Goal: Task Accomplishment & Management: Manage account settings

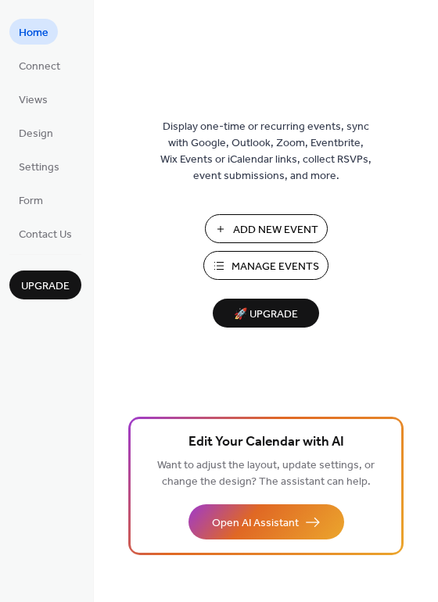
click at [249, 233] on span "Add New Event" at bounding box center [275, 230] width 85 height 16
click at [35, 105] on span "Views" at bounding box center [33, 100] width 29 height 16
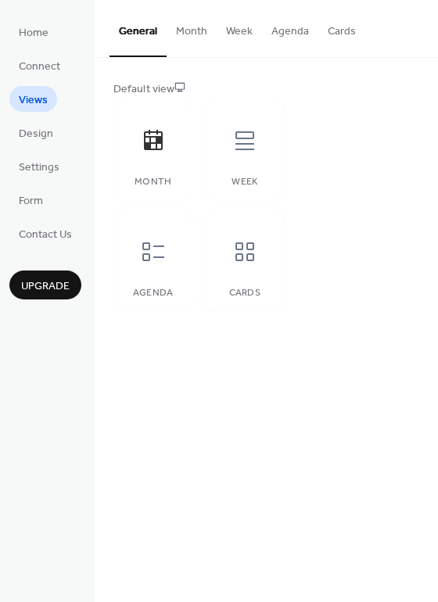
click at [186, 42] on button "Month" at bounding box center [191, 27] width 50 height 55
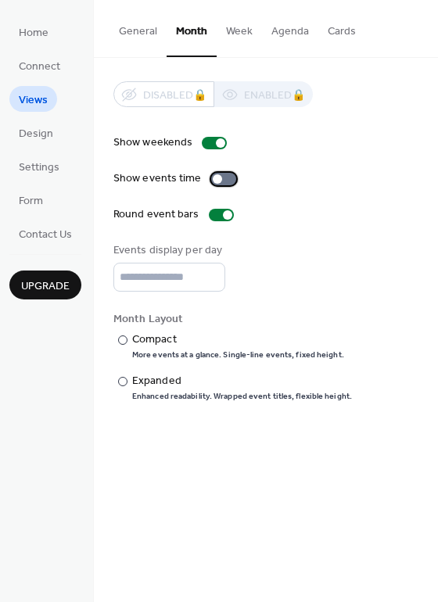
click at [222, 181] on div at bounding box center [223, 179] width 25 height 13
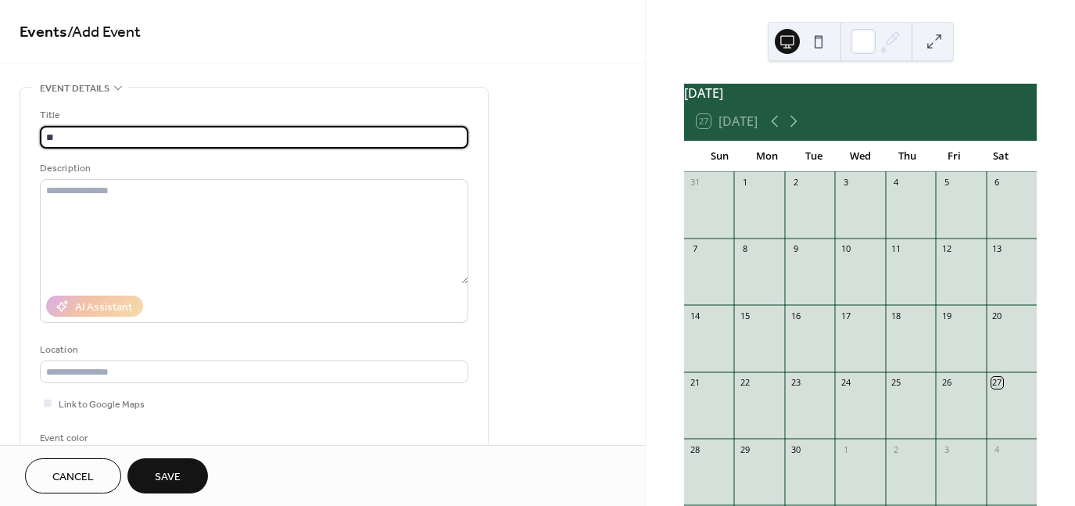
type input "*"
type input "**********"
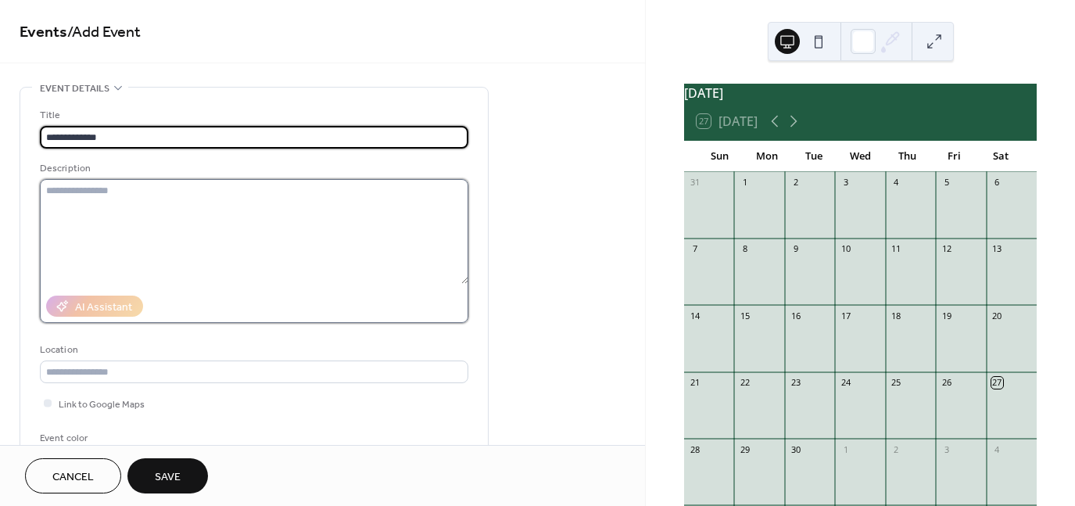
click at [120, 210] on textarea at bounding box center [254, 231] width 428 height 105
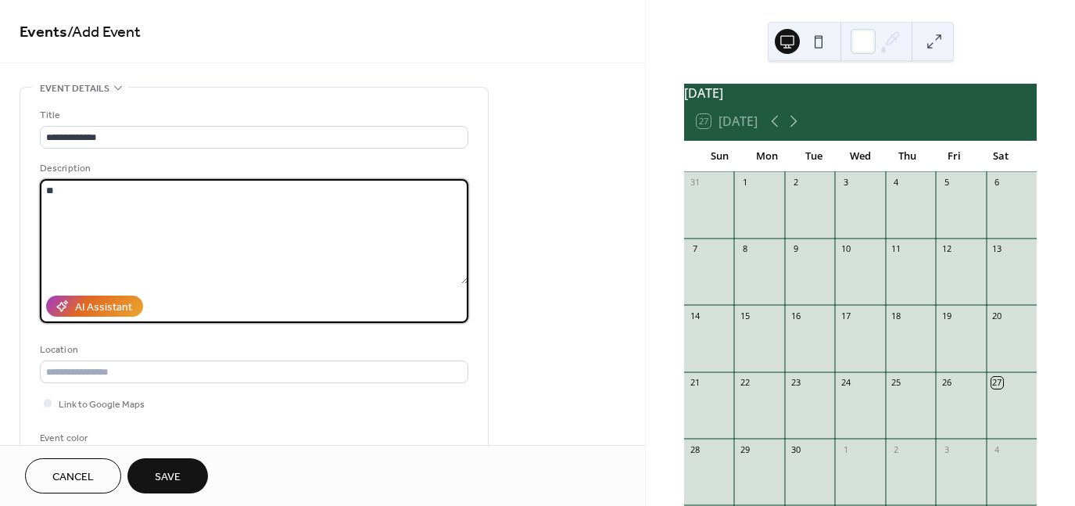
type textarea "*"
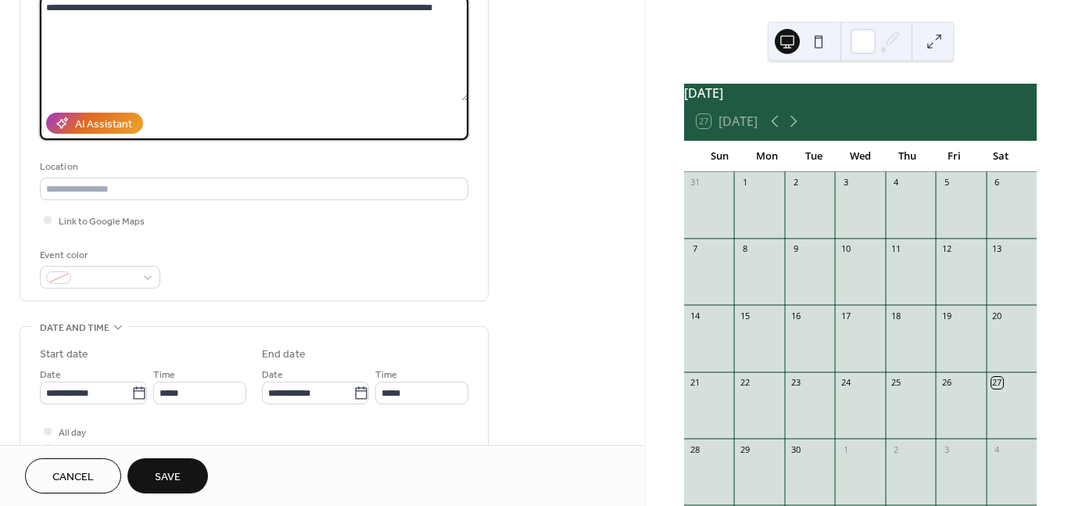
scroll to position [184, 0]
type textarea "**********"
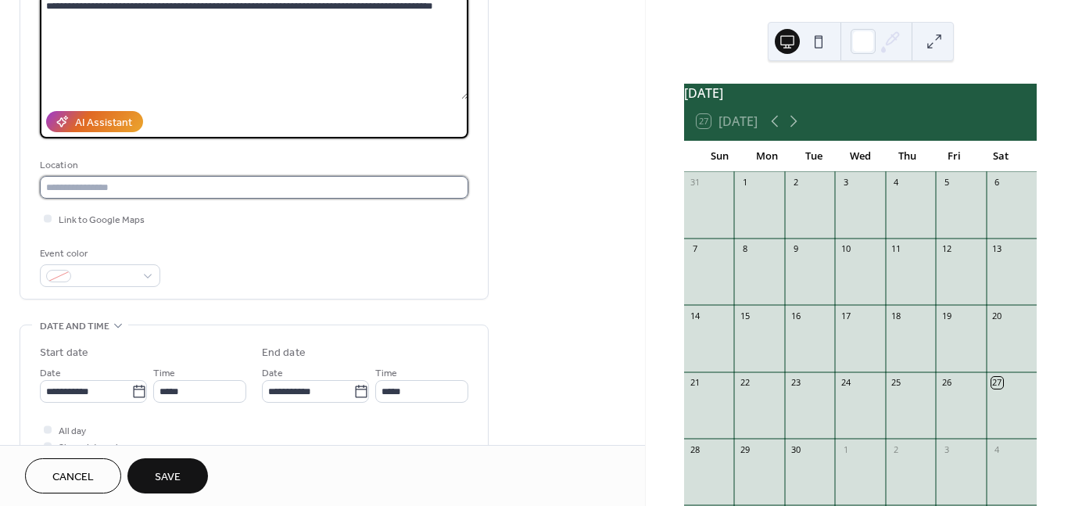
click at [71, 190] on input "text" at bounding box center [254, 187] width 428 height 23
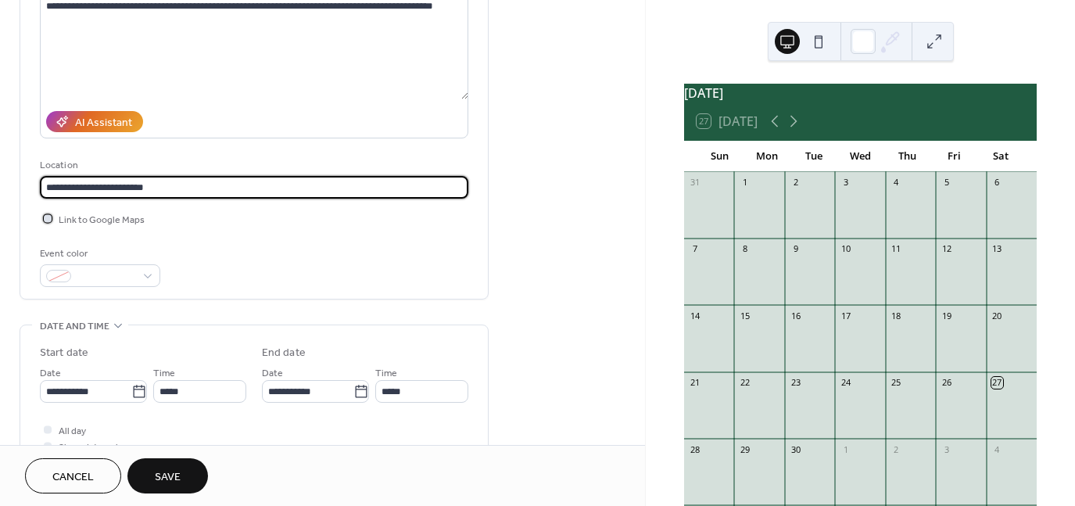
click at [48, 217] on div at bounding box center [48, 218] width 8 height 8
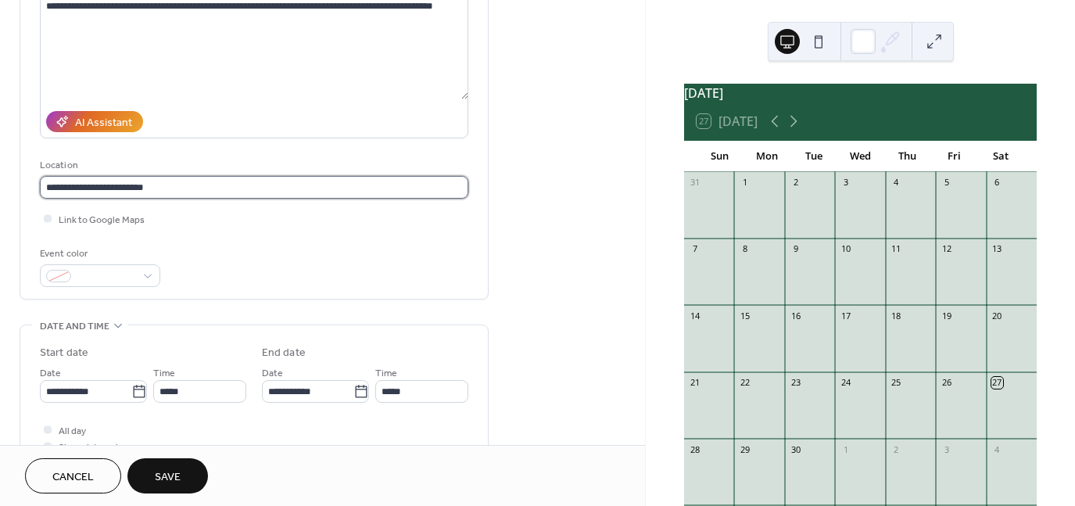
click at [174, 191] on input "**********" at bounding box center [254, 187] width 428 height 23
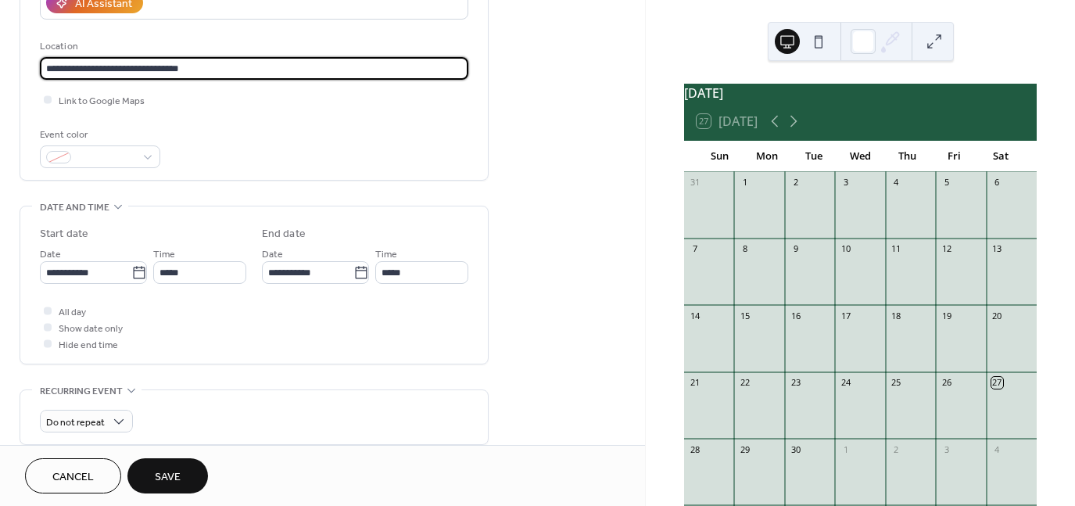
scroll to position [306, 0]
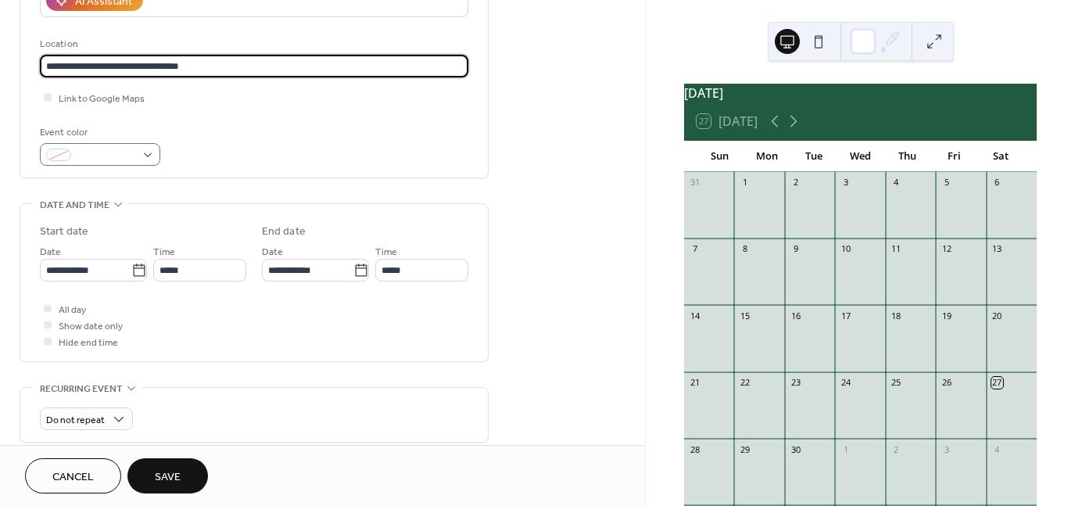
type input "**********"
click at [133, 156] on span at bounding box center [106, 156] width 58 height 16
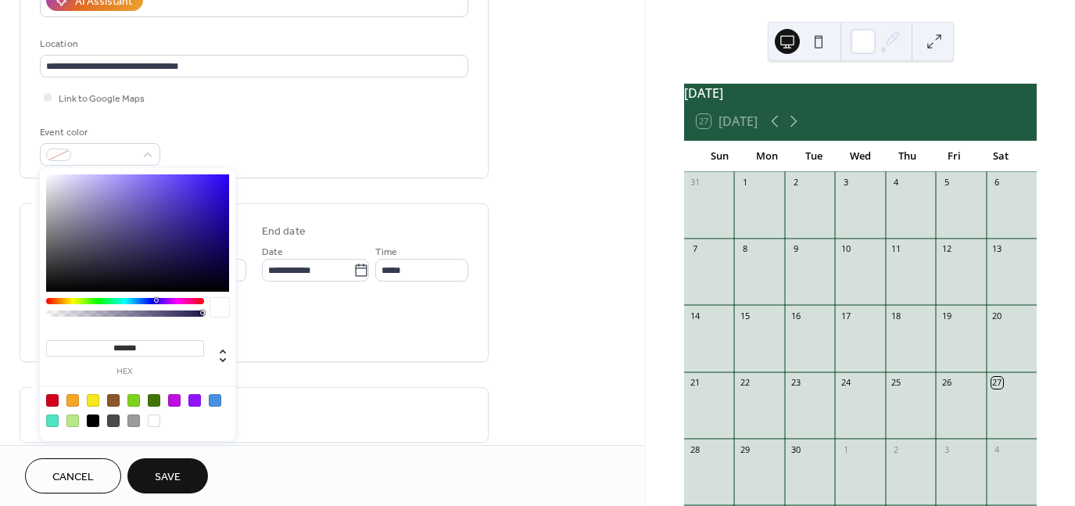
click at [342, 193] on div "**********" at bounding box center [254, 251] width 469 height 941
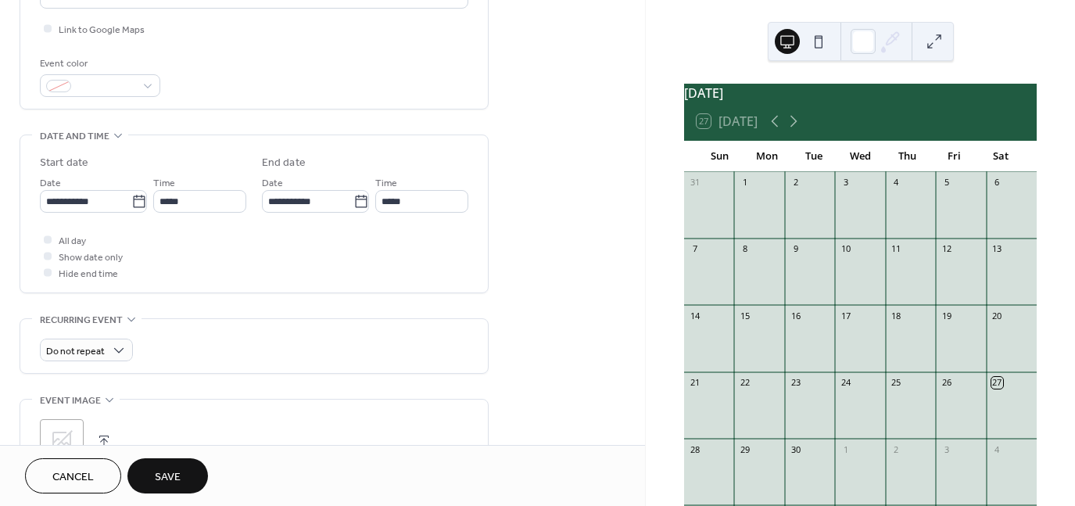
scroll to position [375, 0]
click at [131, 202] on icon at bounding box center [139, 201] width 16 height 16
click at [131, 202] on input "**********" at bounding box center [85, 200] width 91 height 23
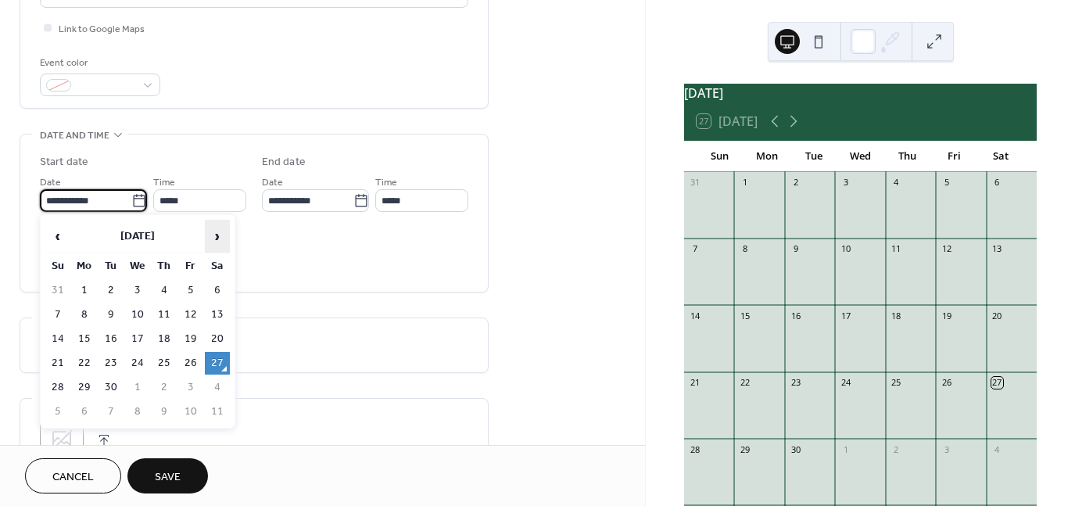
click at [217, 243] on span "›" at bounding box center [217, 235] width 23 height 31
click at [134, 316] on td "5" at bounding box center [137, 314] width 25 height 23
type input "**********"
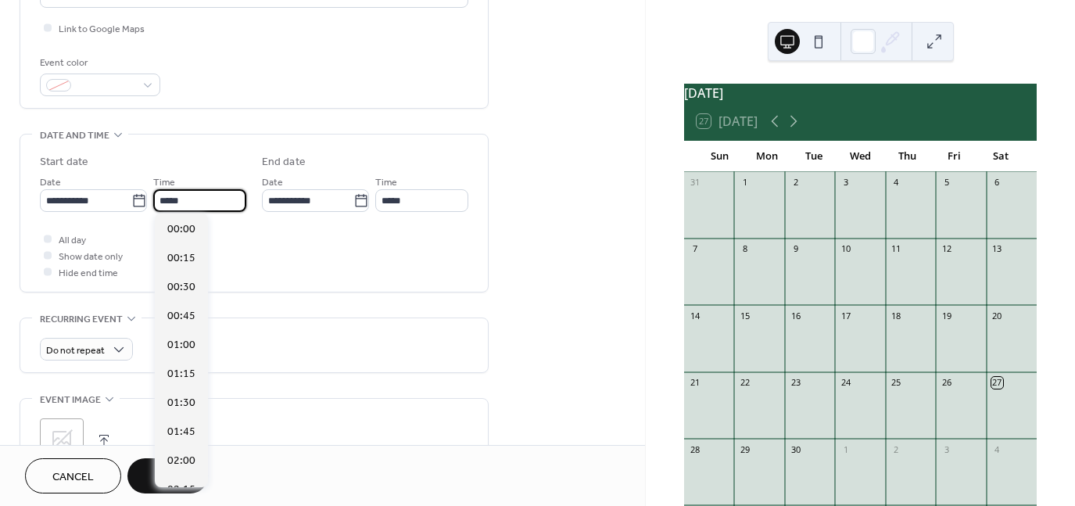
click at [212, 198] on input "*****" at bounding box center [199, 200] width 93 height 23
click at [186, 470] on span "19:30" at bounding box center [181, 468] width 28 height 16
type input "*****"
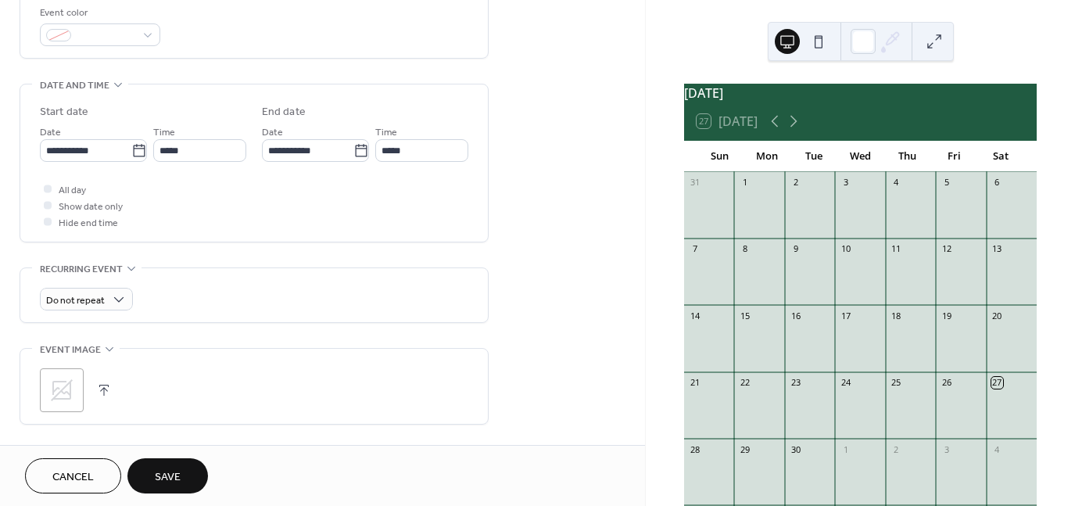
scroll to position [466, 0]
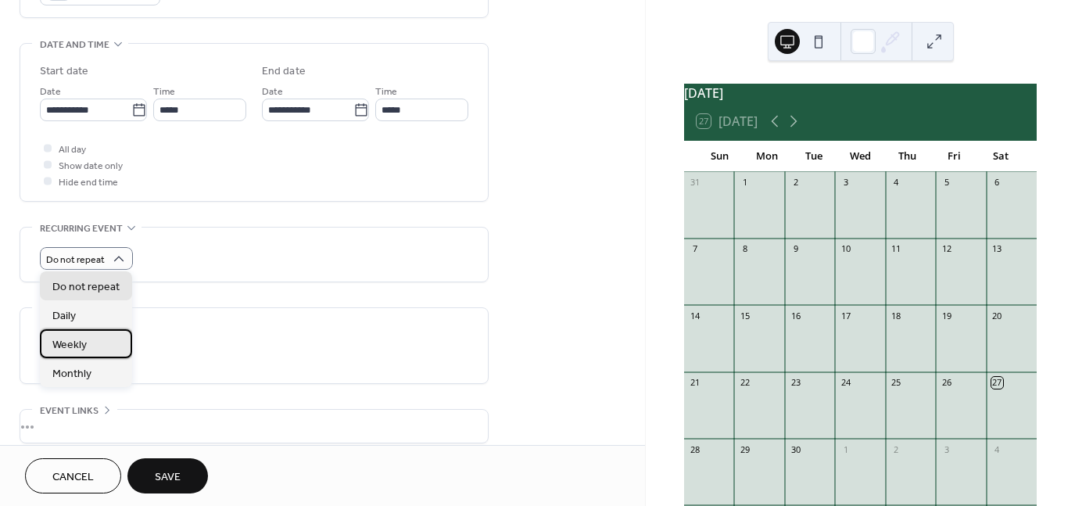
click at [92, 353] on div "Weekly" at bounding box center [86, 343] width 92 height 29
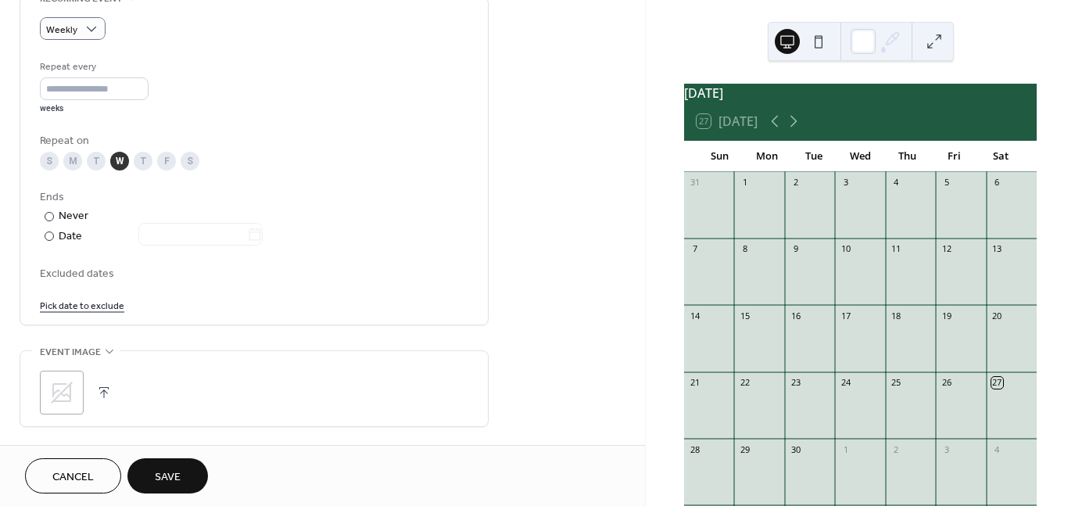
scroll to position [696, 0]
click at [104, 270] on span "Excluded dates" at bounding box center [254, 273] width 428 height 16
click at [101, 301] on link "Pick date to exclude" at bounding box center [82, 303] width 84 height 16
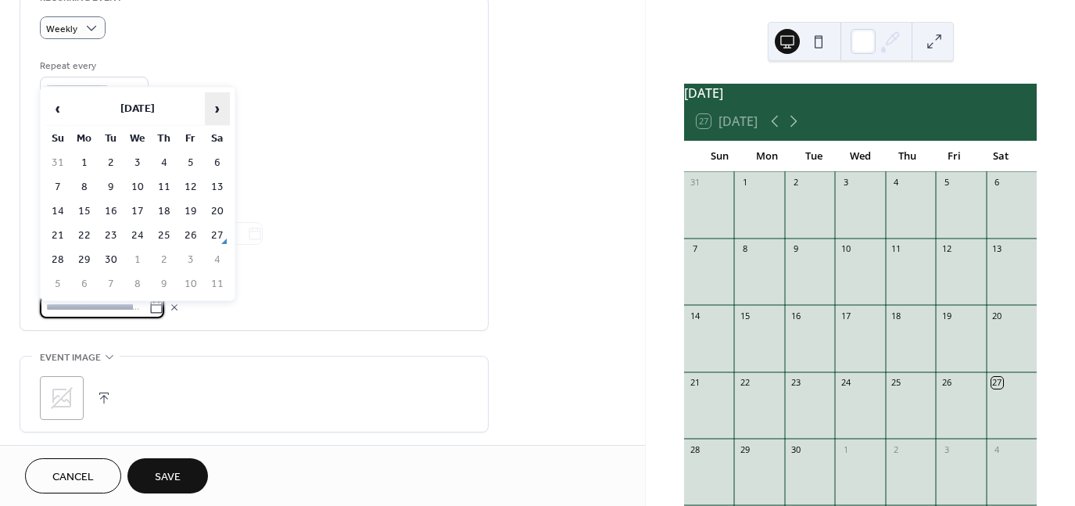
click at [224, 105] on span "›" at bounding box center [217, 108] width 23 height 31
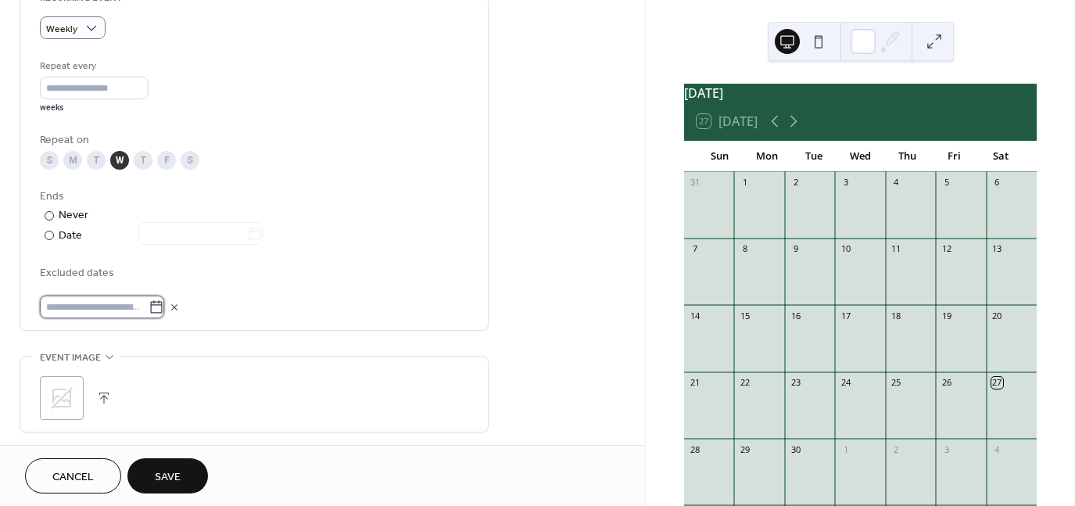
click at [129, 303] on input "text" at bounding box center [94, 306] width 109 height 23
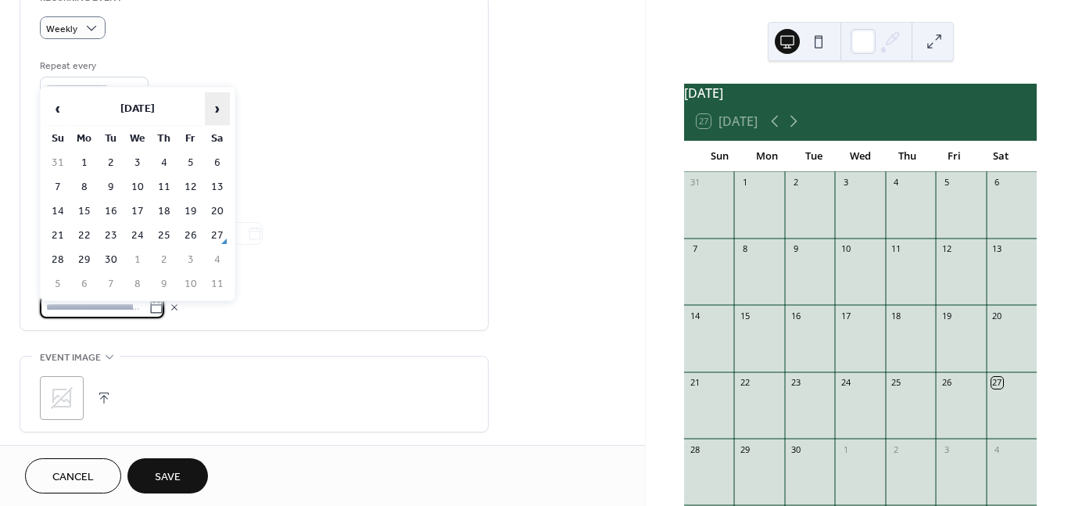
click at [220, 98] on span "›" at bounding box center [217, 108] width 23 height 31
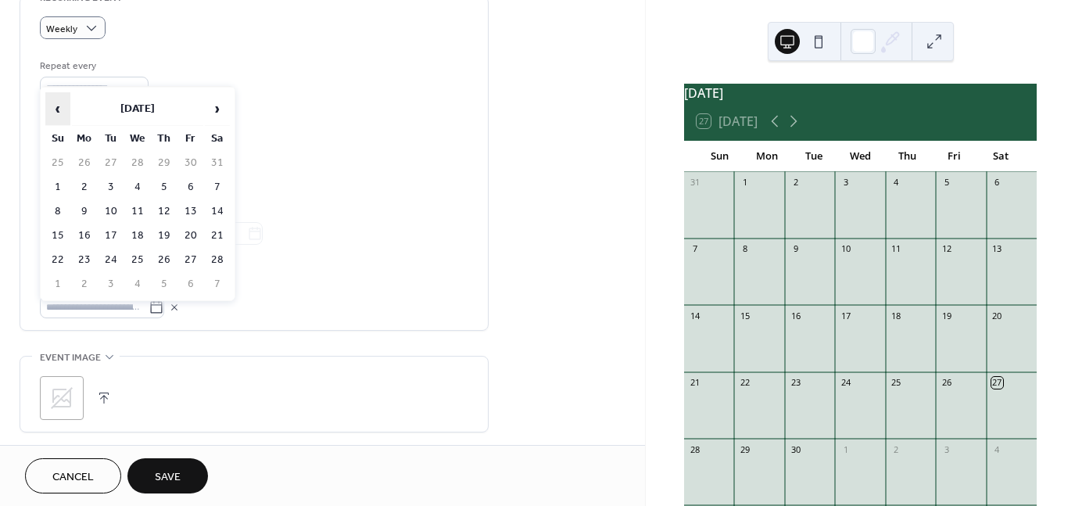
click at [62, 104] on span "‹" at bounding box center [57, 108] width 23 height 31
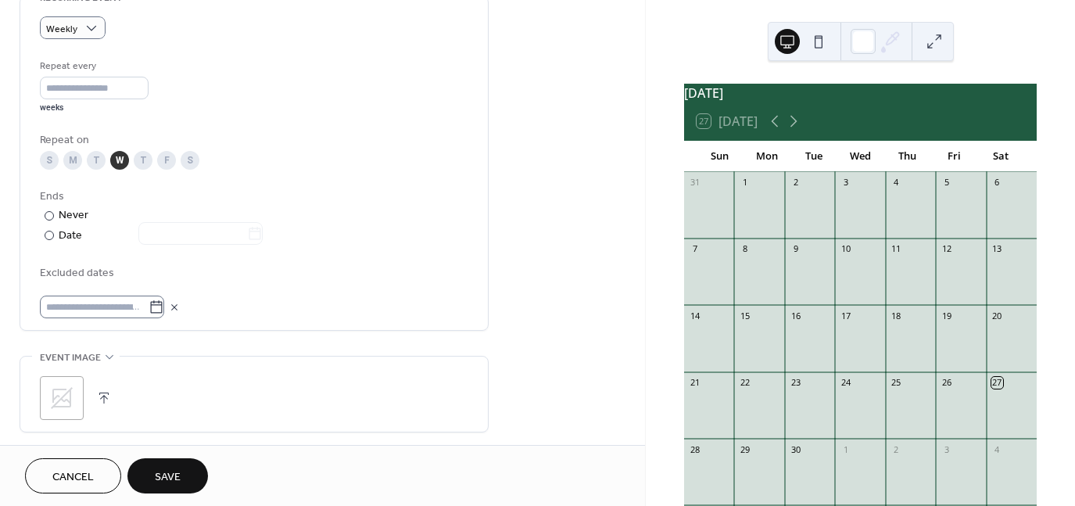
click at [159, 309] on icon at bounding box center [156, 307] width 16 height 16
click at [148, 309] on input "text" at bounding box center [94, 306] width 109 height 23
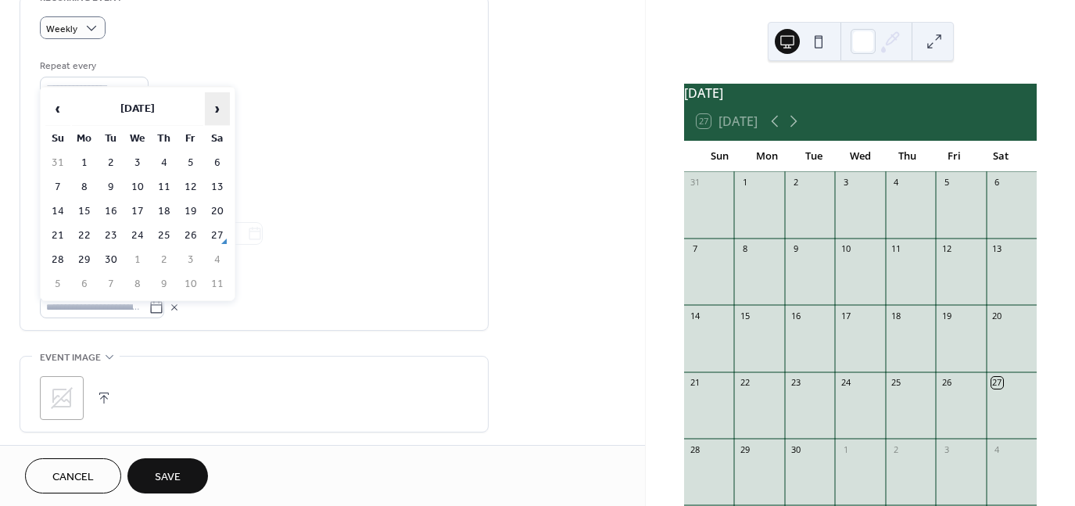
click at [220, 115] on span "›" at bounding box center [217, 108] width 23 height 31
click at [138, 231] on td "24" at bounding box center [137, 235] width 25 height 23
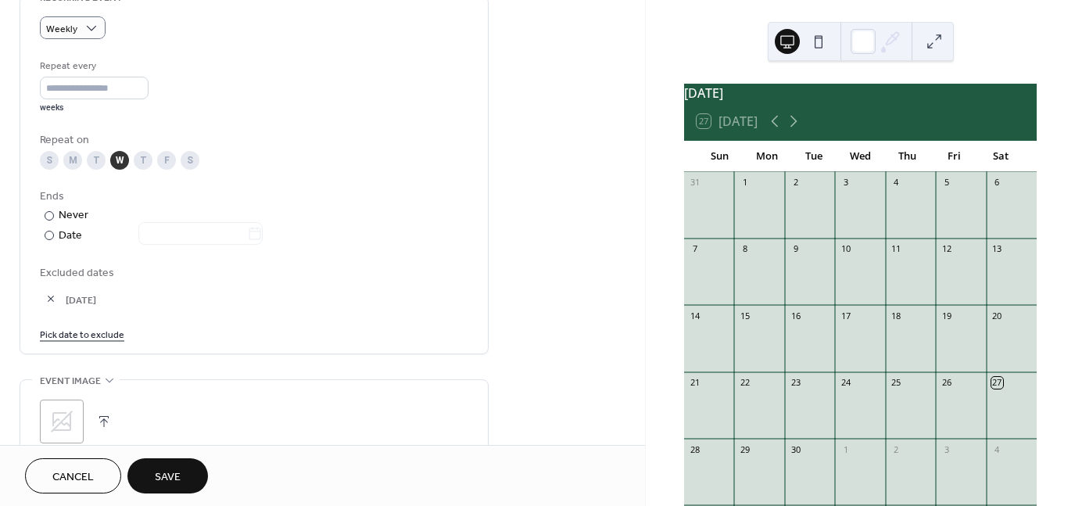
click at [95, 331] on link "Pick date to exclude" at bounding box center [82, 333] width 84 height 16
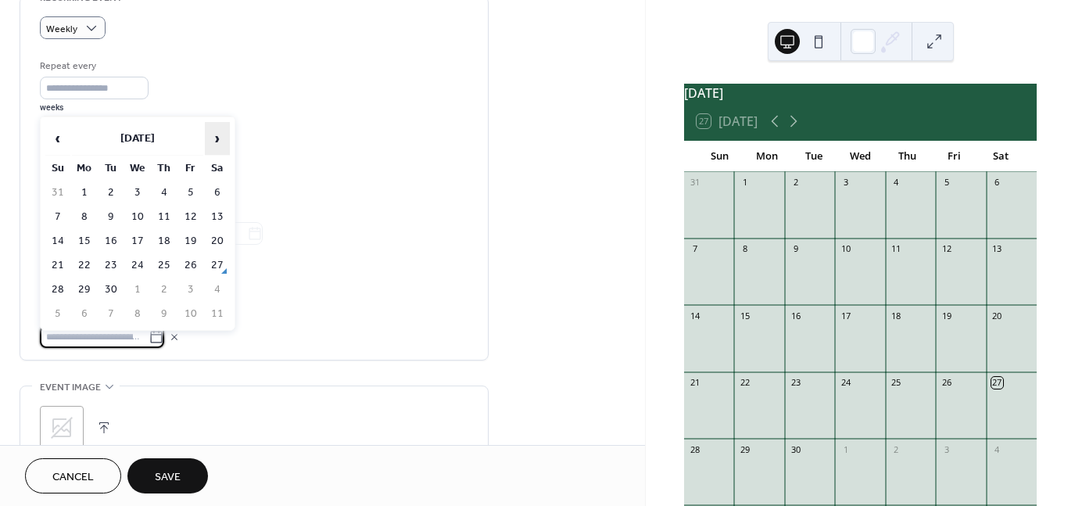
click at [214, 138] on span "›" at bounding box center [217, 138] width 23 height 31
click at [62, 141] on span "‹" at bounding box center [57, 138] width 23 height 31
click at [231, 137] on table "‹ [DATE] › Su Mo Tu We Th Fr Sa 28 29 30 1 2 3 4 5 6 7 8 9 10 11 12 13 14 15 16…" at bounding box center [138, 223] width 188 height 206
click at [223, 138] on span "›" at bounding box center [217, 138] width 23 height 31
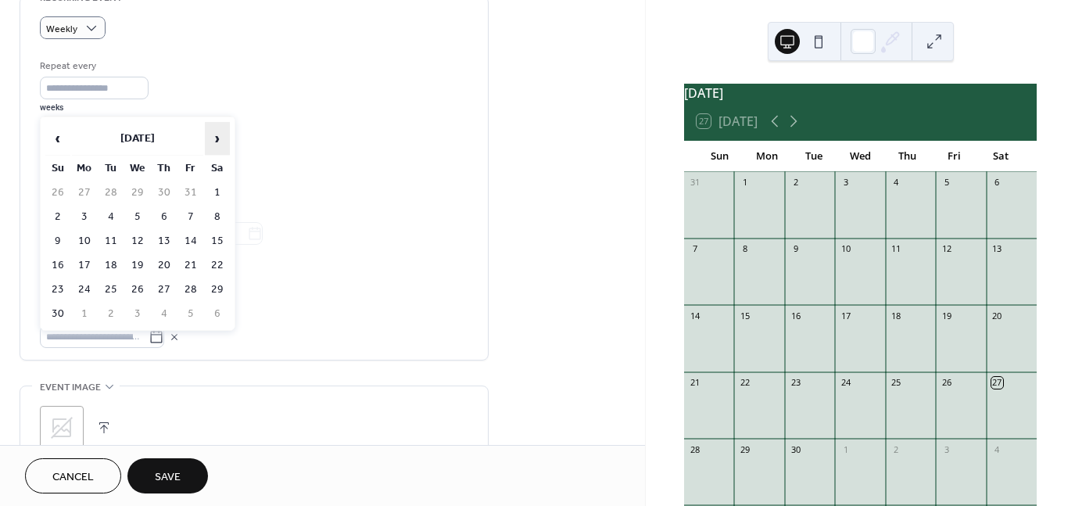
click at [223, 138] on span "›" at bounding box center [217, 138] width 23 height 31
click at [137, 282] on td "31" at bounding box center [137, 289] width 25 height 23
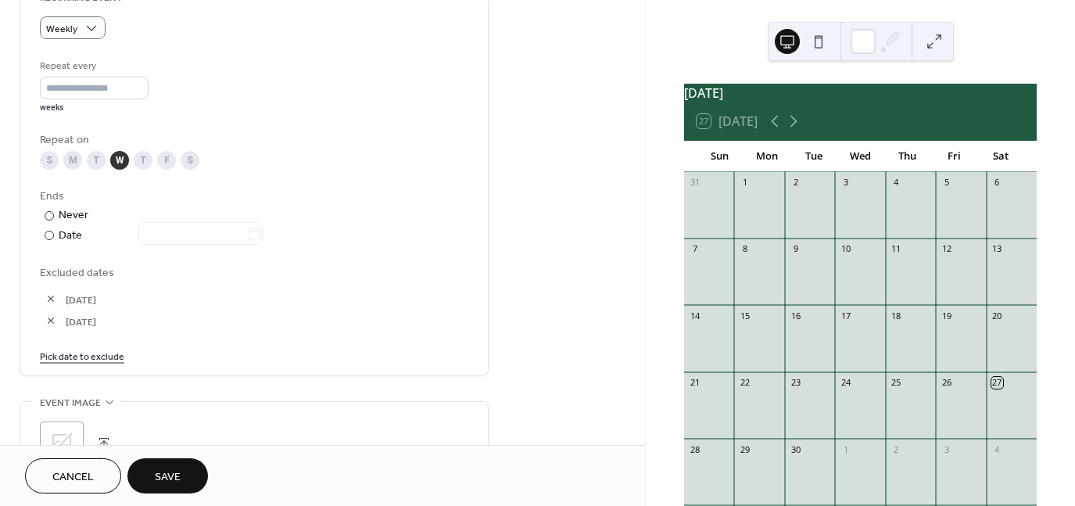
click at [98, 357] on link "Pick date to exclude" at bounding box center [82, 355] width 84 height 16
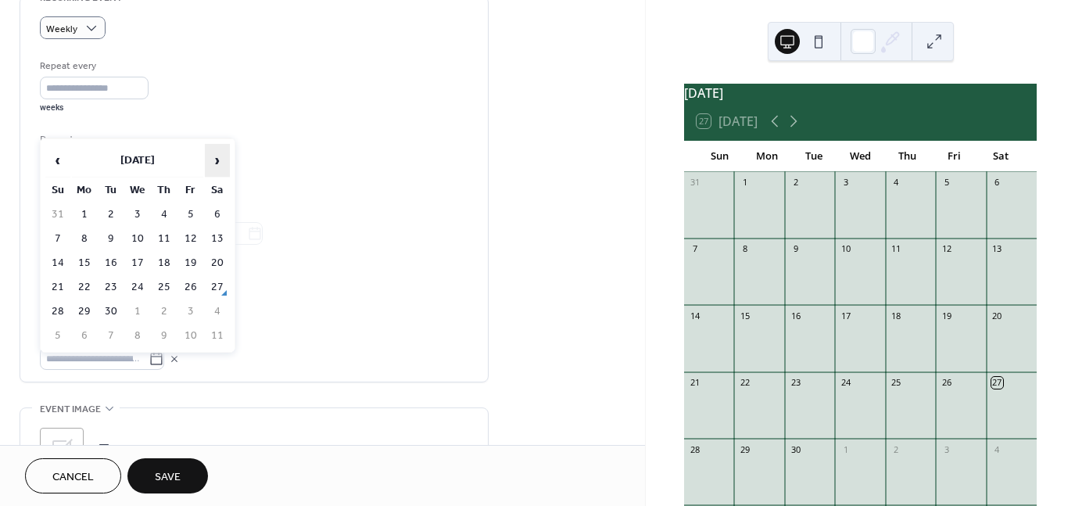
click at [220, 152] on span "›" at bounding box center [217, 160] width 23 height 31
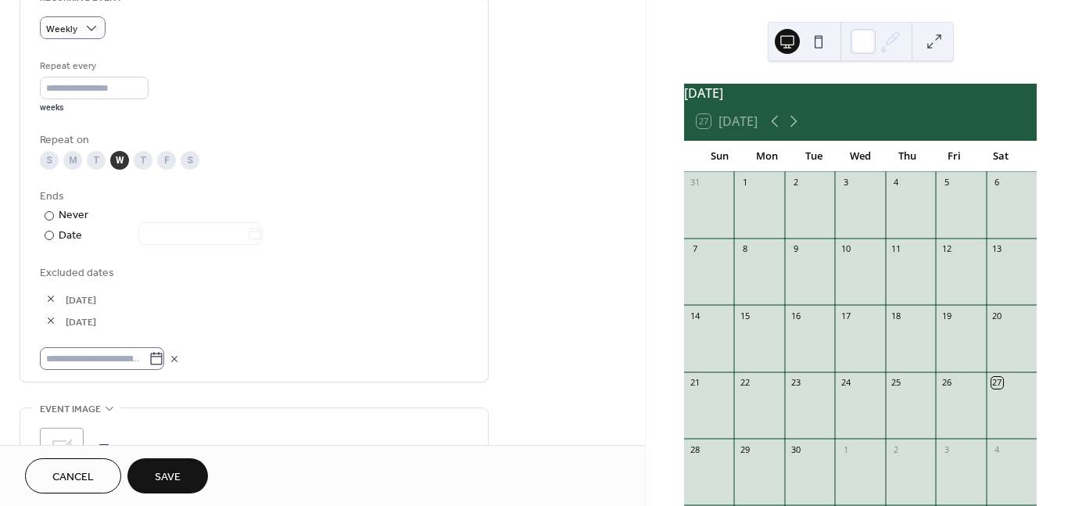
click at [163, 352] on icon at bounding box center [157, 358] width 12 height 13
click at [148, 352] on input "text" at bounding box center [94, 358] width 109 height 23
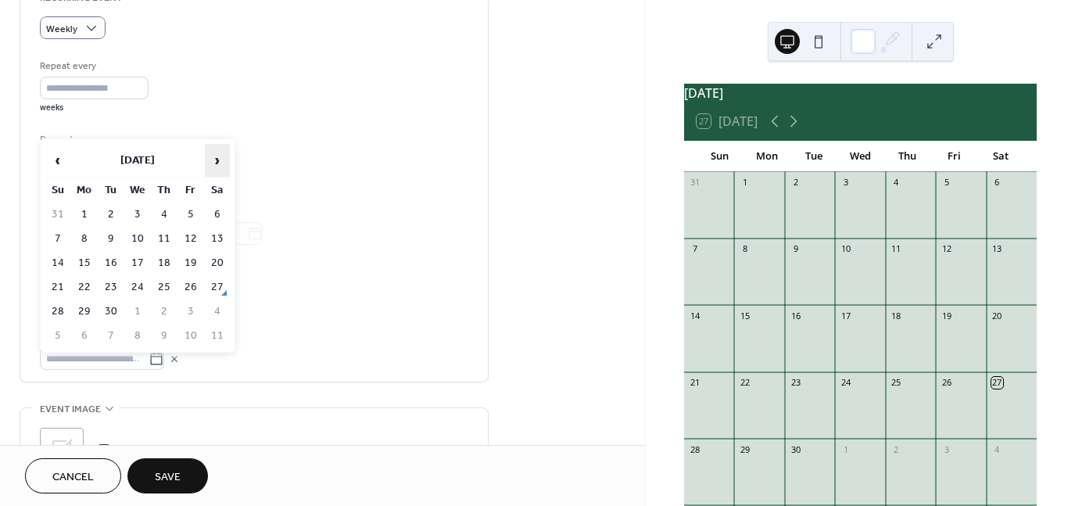
click at [219, 167] on span "›" at bounding box center [217, 160] width 23 height 31
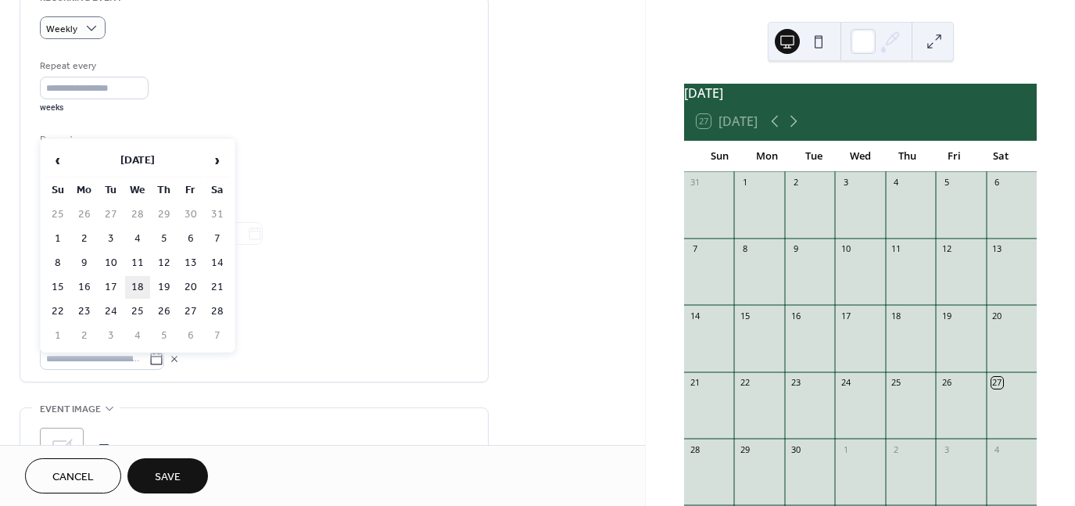
click at [136, 282] on td "18" at bounding box center [137, 287] width 25 height 23
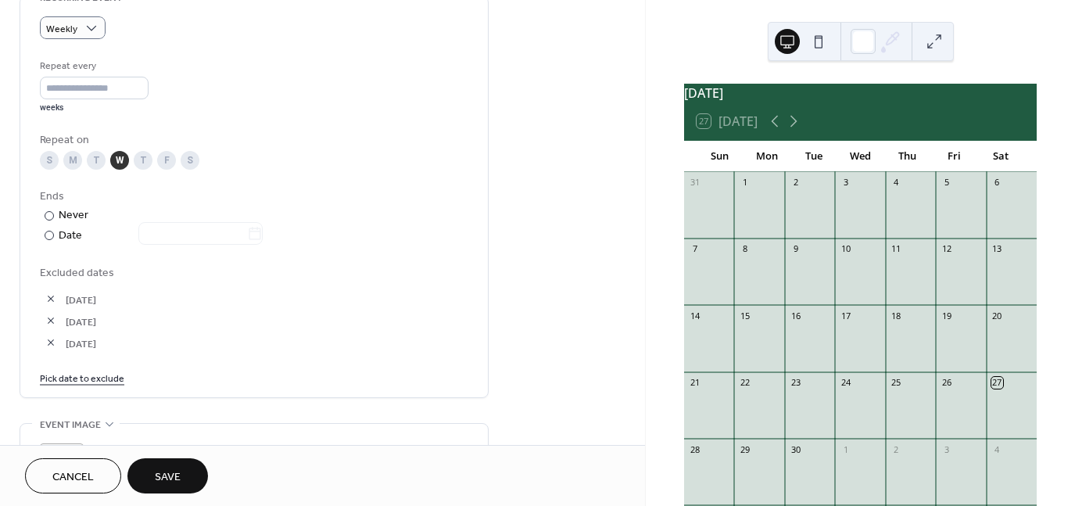
scroll to position [831, 0]
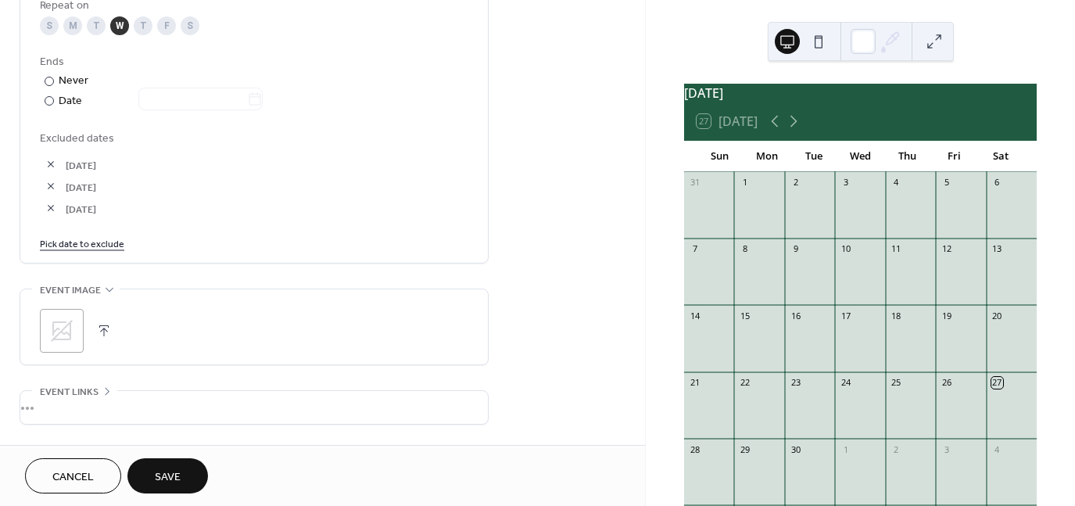
click at [96, 242] on link "Pick date to exclude" at bounding box center [82, 242] width 84 height 16
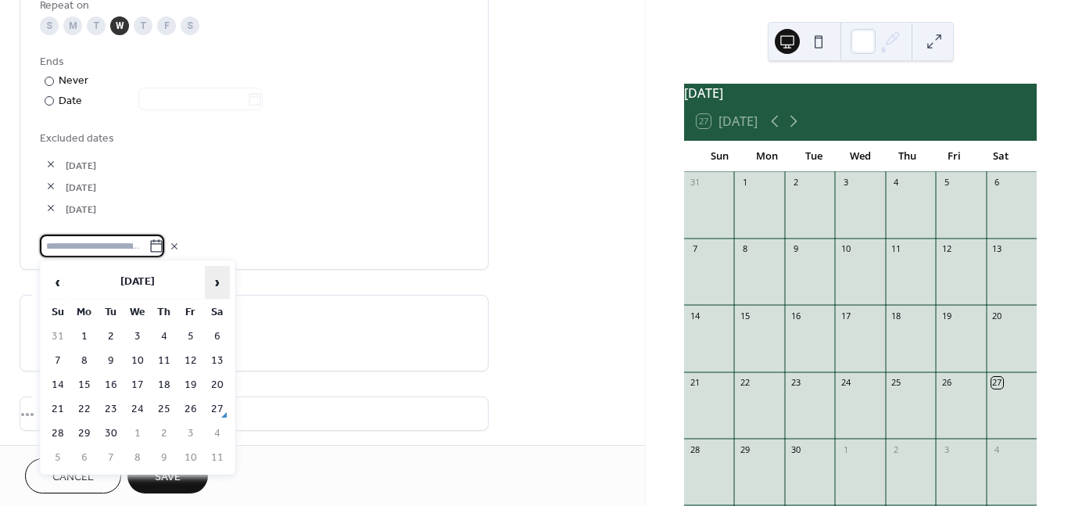
click at [211, 288] on span "›" at bounding box center [217, 281] width 23 height 31
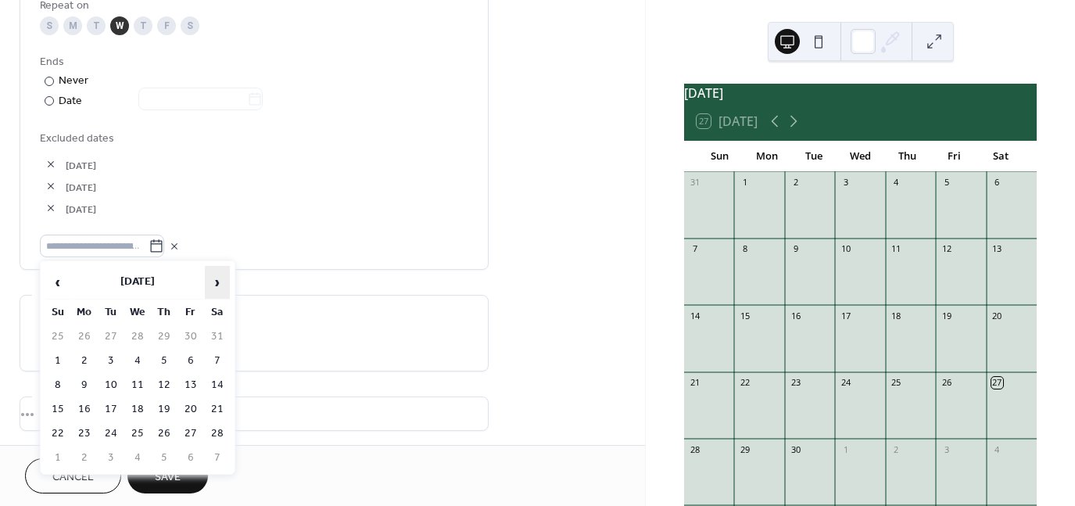
click at [211, 288] on span "›" at bounding box center [217, 281] width 23 height 31
click at [138, 334] on td "1" at bounding box center [137, 336] width 25 height 23
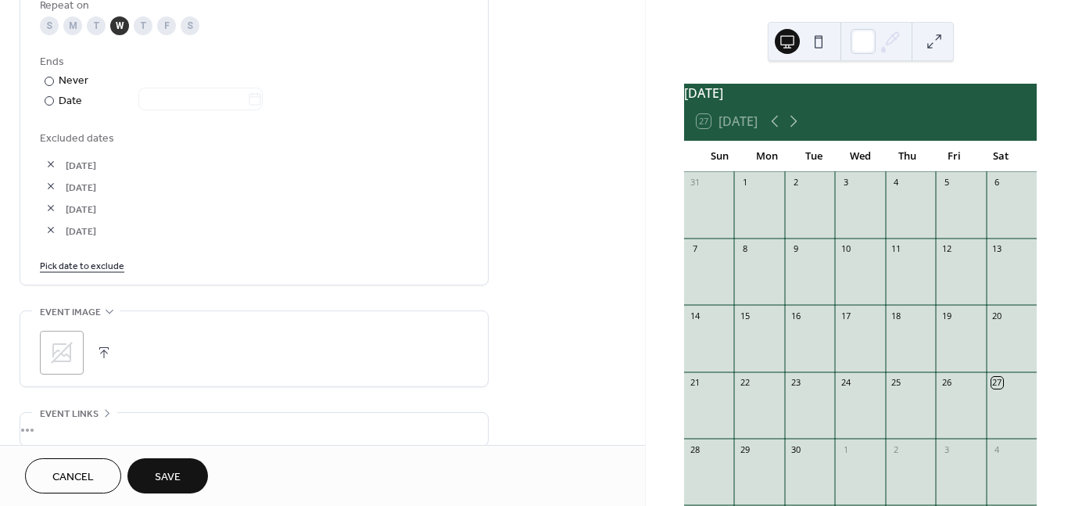
click at [107, 258] on link "Pick date to exclude" at bounding box center [82, 264] width 84 height 16
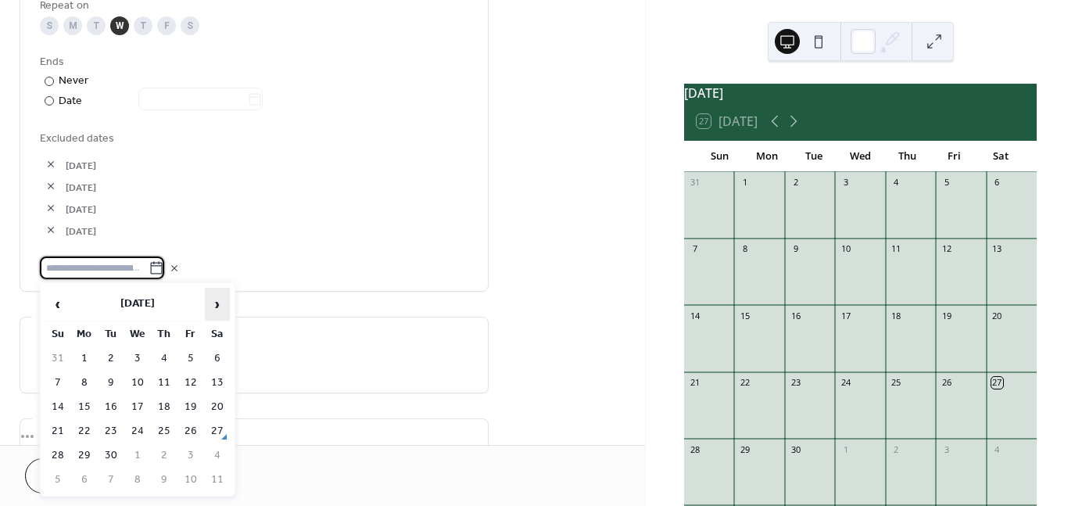
click at [209, 297] on span "›" at bounding box center [217, 303] width 23 height 31
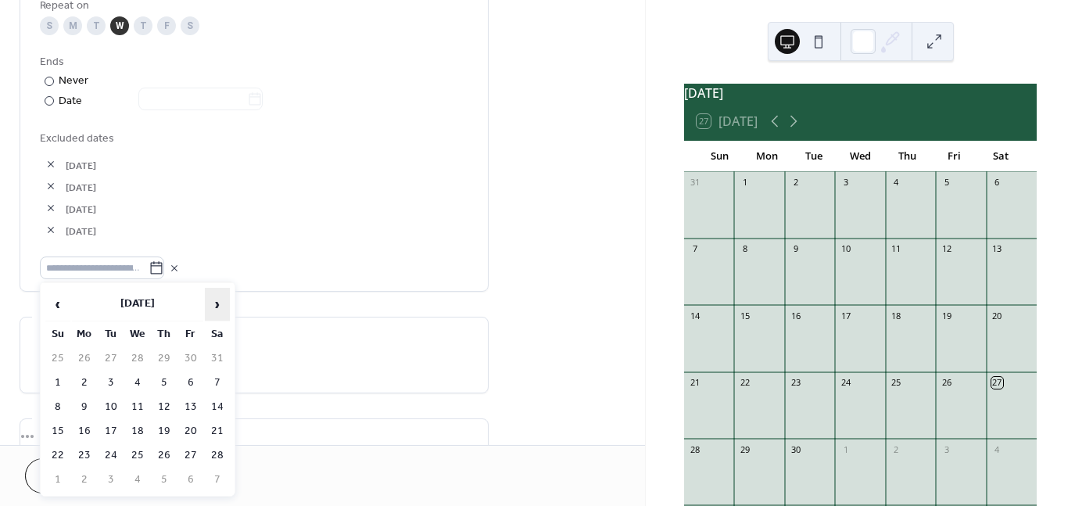
click at [209, 297] on span "›" at bounding box center [217, 303] width 23 height 31
click at [134, 379] on td "8" at bounding box center [137, 382] width 25 height 23
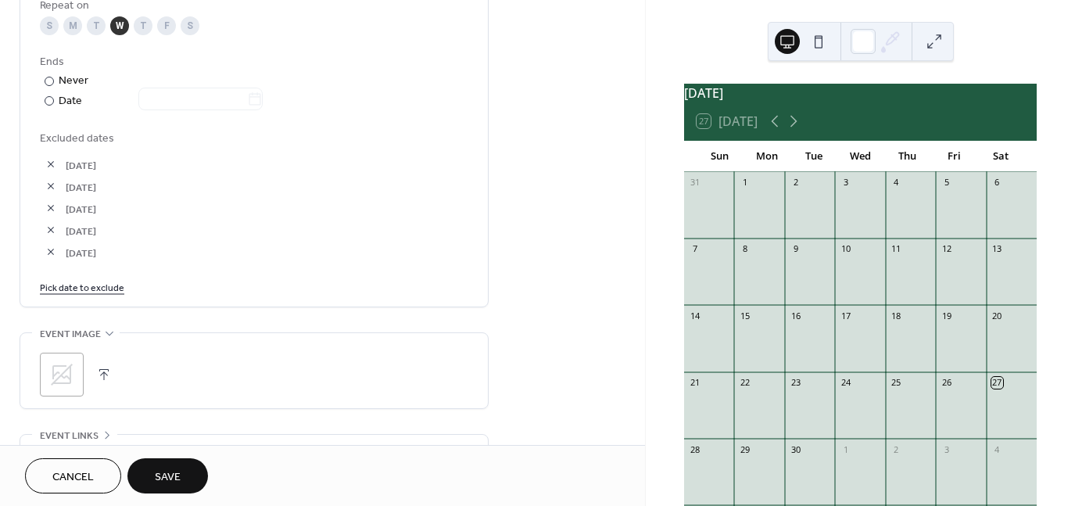
click at [91, 287] on link "Pick date to exclude" at bounding box center [82, 286] width 84 height 16
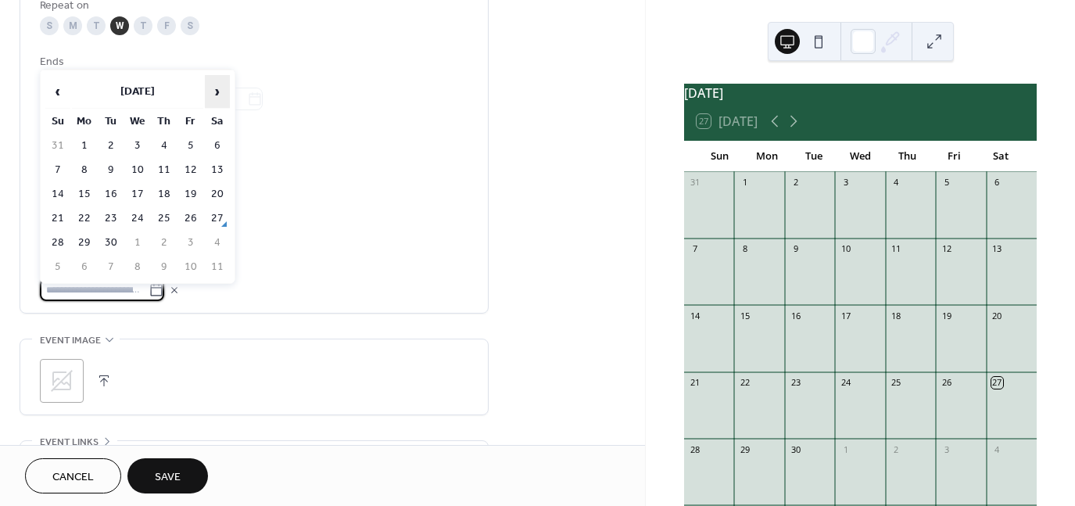
click at [223, 82] on span "›" at bounding box center [217, 91] width 23 height 31
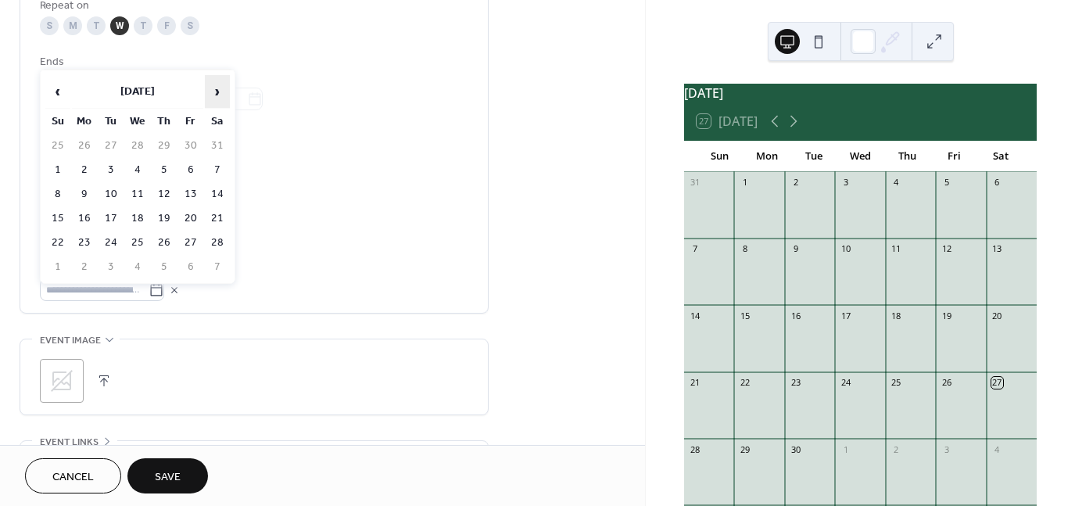
click at [223, 82] on span "›" at bounding box center [217, 91] width 23 height 31
click at [138, 232] on td "27" at bounding box center [137, 242] width 25 height 23
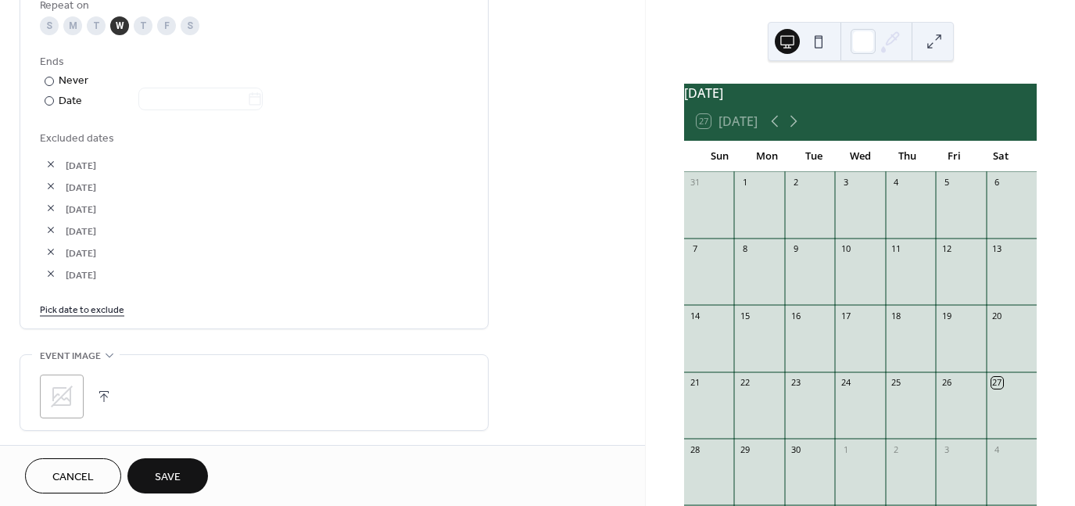
scroll to position [811, 0]
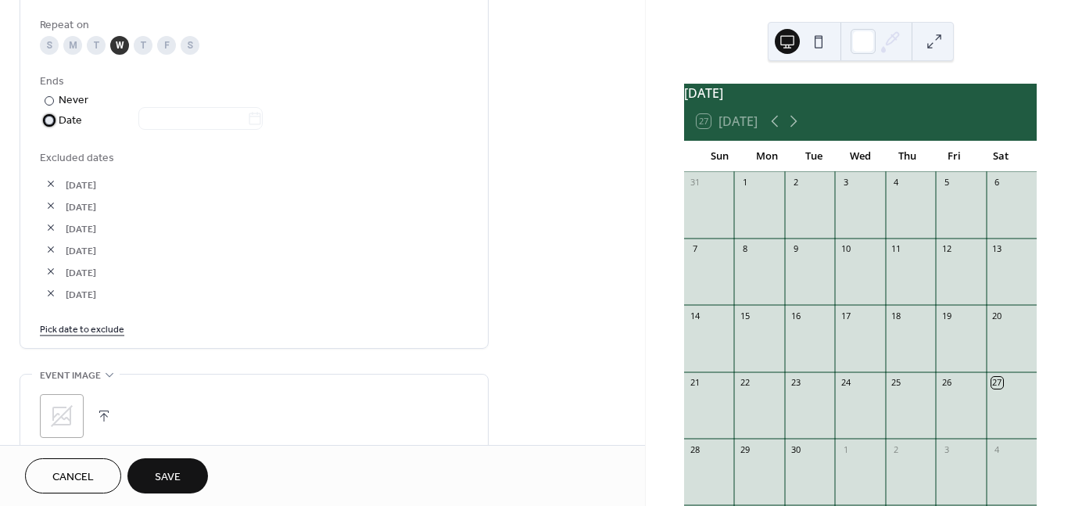
click at [70, 122] on div "Date" at bounding box center [161, 121] width 204 height 18
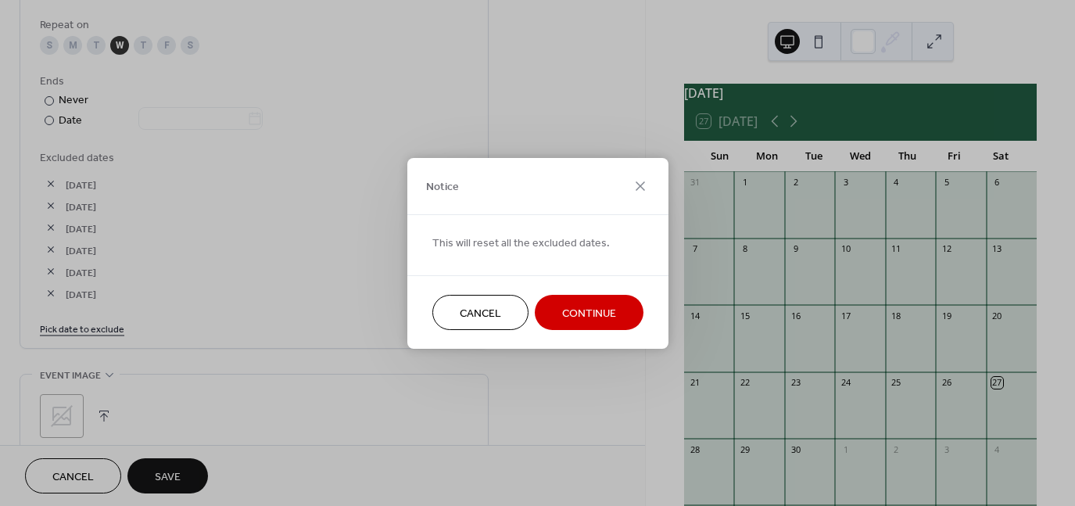
click at [490, 312] on span "Cancel" at bounding box center [480, 313] width 41 height 16
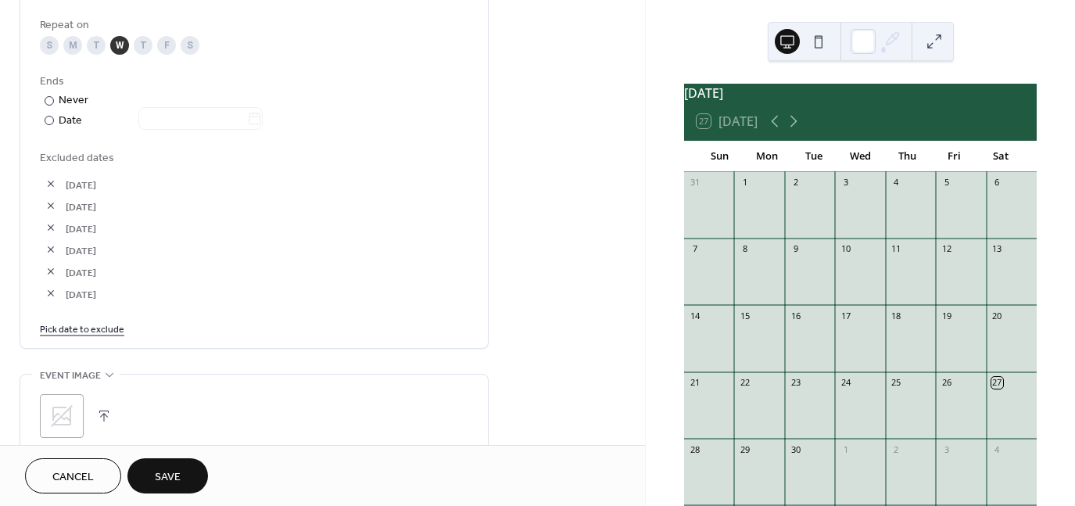
click at [87, 330] on link "Pick date to exclude" at bounding box center [82, 328] width 84 height 16
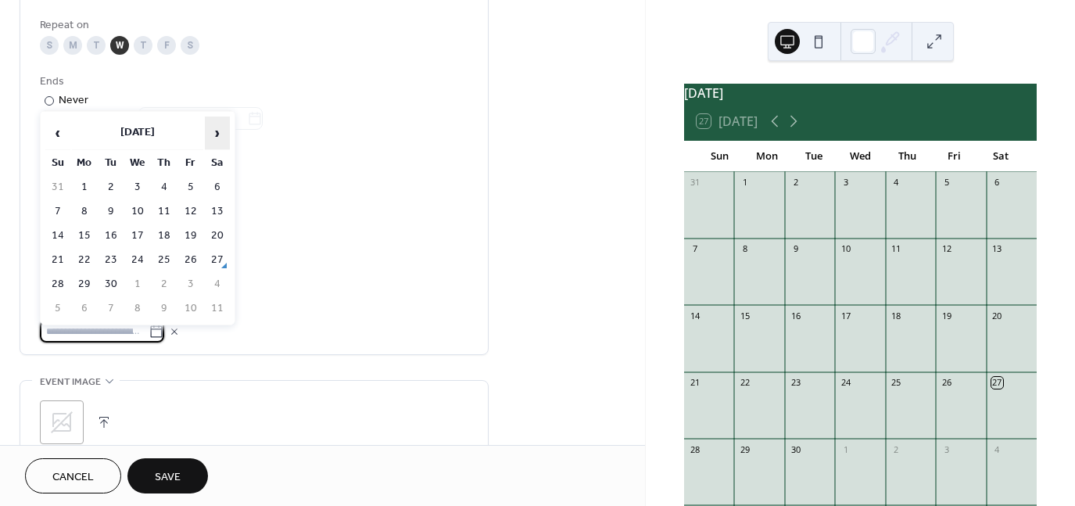
click at [211, 136] on span "›" at bounding box center [217, 132] width 23 height 31
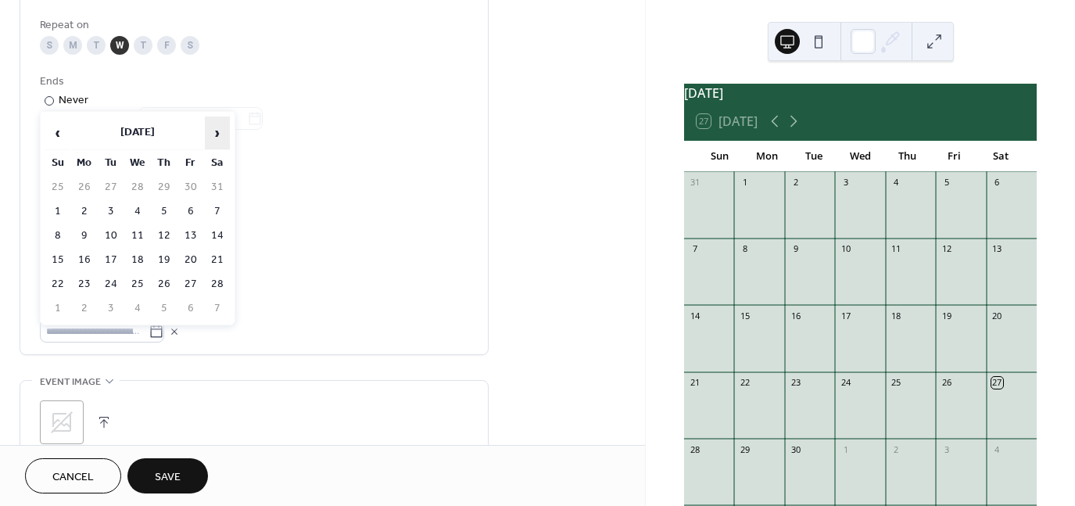
click at [211, 136] on span "›" at bounding box center [217, 132] width 23 height 31
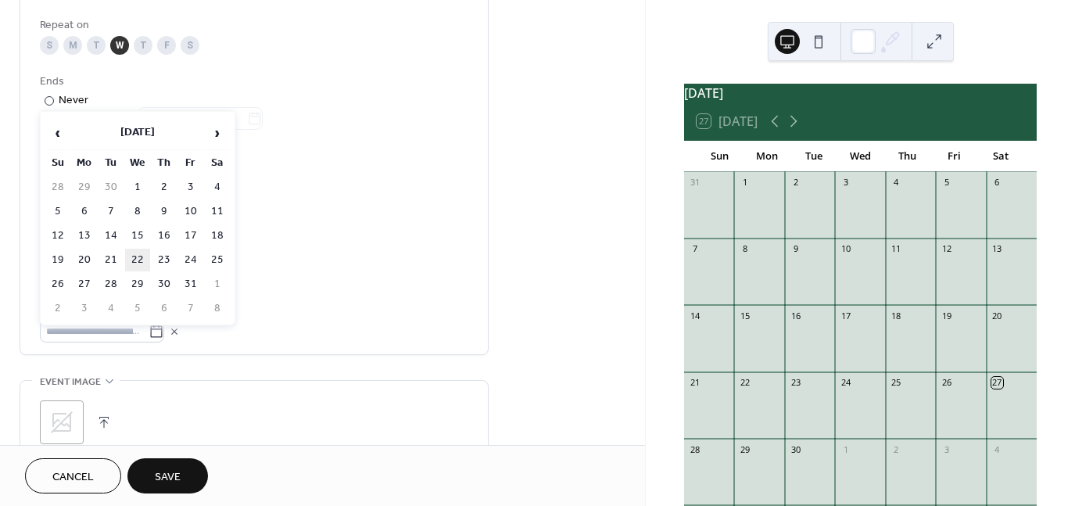
click at [138, 249] on td "22" at bounding box center [137, 260] width 25 height 23
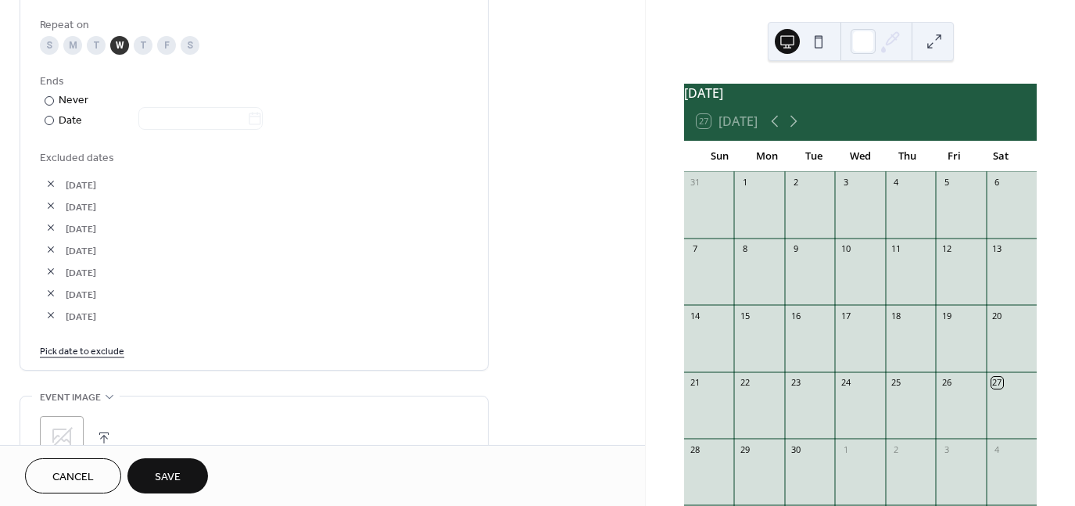
click at [94, 352] on link "Pick date to exclude" at bounding box center [82, 350] width 84 height 16
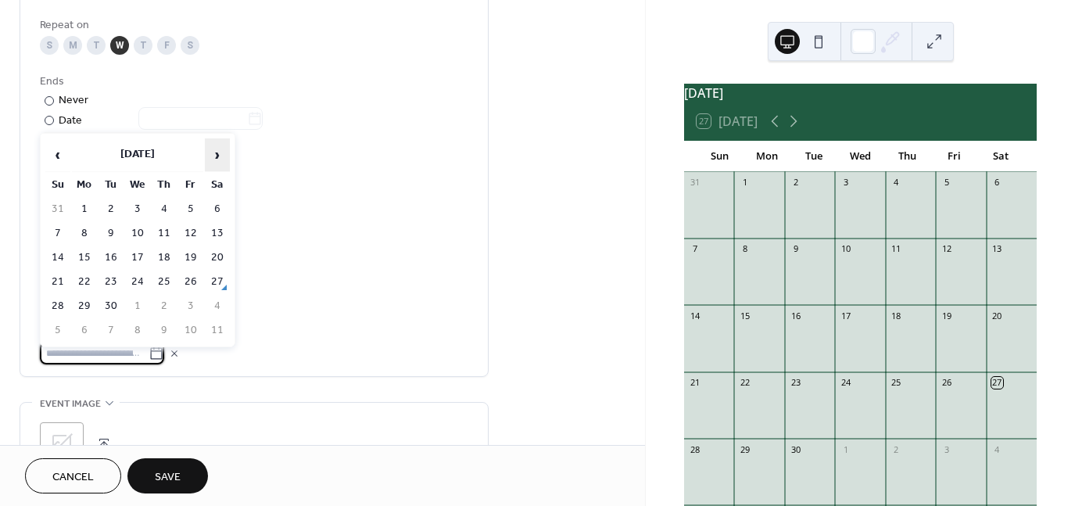
click at [221, 156] on span "›" at bounding box center [217, 154] width 23 height 31
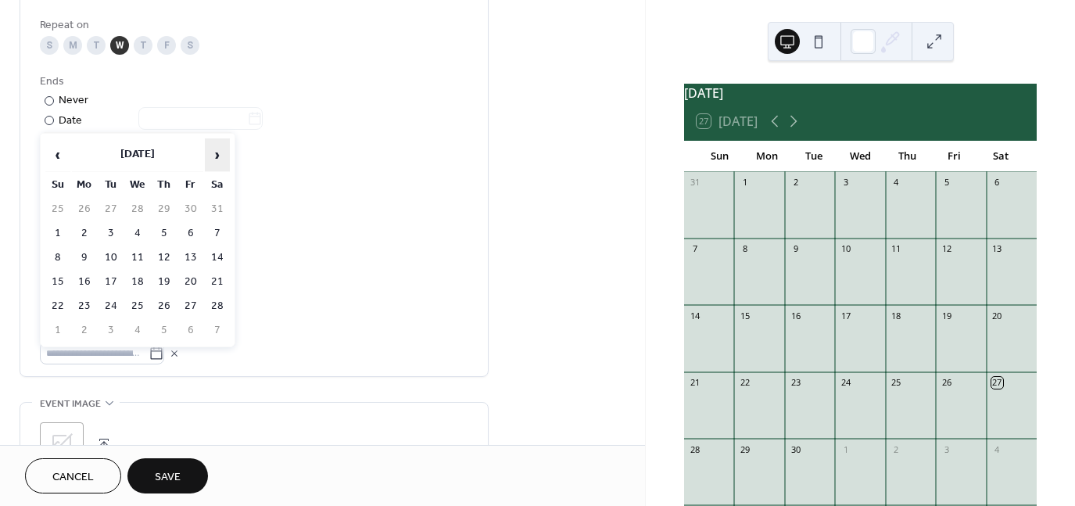
click at [221, 156] on span "›" at bounding box center [217, 154] width 23 height 31
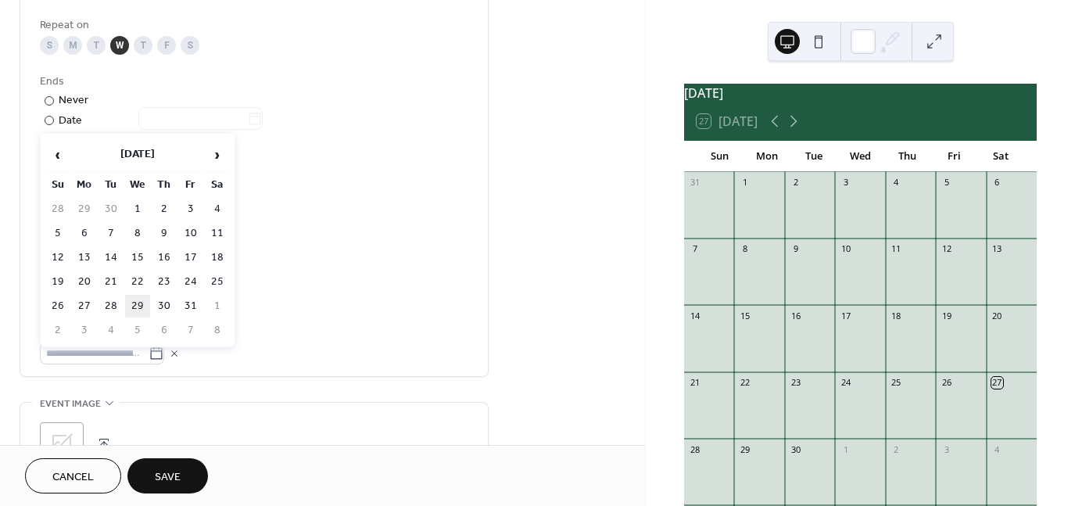
click at [136, 299] on td "29" at bounding box center [137, 306] width 25 height 23
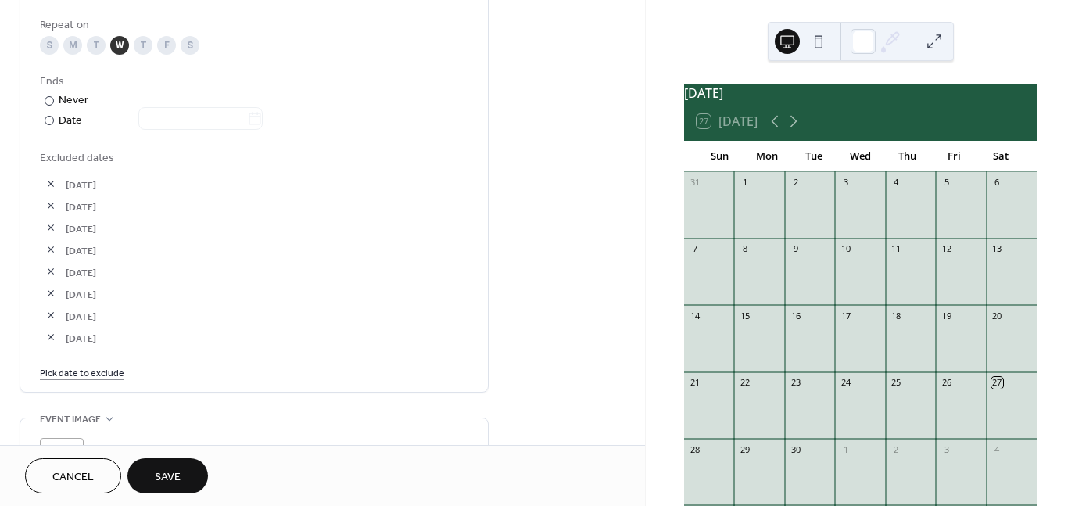
click at [100, 373] on link "Pick date to exclude" at bounding box center [82, 371] width 84 height 16
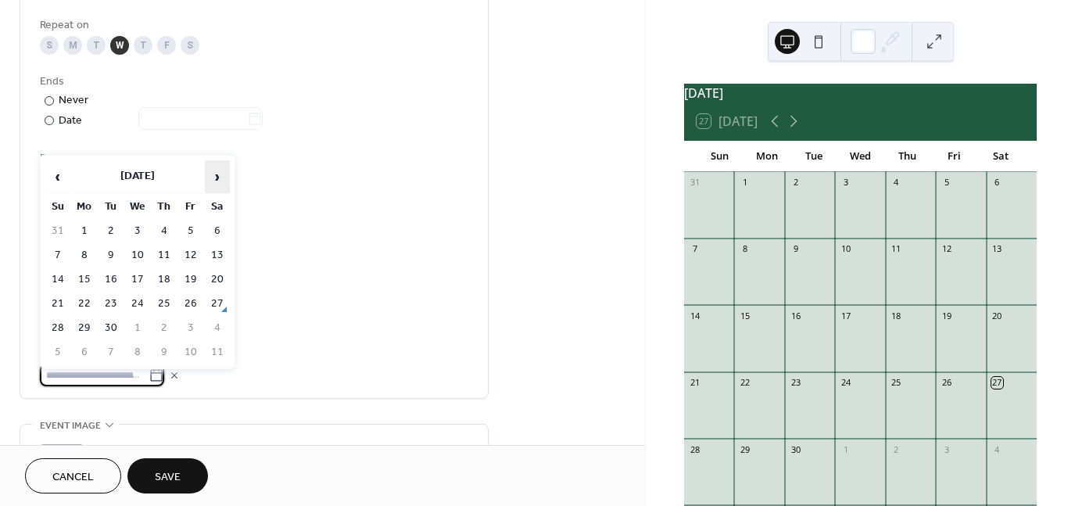
click at [223, 167] on span "›" at bounding box center [217, 176] width 23 height 31
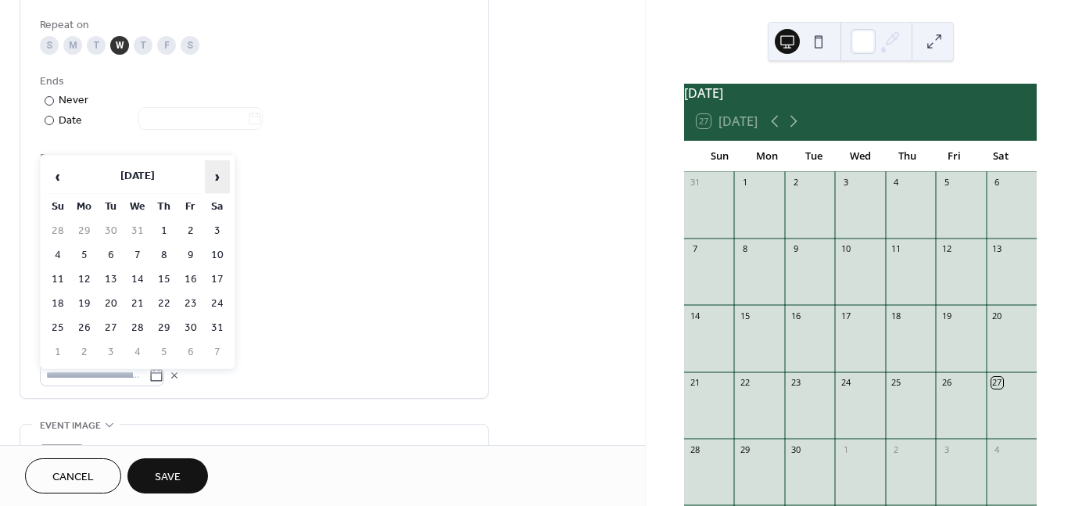
click at [223, 167] on span "›" at bounding box center [217, 176] width 23 height 31
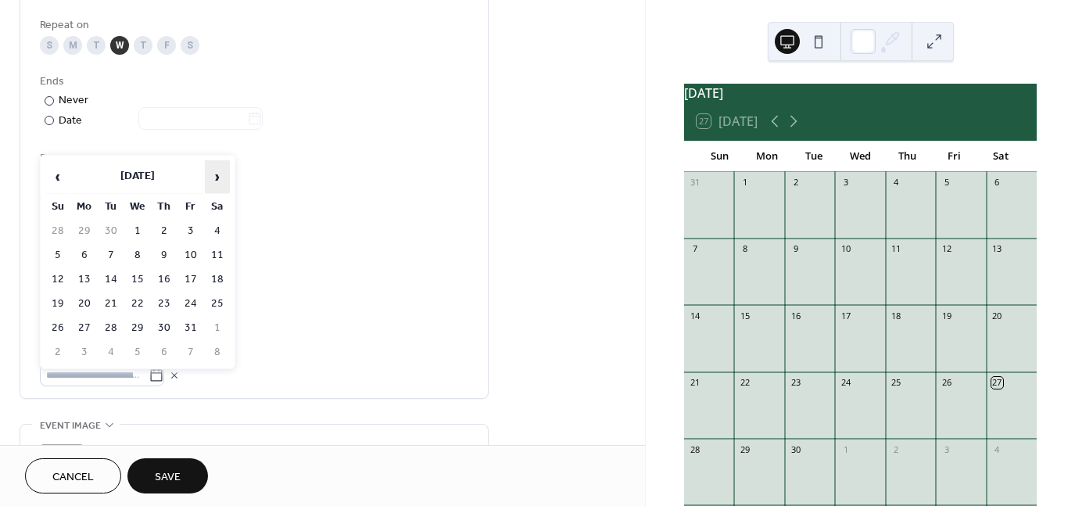
click at [220, 167] on span "›" at bounding box center [217, 176] width 23 height 31
click at [138, 248] on td "5" at bounding box center [137, 255] width 25 height 23
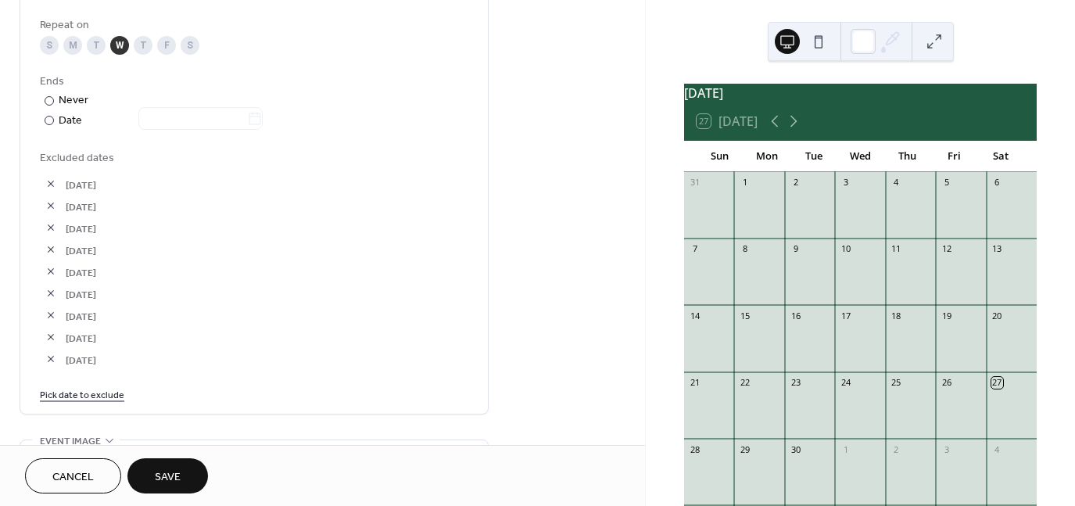
click at [83, 395] on link "Pick date to exclude" at bounding box center [82, 393] width 84 height 16
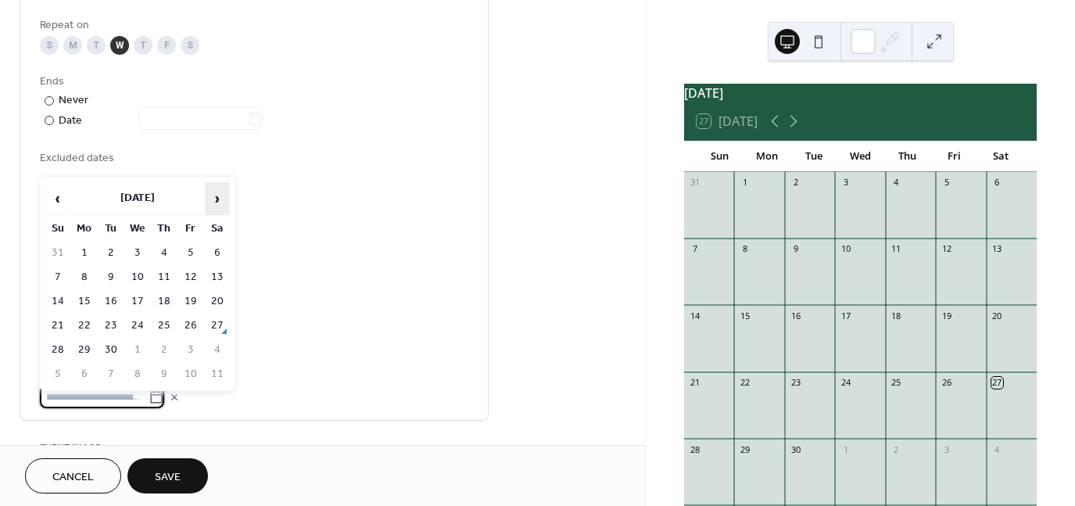
click at [213, 198] on span "›" at bounding box center [217, 198] width 23 height 31
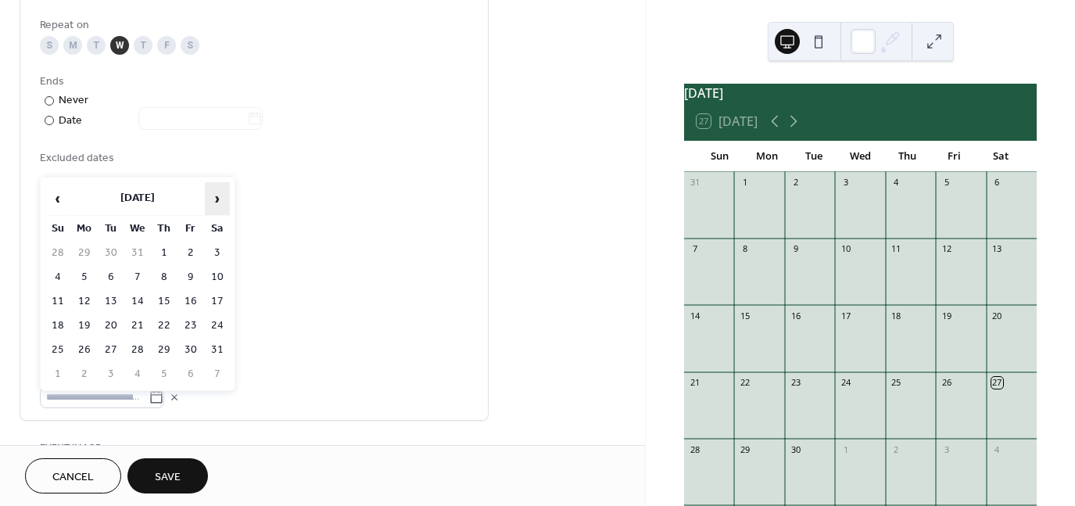
click at [213, 198] on span "›" at bounding box center [217, 198] width 23 height 31
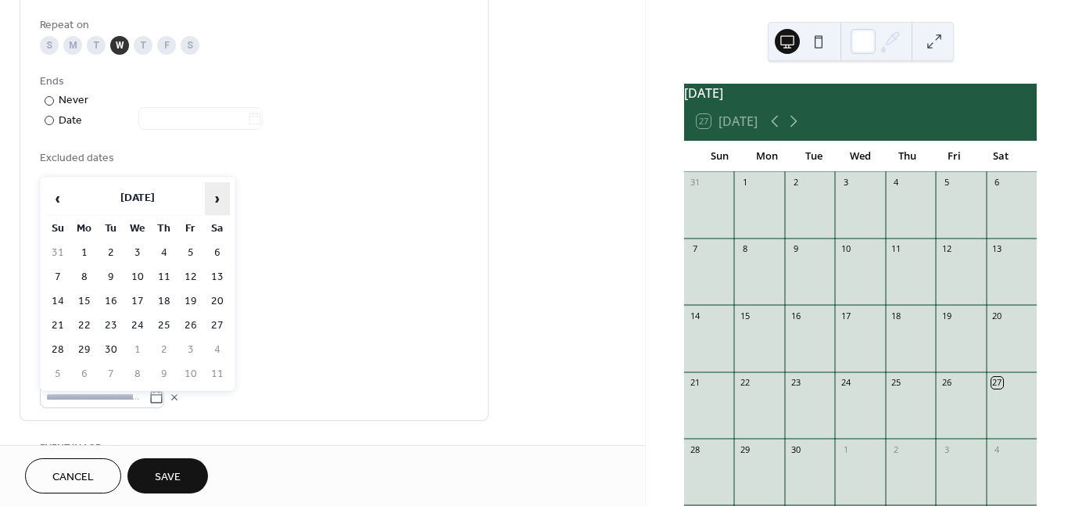
click at [213, 198] on span "›" at bounding box center [217, 198] width 23 height 31
click at [134, 291] on td "12" at bounding box center [137, 301] width 25 height 23
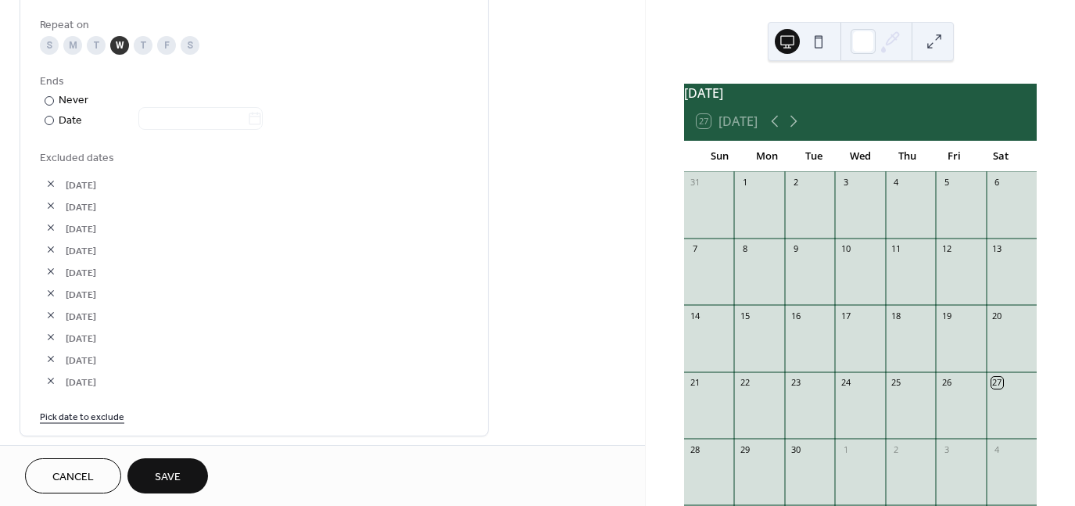
click at [95, 418] on link "Pick date to exclude" at bounding box center [82, 415] width 84 height 16
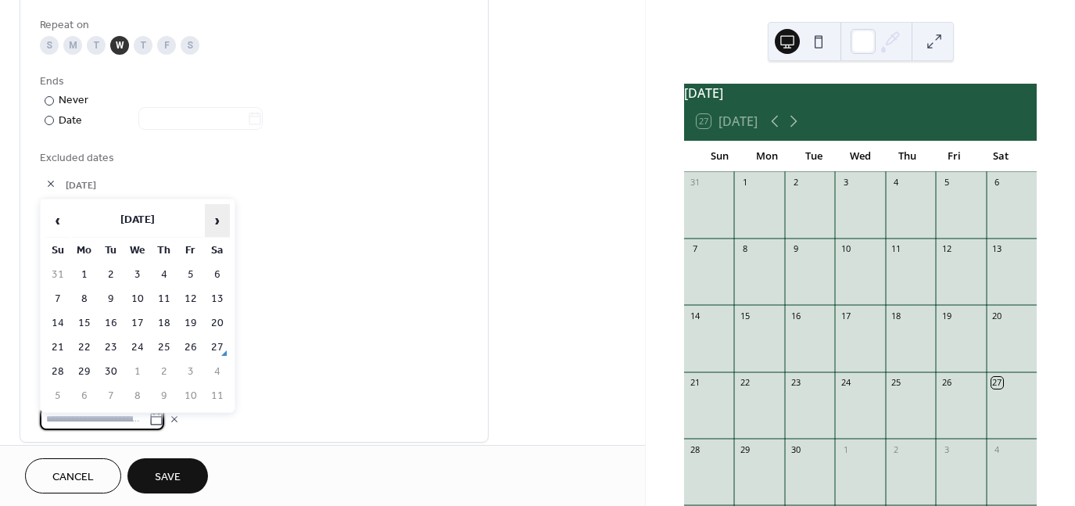
click at [214, 224] on span "›" at bounding box center [217, 220] width 23 height 31
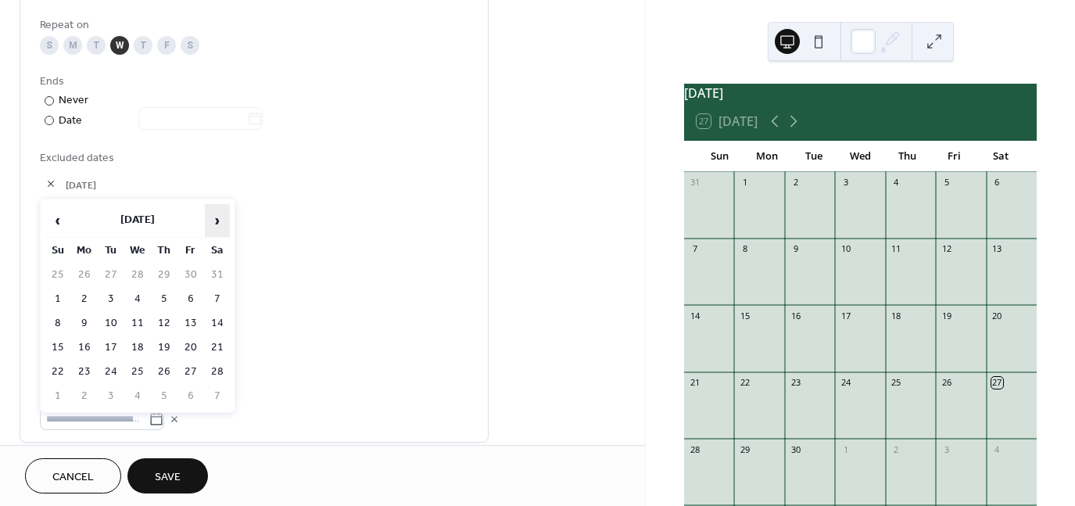
click at [214, 224] on span "›" at bounding box center [217, 220] width 23 height 31
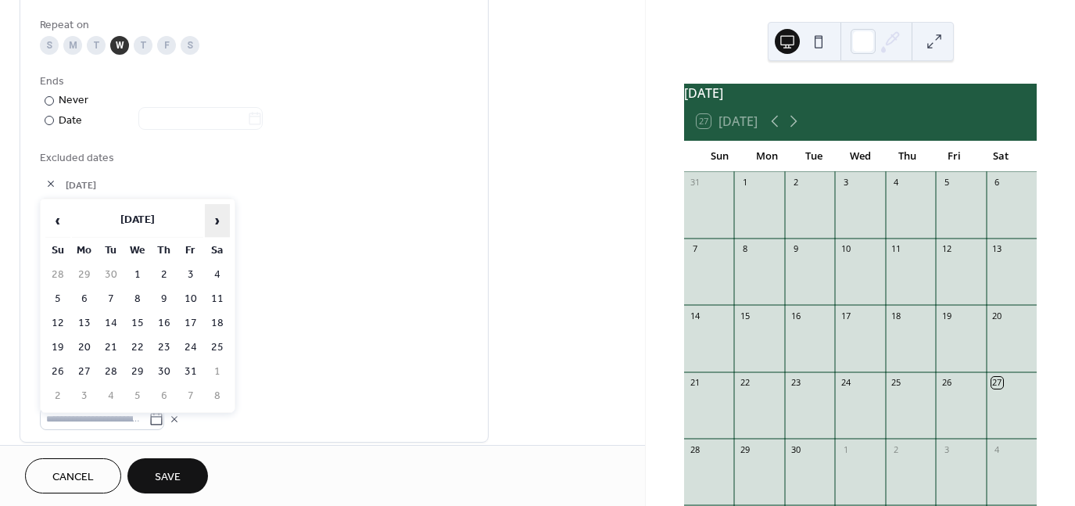
click at [214, 224] on span "›" at bounding box center [217, 220] width 23 height 31
click at [52, 226] on span "‹" at bounding box center [57, 220] width 23 height 31
click at [133, 336] on td "19" at bounding box center [137, 347] width 25 height 23
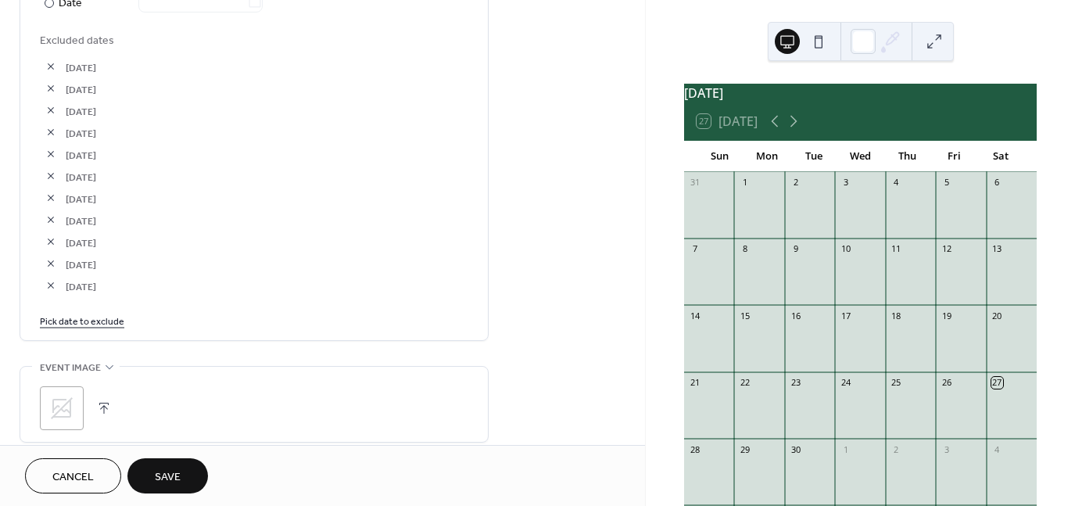
scroll to position [935, 0]
click at [106, 320] on link "Pick date to exclude" at bounding box center [82, 314] width 84 height 16
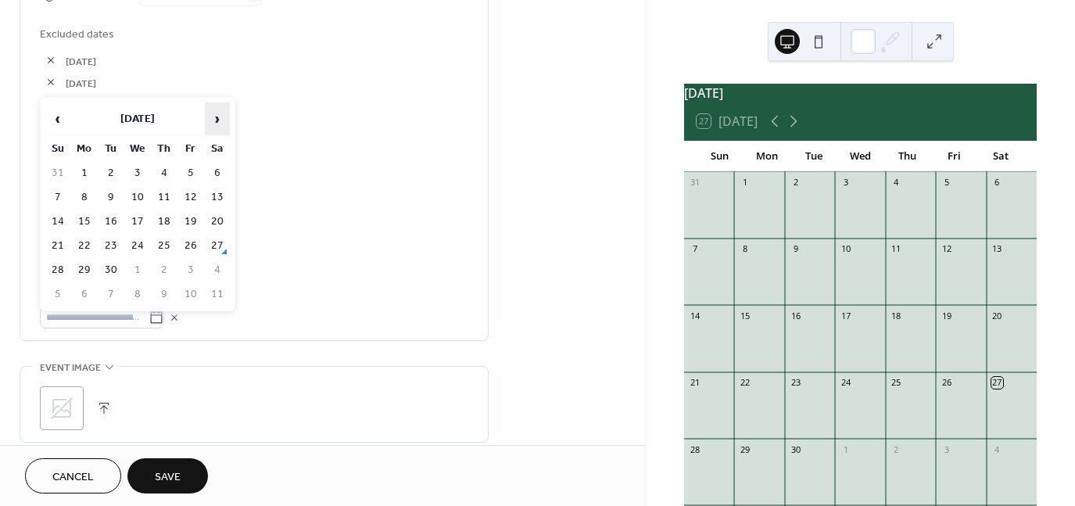
click at [209, 123] on span "›" at bounding box center [217, 118] width 23 height 31
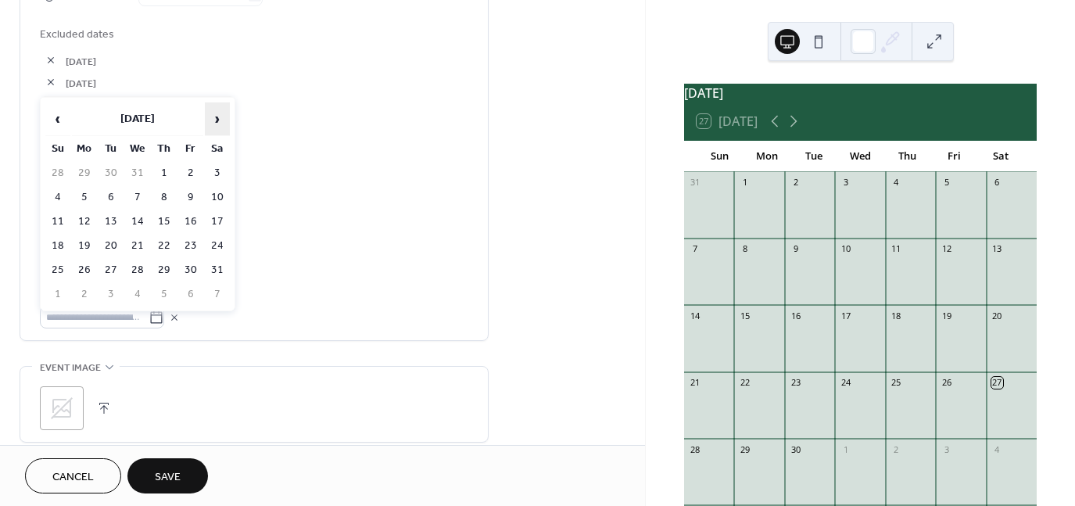
click at [209, 123] on span "›" at bounding box center [217, 118] width 23 height 31
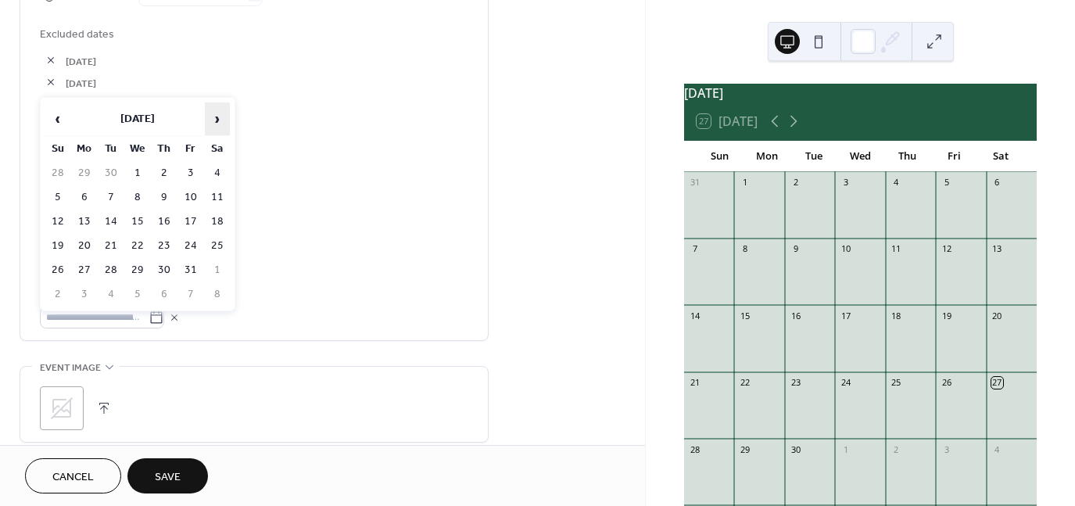
click at [209, 123] on span "›" at bounding box center [217, 118] width 23 height 31
click at [61, 120] on span "‹" at bounding box center [57, 118] width 23 height 31
click at [139, 263] on td "26" at bounding box center [137, 270] width 25 height 23
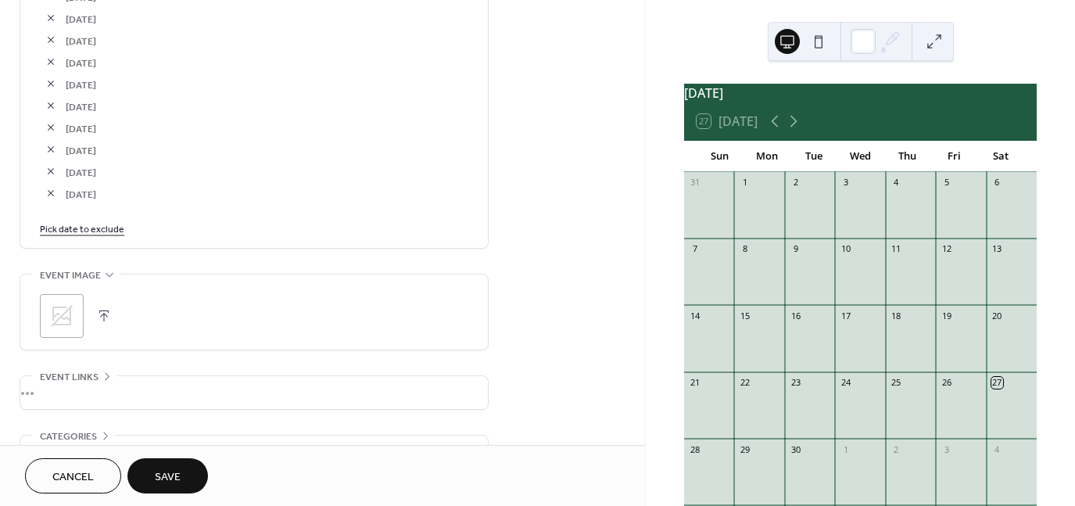
scroll to position [1140, 0]
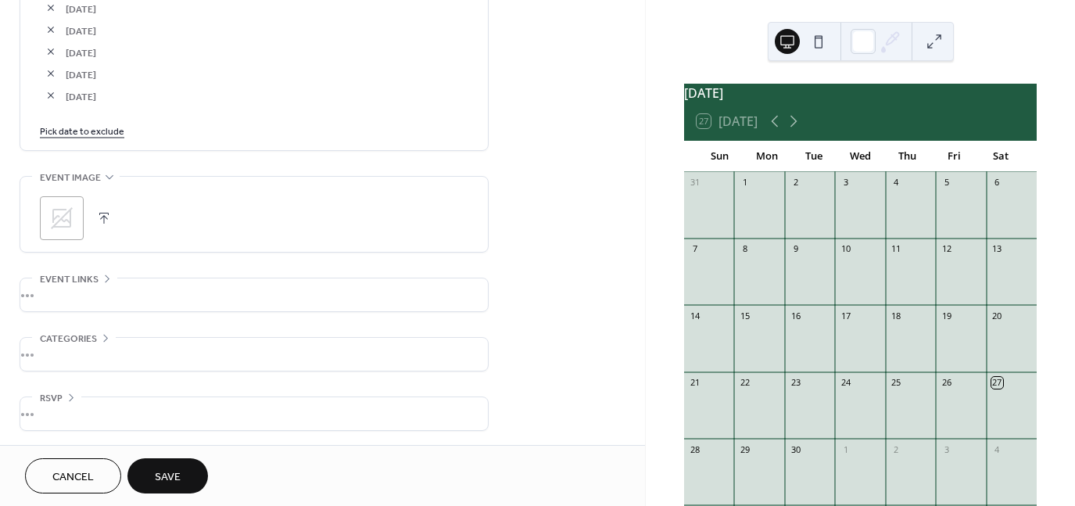
click at [67, 345] on div "•••" at bounding box center [253, 354] width 467 height 33
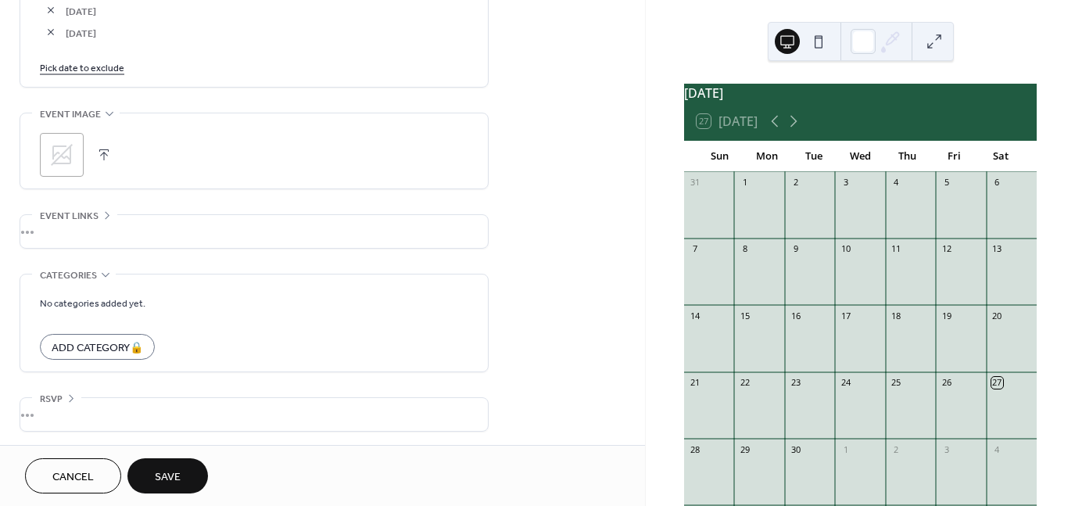
click at [63, 398] on div "•••" at bounding box center [253, 414] width 467 height 33
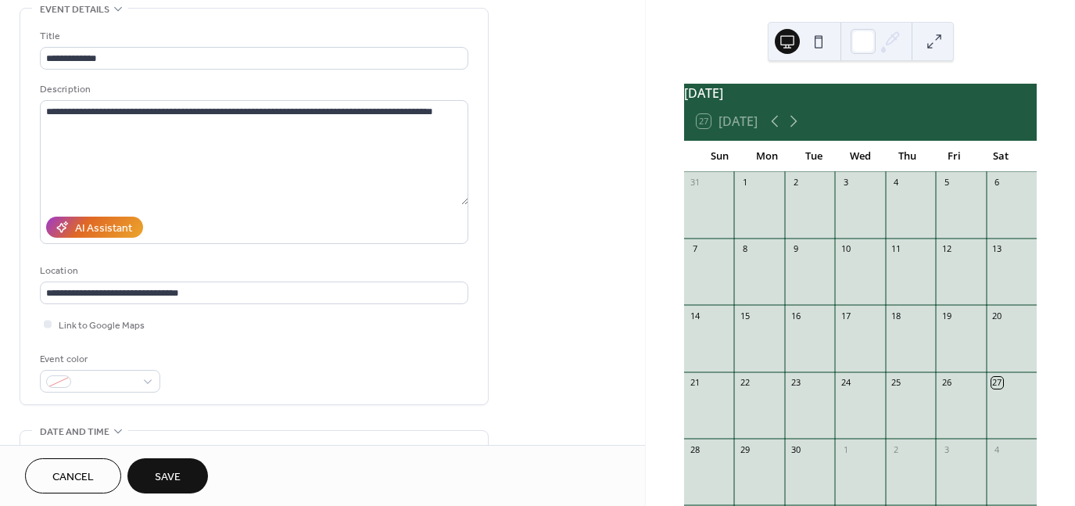
scroll to position [209, 0]
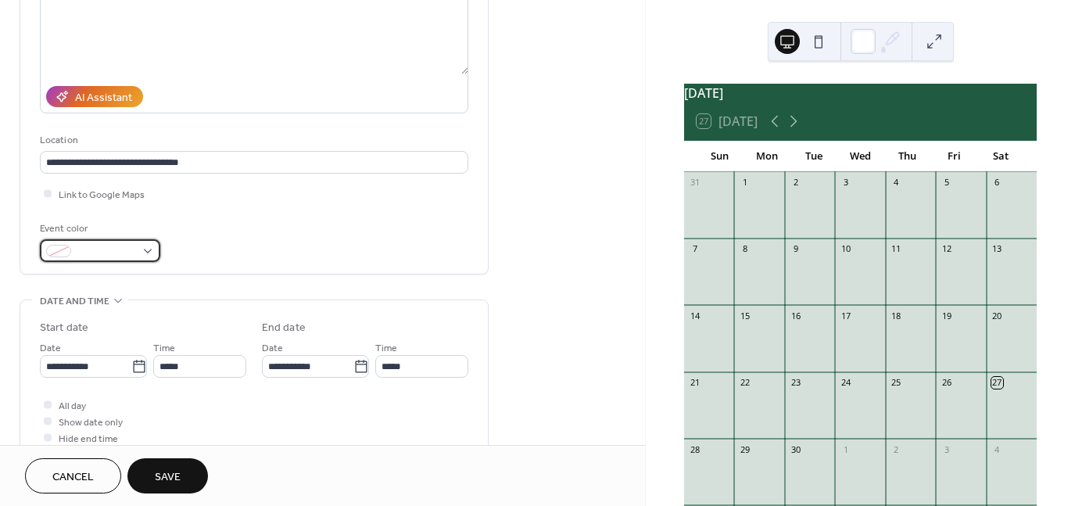
click at [141, 254] on div at bounding box center [100, 250] width 120 height 23
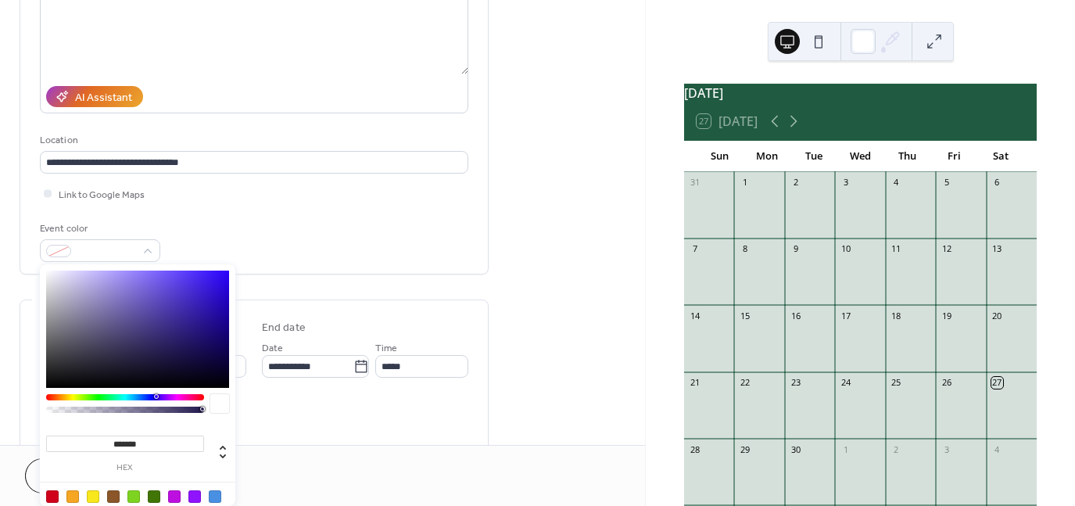
click at [145, 463] on label "hex" at bounding box center [125, 467] width 158 height 9
click at [145, 452] on input "*******" at bounding box center [125, 443] width 158 height 16
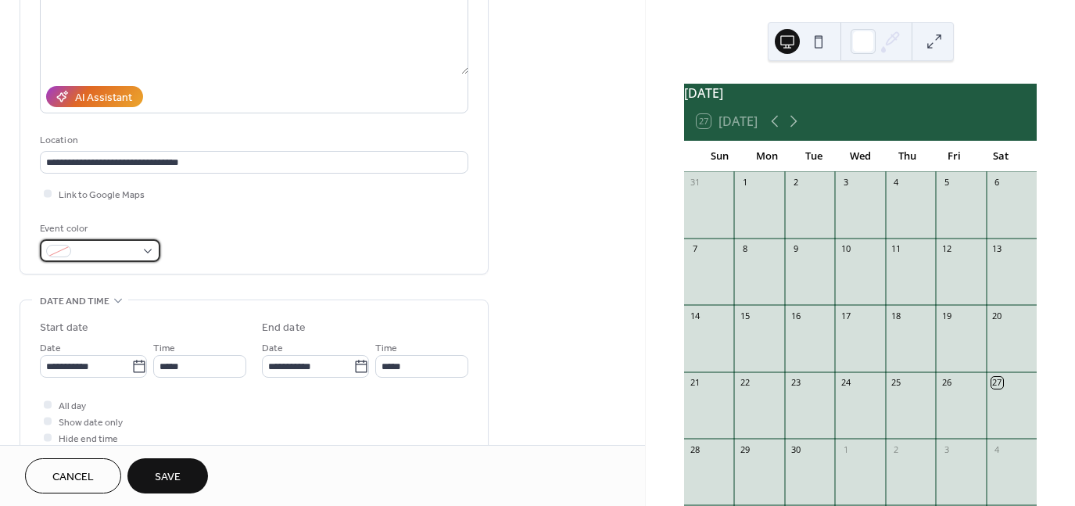
click at [98, 253] on span at bounding box center [106, 252] width 58 height 16
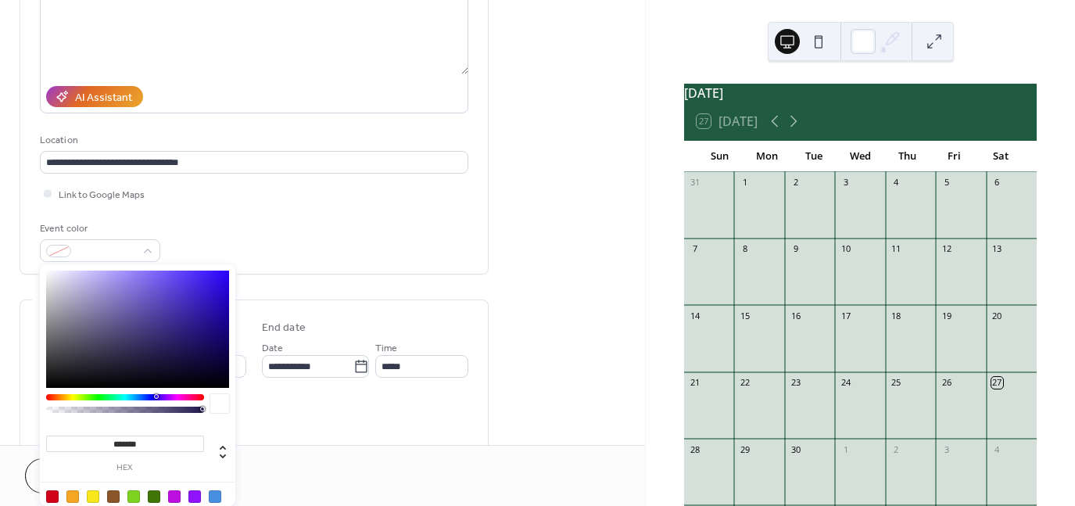
drag, startPoint x: 145, startPoint y: 442, endPoint x: 102, endPoint y: 444, distance: 43.0
click at [102, 444] on input "*******" at bounding box center [125, 443] width 158 height 16
paste input "*******"
type input "*******"
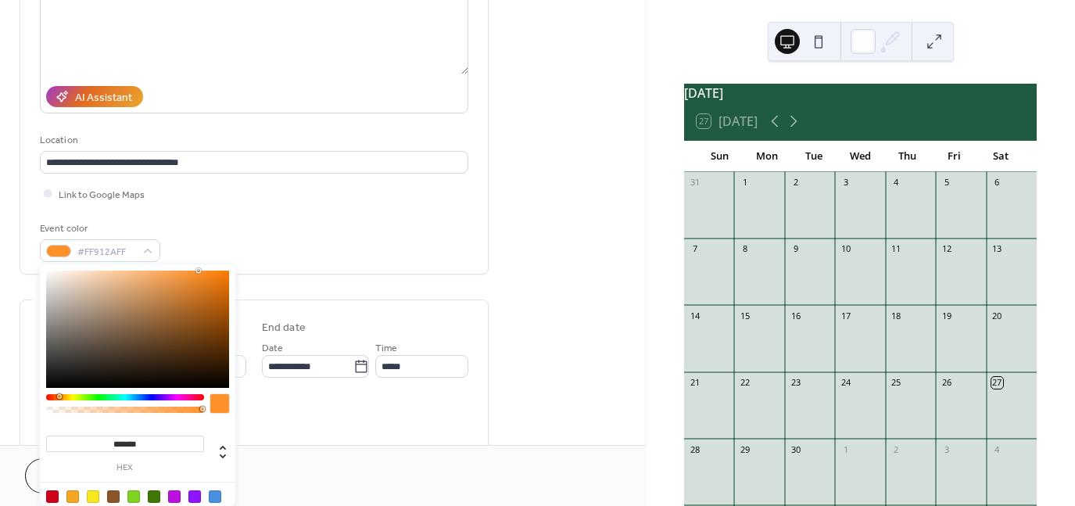
click at [340, 244] on div "Event color #FF912AFF" at bounding box center [254, 240] width 428 height 41
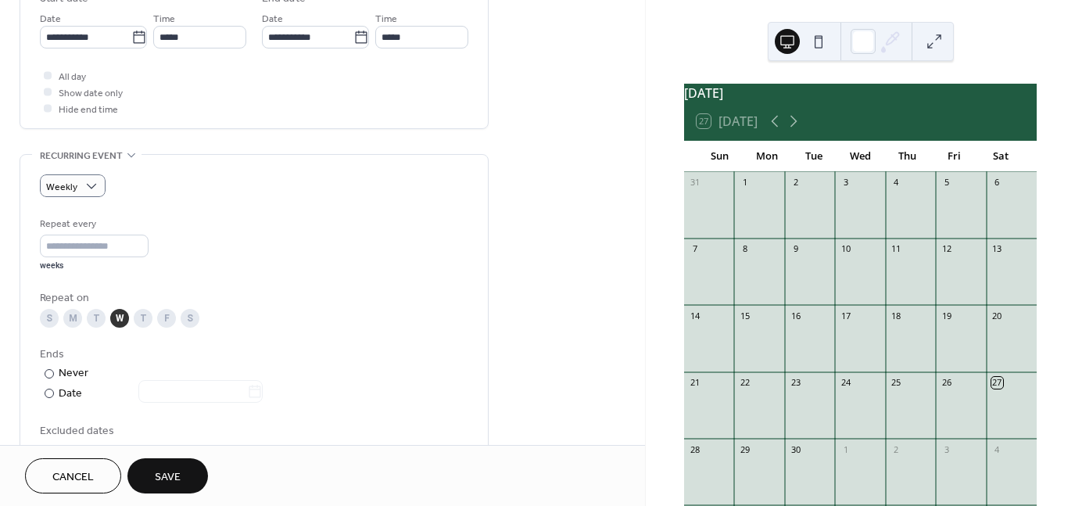
scroll to position [545, 0]
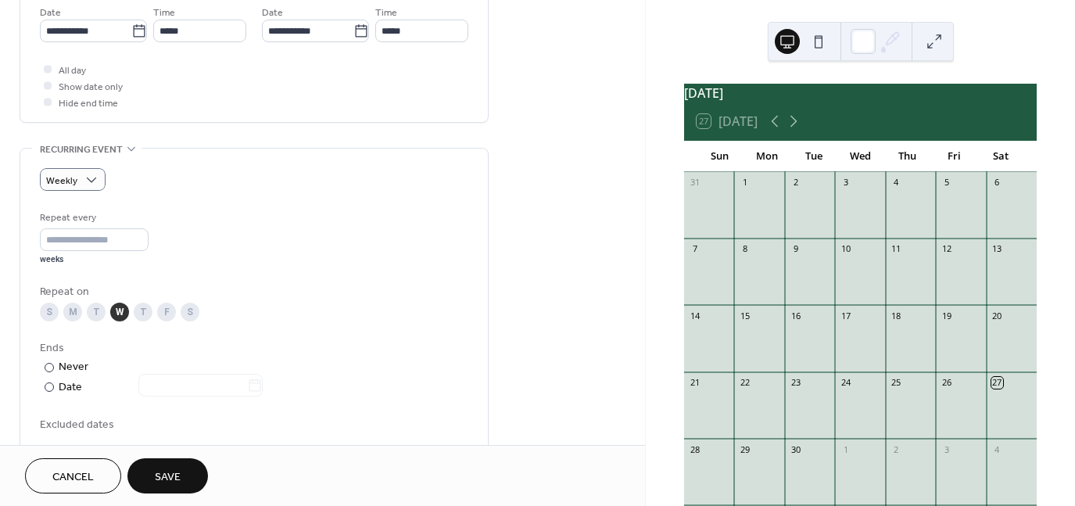
click at [170, 477] on span "Save" at bounding box center [168, 477] width 26 height 16
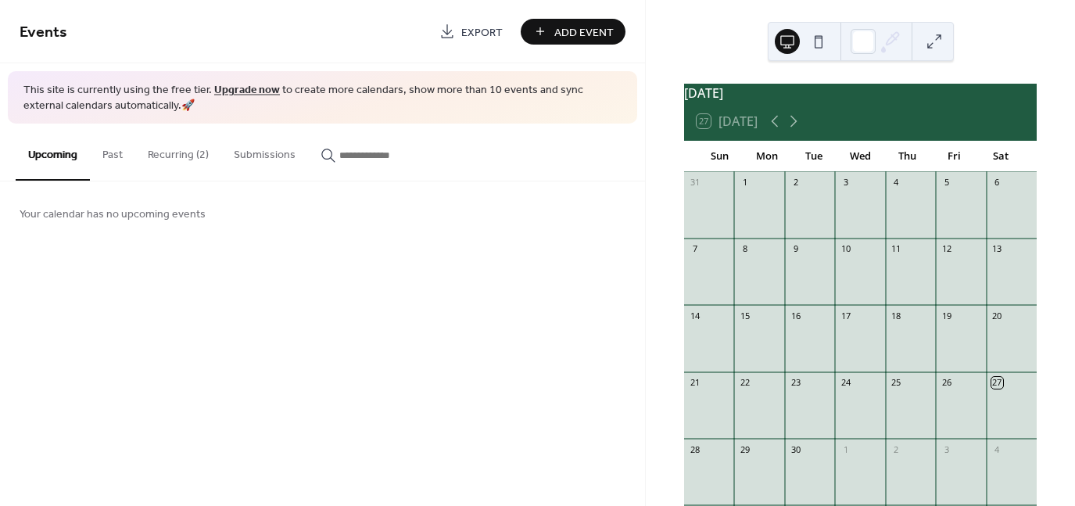
click at [161, 154] on button "Recurring (2)" at bounding box center [178, 150] width 86 height 55
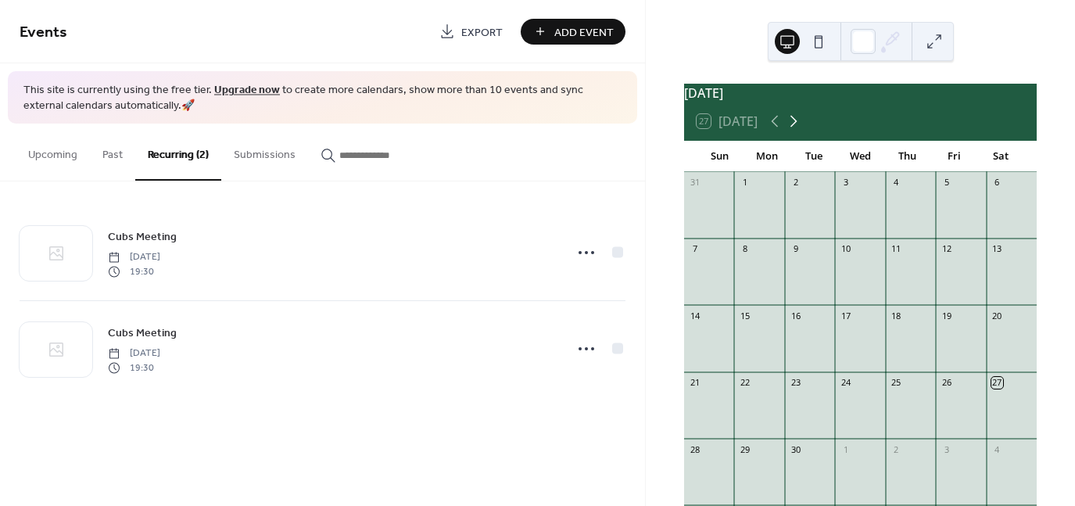
click at [792, 131] on icon at bounding box center [793, 121] width 19 height 19
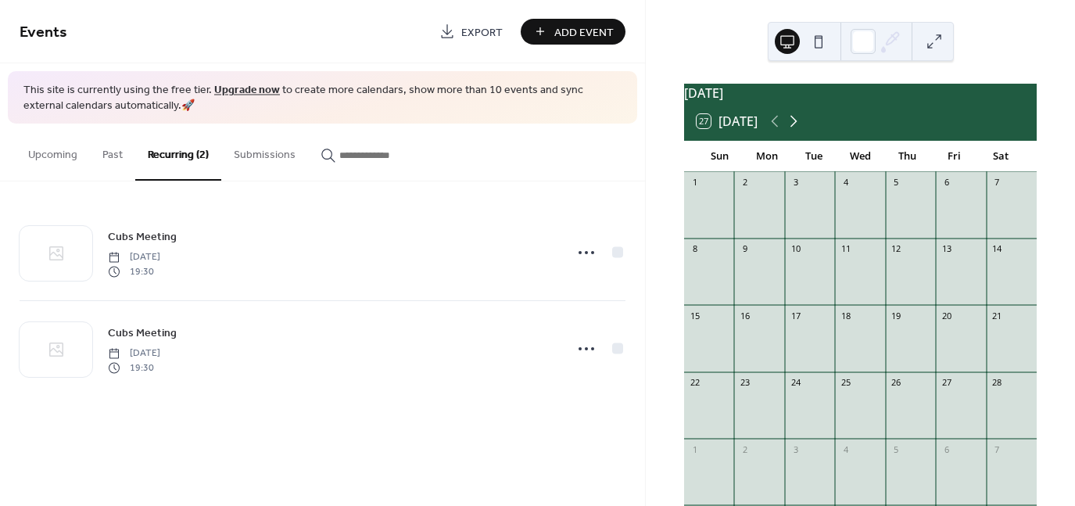
click at [792, 131] on icon at bounding box center [793, 121] width 19 height 19
click at [778, 127] on icon at bounding box center [774, 122] width 7 height 12
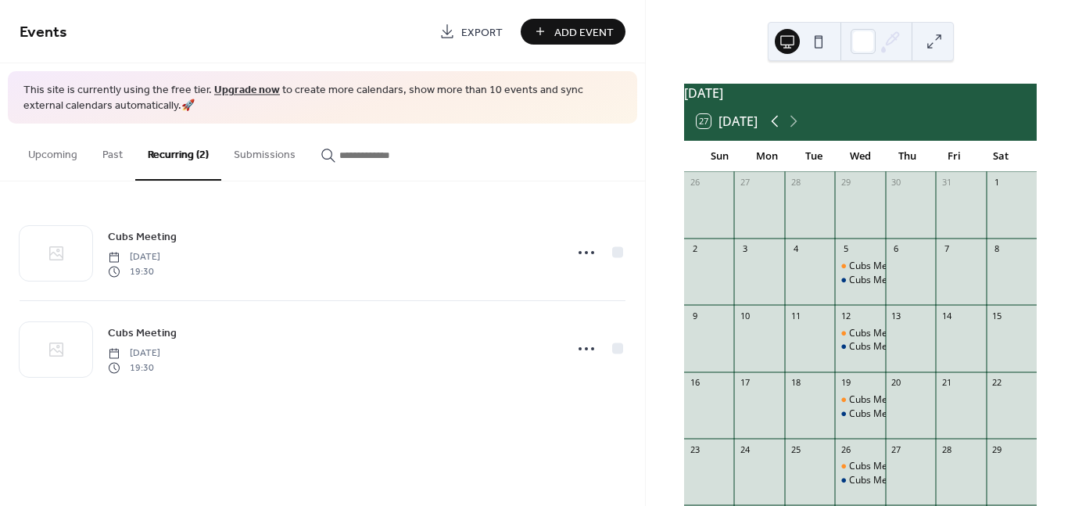
click at [778, 127] on icon at bounding box center [774, 122] width 7 height 12
click at [795, 127] on icon at bounding box center [793, 122] width 7 height 12
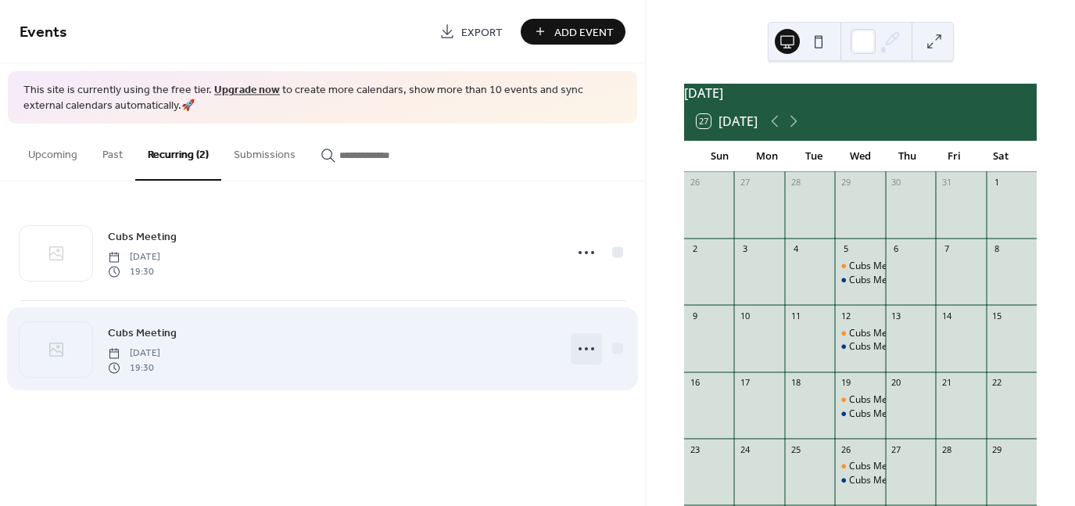
click at [589, 344] on icon at bounding box center [586, 348] width 25 height 25
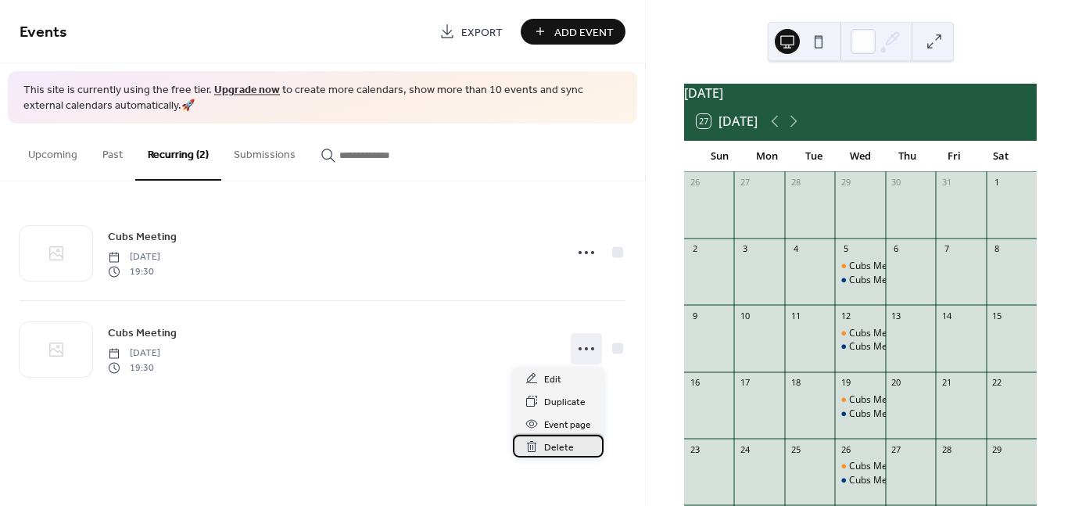
click at [560, 444] on span "Delete" at bounding box center [559, 447] width 30 height 16
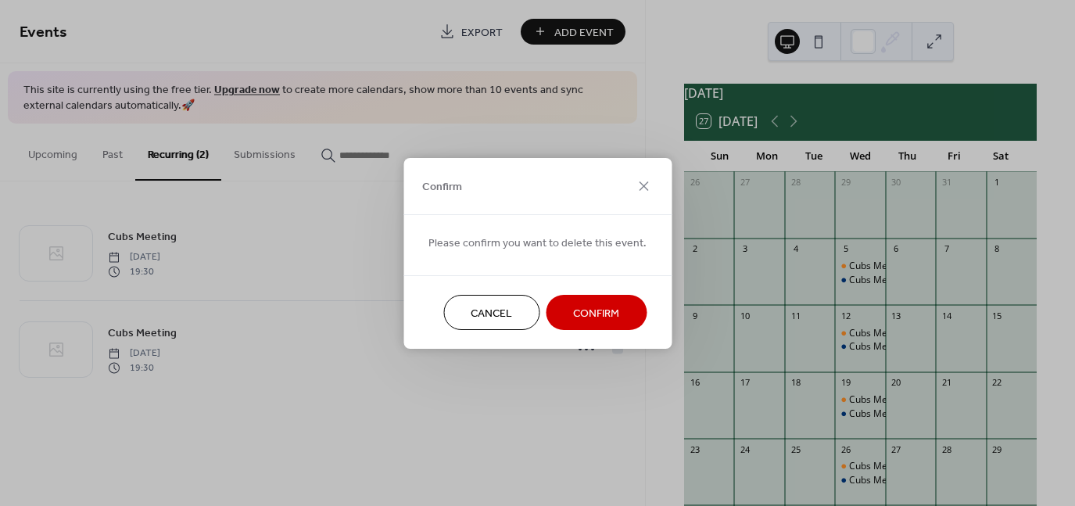
click at [585, 301] on button "Confirm" at bounding box center [595, 312] width 101 height 35
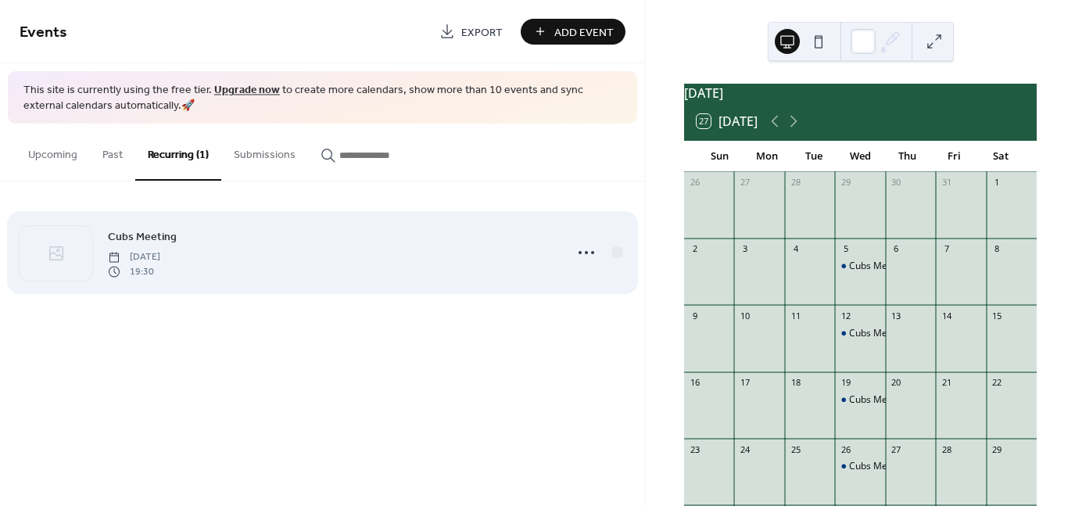
click at [144, 238] on span "Cubs Meeting" at bounding box center [142, 237] width 69 height 16
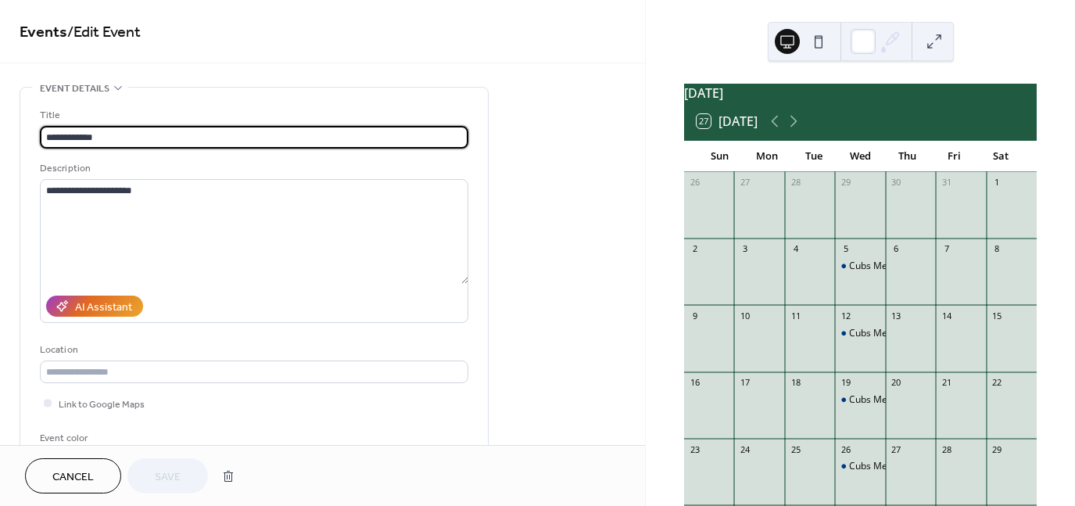
type input "**********"
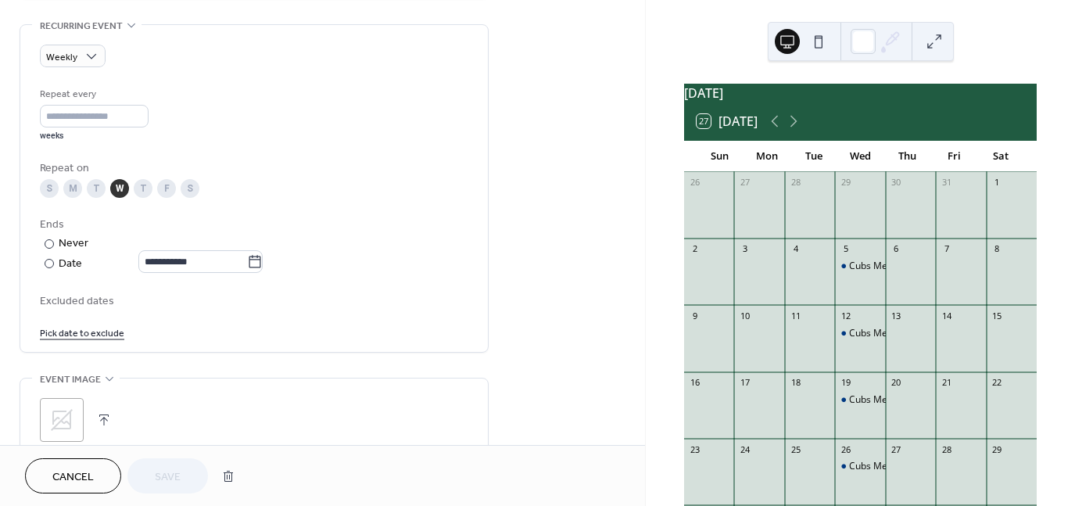
scroll to position [715, 0]
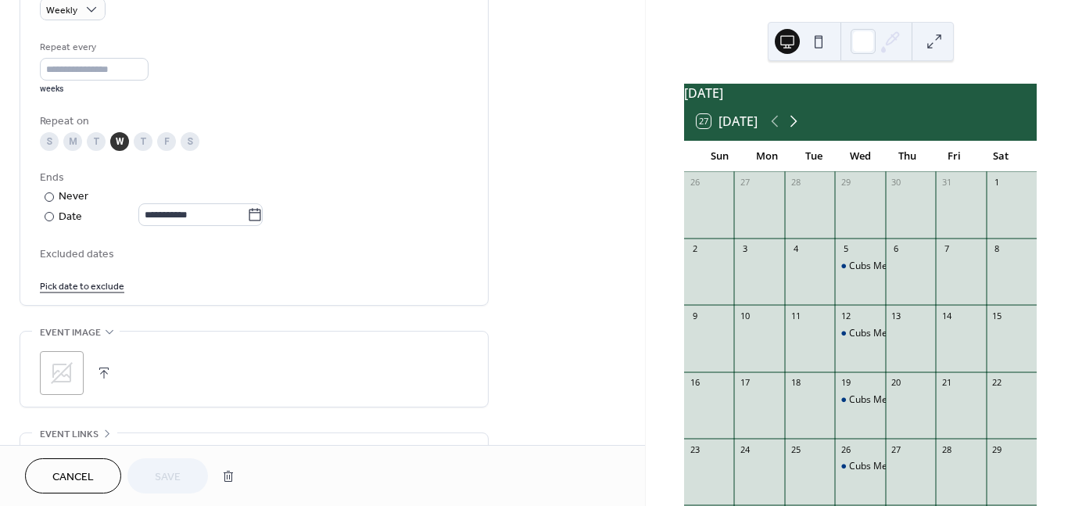
click at [796, 127] on icon at bounding box center [793, 122] width 7 height 12
click at [770, 131] on icon at bounding box center [774, 121] width 19 height 19
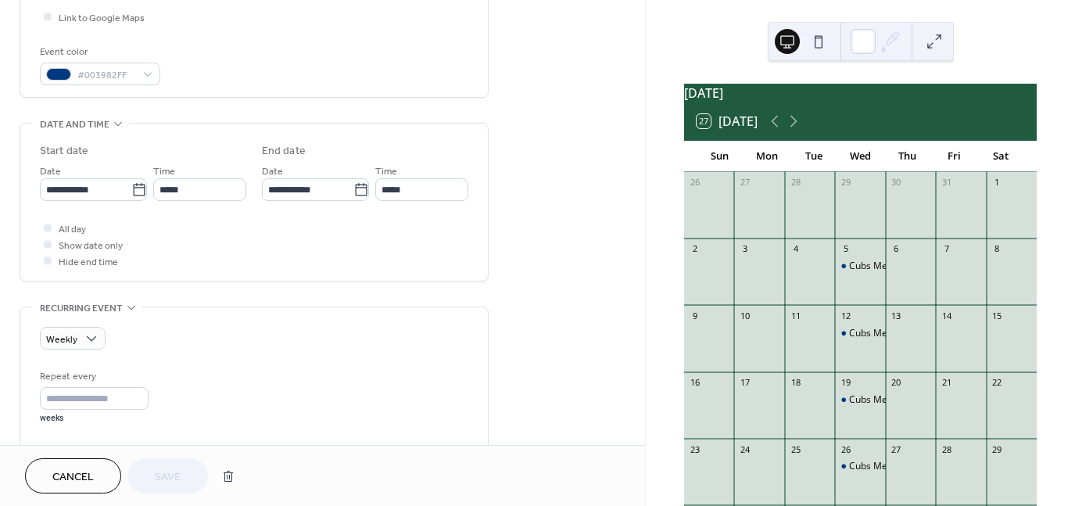
scroll to position [0, 0]
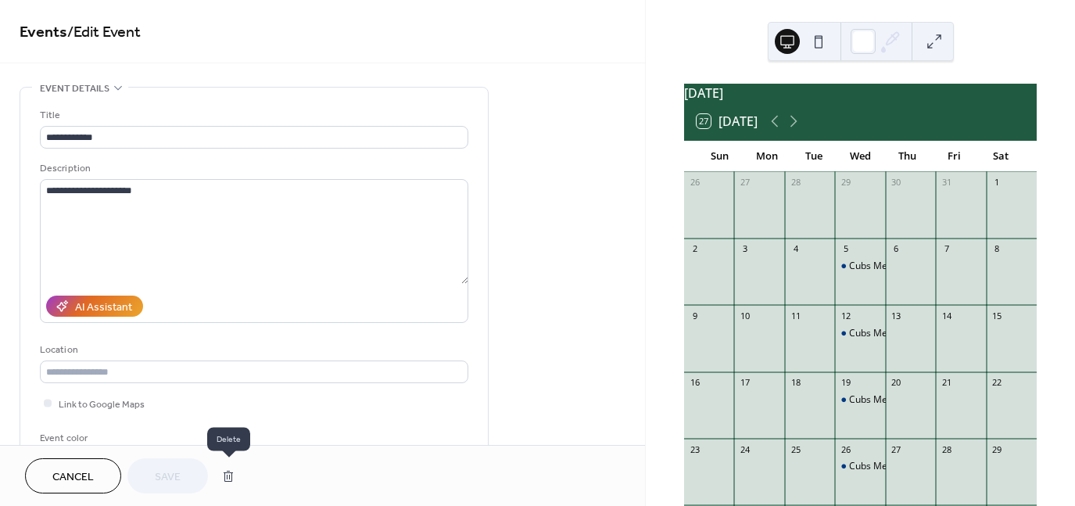
click at [223, 475] on button "button" at bounding box center [228, 475] width 28 height 31
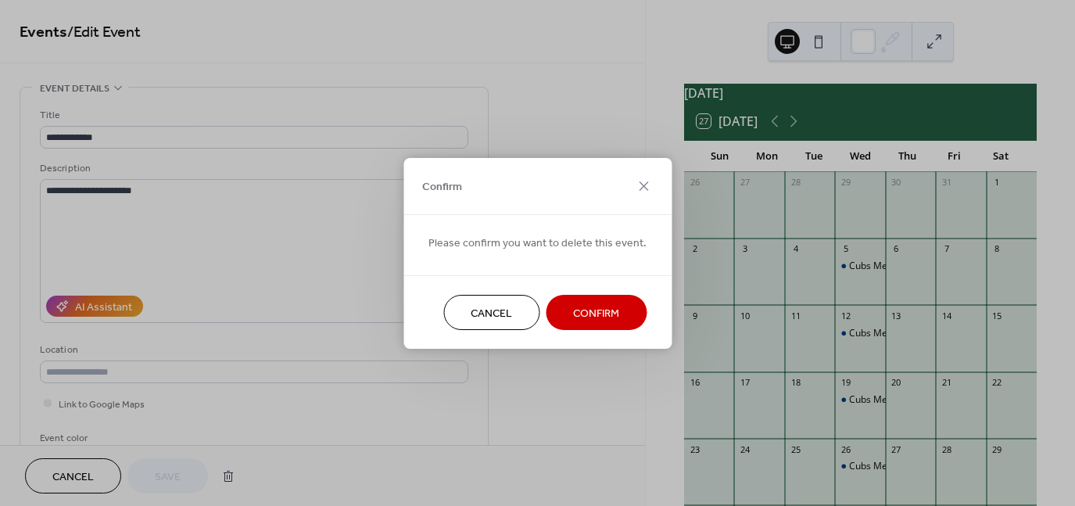
click at [483, 317] on span "Cancel" at bounding box center [490, 313] width 41 height 16
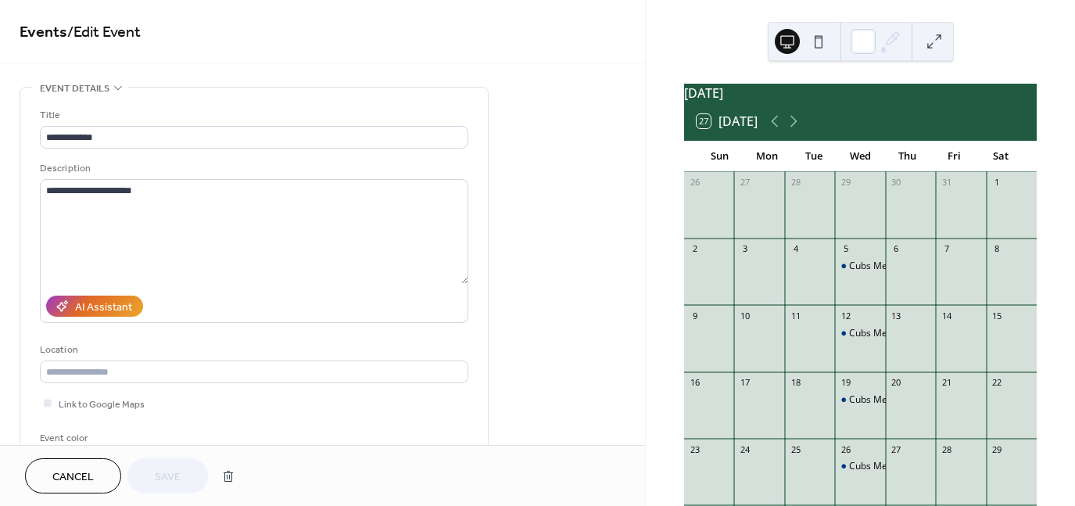
scroll to position [200, 0]
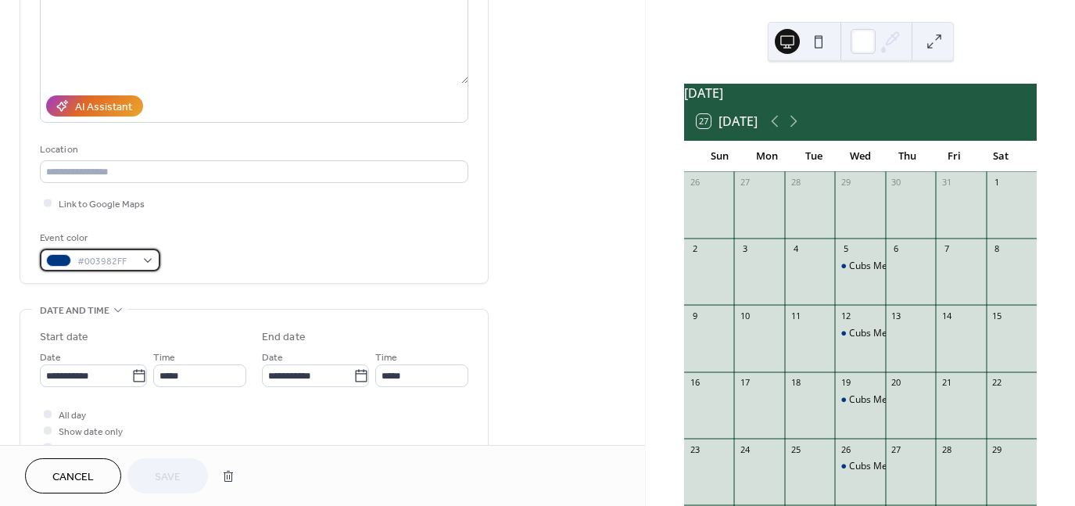
click at [94, 266] on span "#003982FF" at bounding box center [106, 261] width 58 height 16
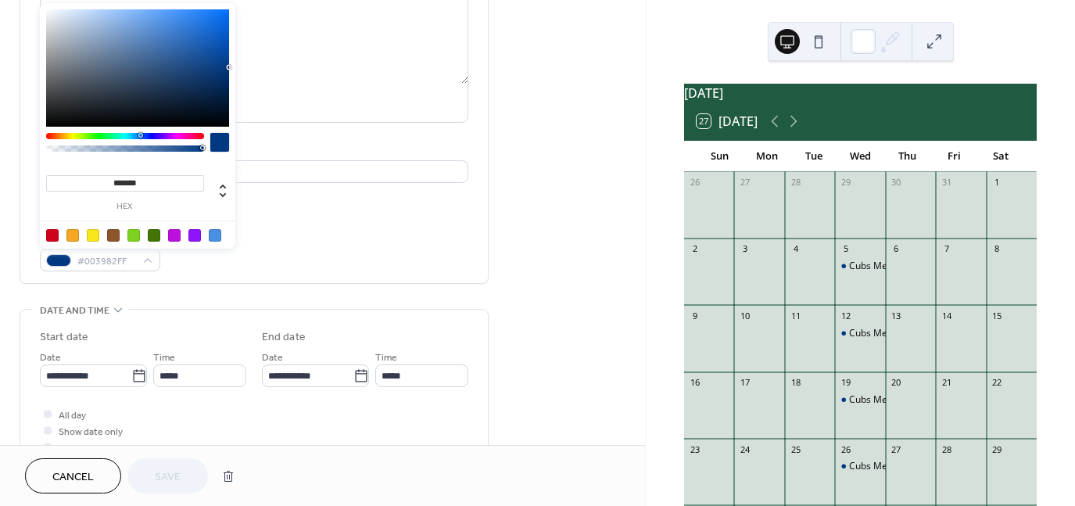
drag, startPoint x: 145, startPoint y: 185, endPoint x: 85, endPoint y: 173, distance: 61.5
click at [84, 173] on div "******* hex" at bounding box center [125, 191] width 158 height 39
paste input "*******"
type input "*******"
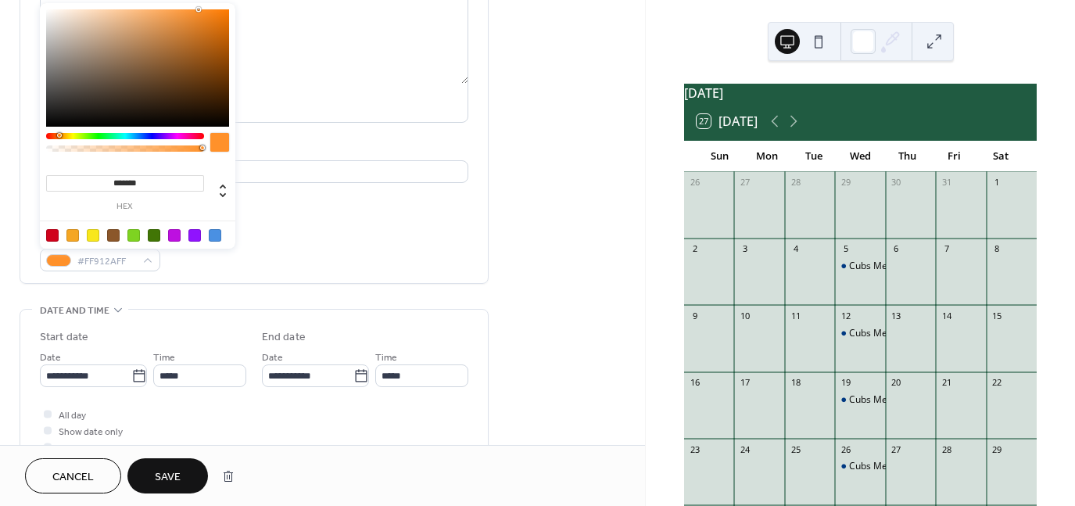
click at [372, 198] on div "Link to Google Maps" at bounding box center [254, 203] width 428 height 16
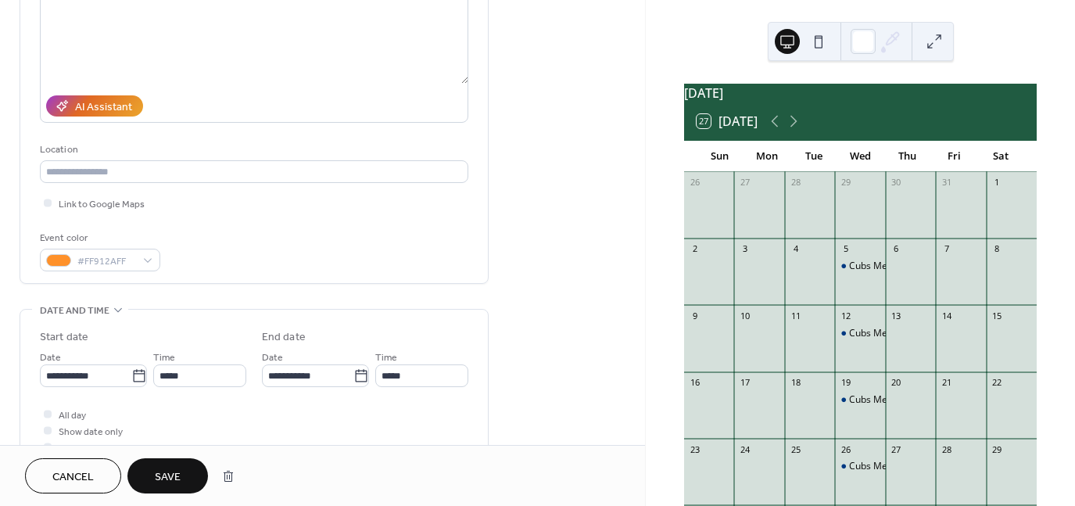
scroll to position [0, 0]
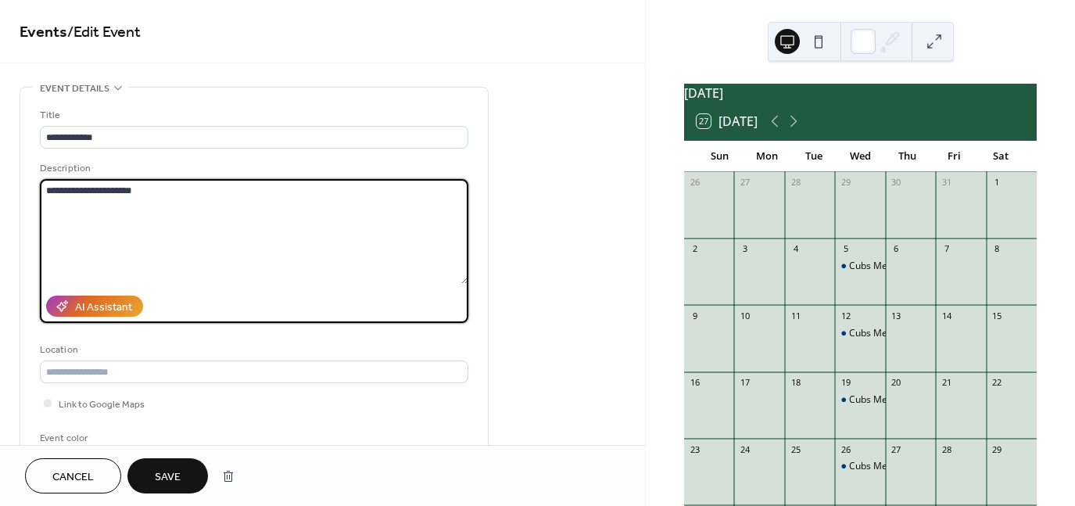
drag, startPoint x: 155, startPoint y: 195, endPoint x: 109, endPoint y: 198, distance: 46.3
click at [109, 198] on textarea "**********" at bounding box center [254, 231] width 428 height 105
click at [141, 193] on textarea "**********" at bounding box center [254, 231] width 428 height 105
click at [45, 193] on textarea "**********" at bounding box center [254, 231] width 428 height 105
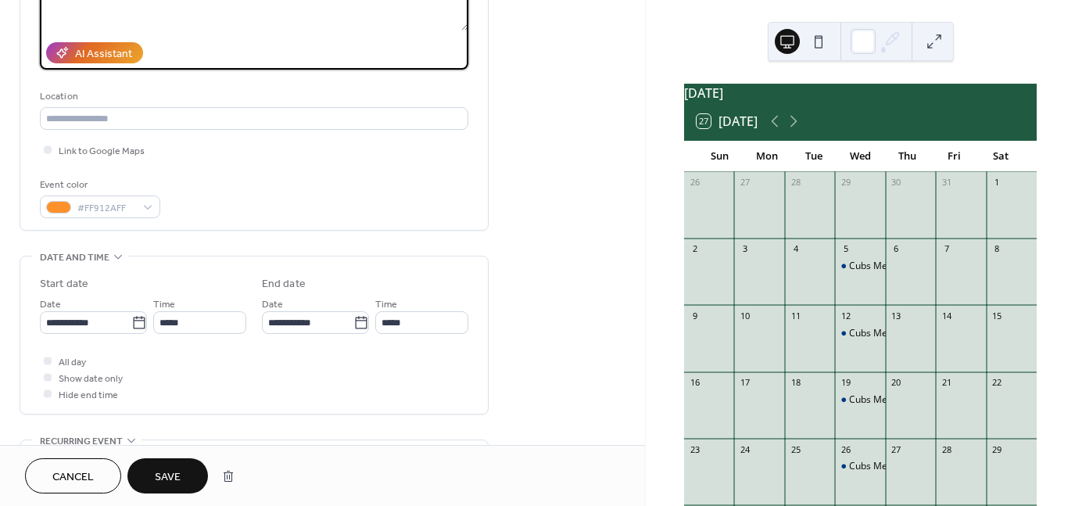
scroll to position [316, 0]
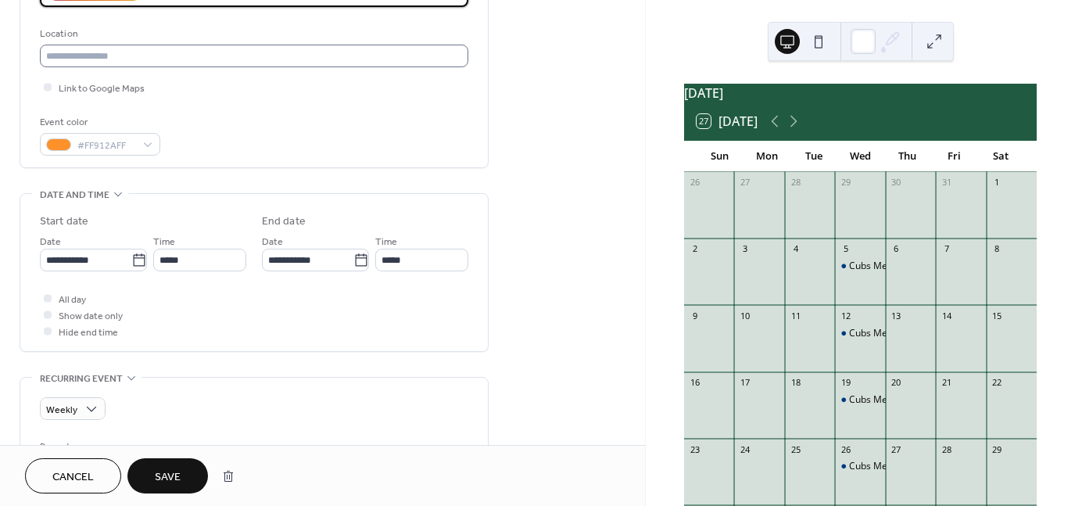
type textarea "**********"
click at [114, 59] on input "text" at bounding box center [254, 56] width 428 height 23
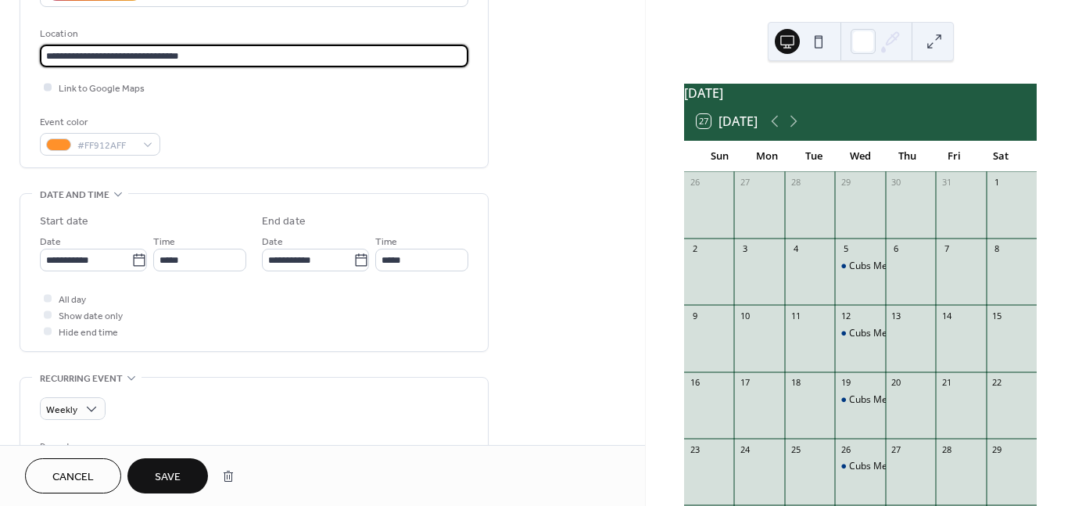
type input "**********"
click at [67, 88] on span "Link to Google Maps" at bounding box center [102, 88] width 86 height 16
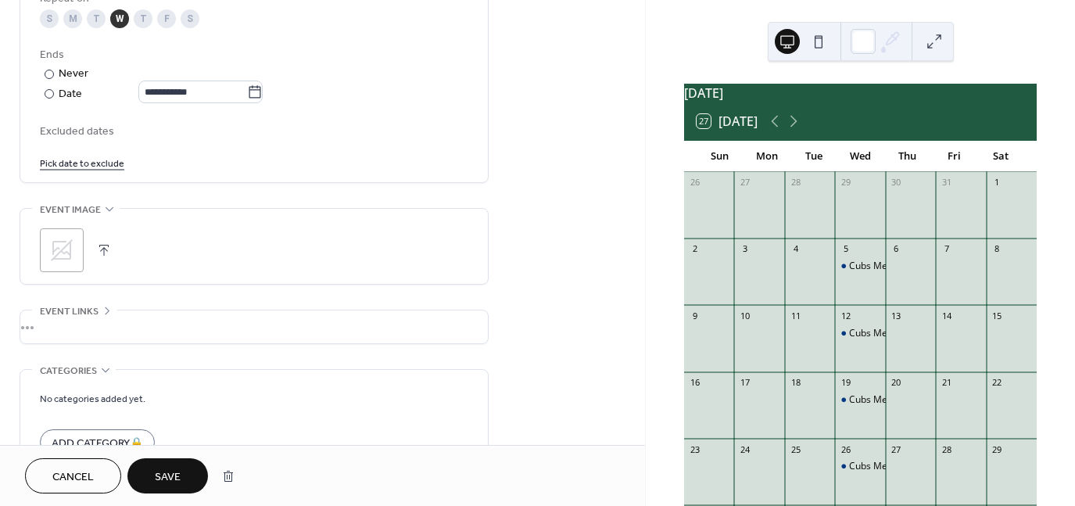
scroll to position [839, 0]
click at [74, 74] on div "Never" at bounding box center [74, 72] width 30 height 16
click at [84, 163] on link "Pick date to exclude" at bounding box center [82, 160] width 84 height 16
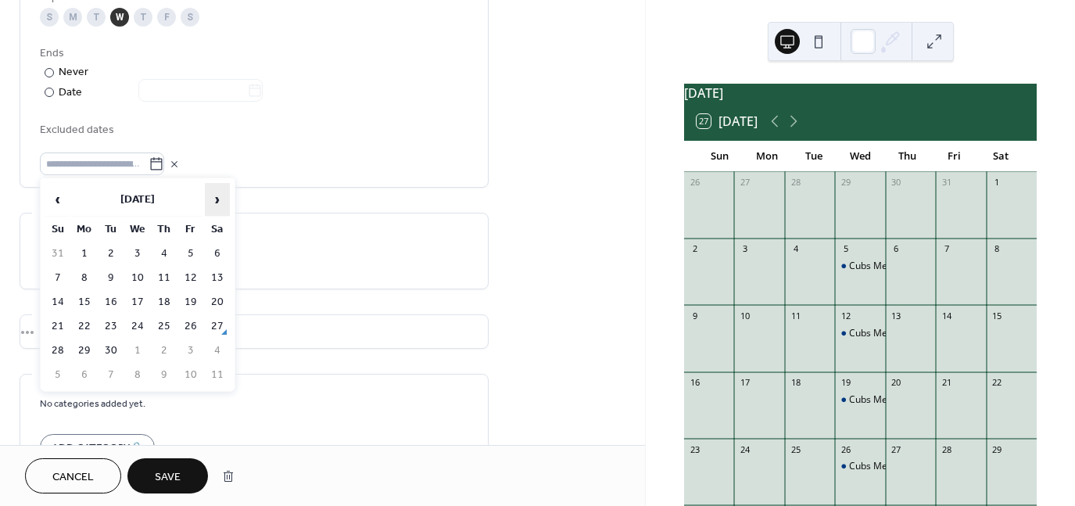
click at [218, 193] on span "›" at bounding box center [217, 199] width 23 height 31
click at [142, 316] on td "24" at bounding box center [137, 326] width 25 height 23
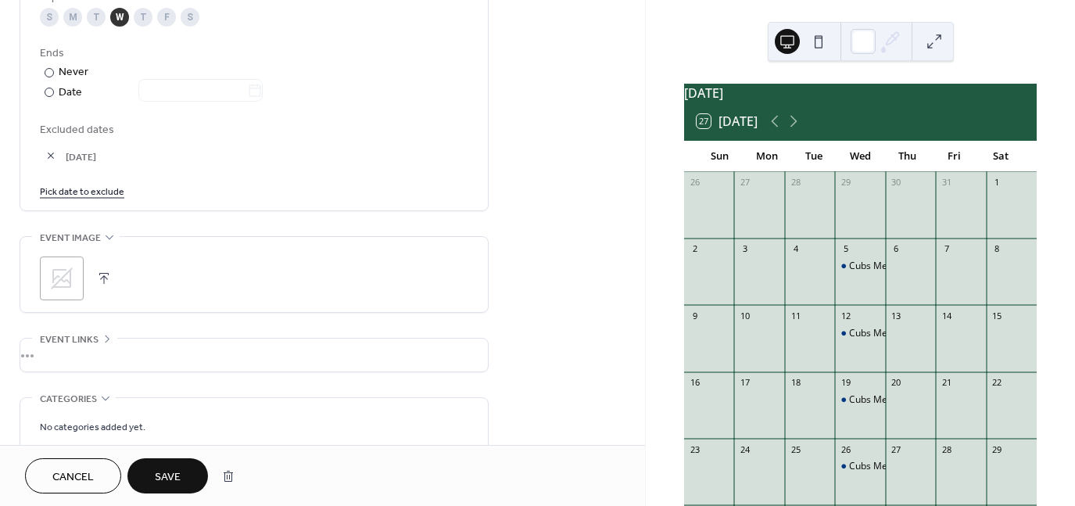
click at [116, 194] on link "Pick date to exclude" at bounding box center [82, 190] width 84 height 16
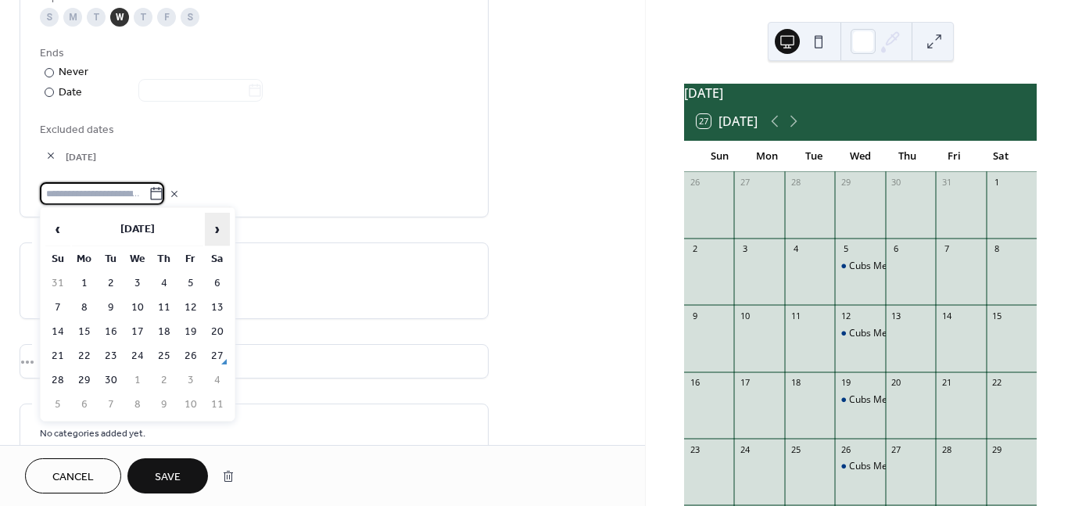
click at [217, 225] on span "›" at bounding box center [217, 228] width 23 height 31
click at [142, 370] on td "31" at bounding box center [137, 380] width 25 height 23
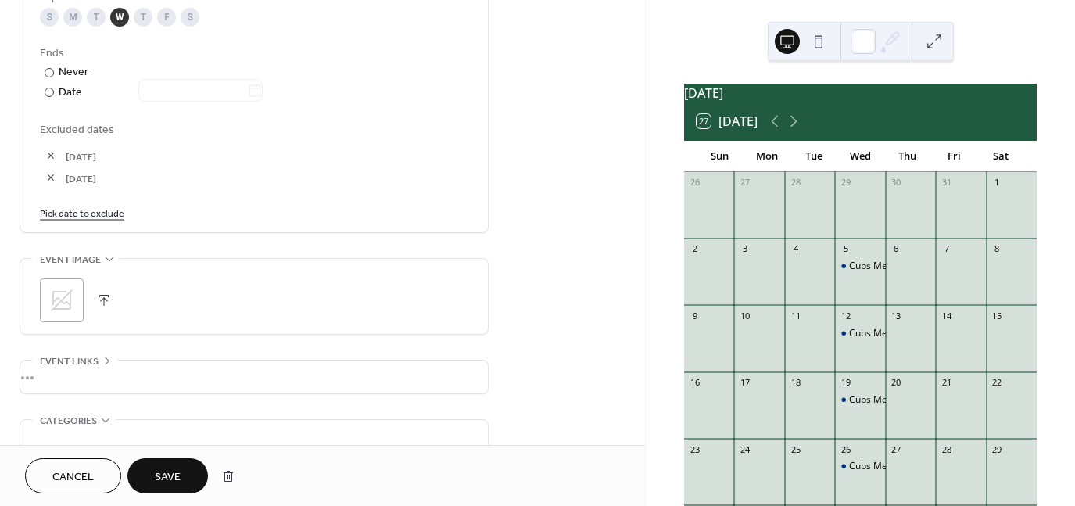
click at [105, 215] on link "Pick date to exclude" at bounding box center [82, 212] width 84 height 16
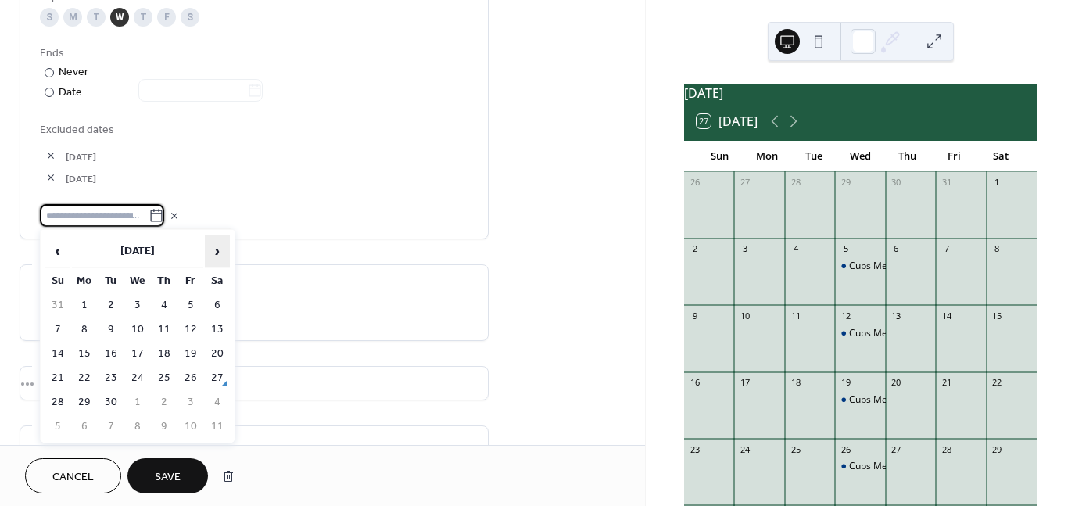
click at [224, 245] on span "›" at bounding box center [217, 250] width 23 height 31
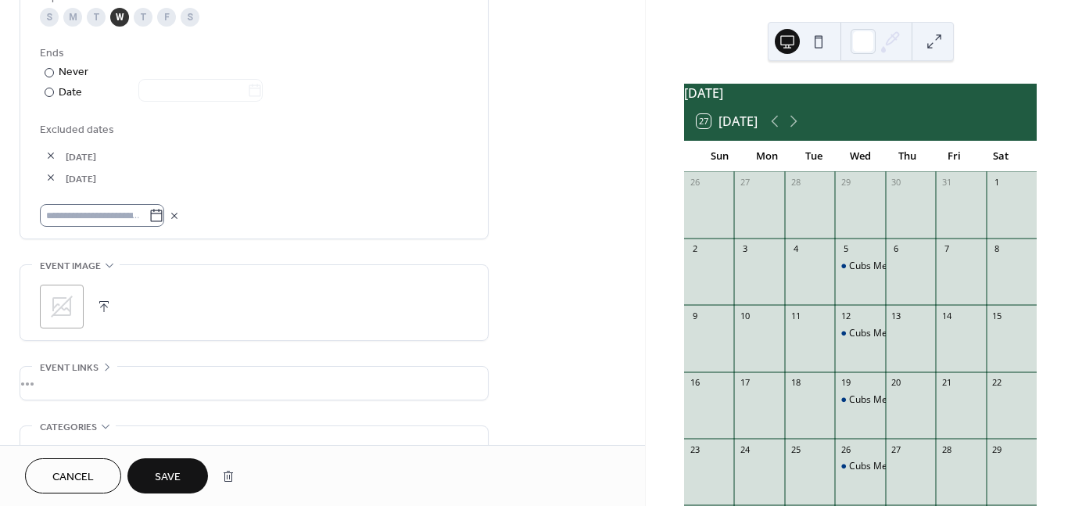
click at [164, 216] on icon at bounding box center [156, 216] width 16 height 16
click at [148, 216] on input "text" at bounding box center [94, 215] width 109 height 23
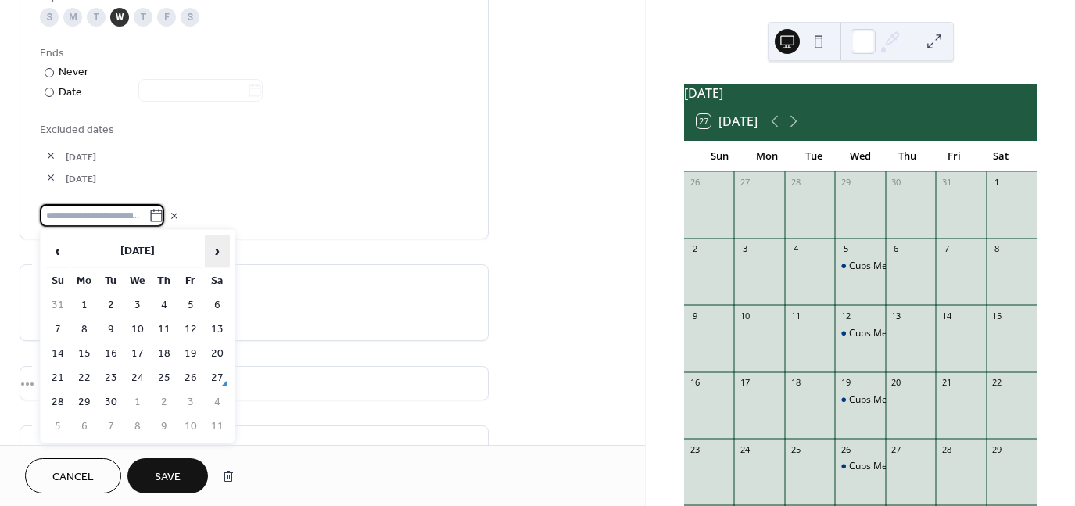
click at [220, 246] on span "›" at bounding box center [217, 250] width 23 height 31
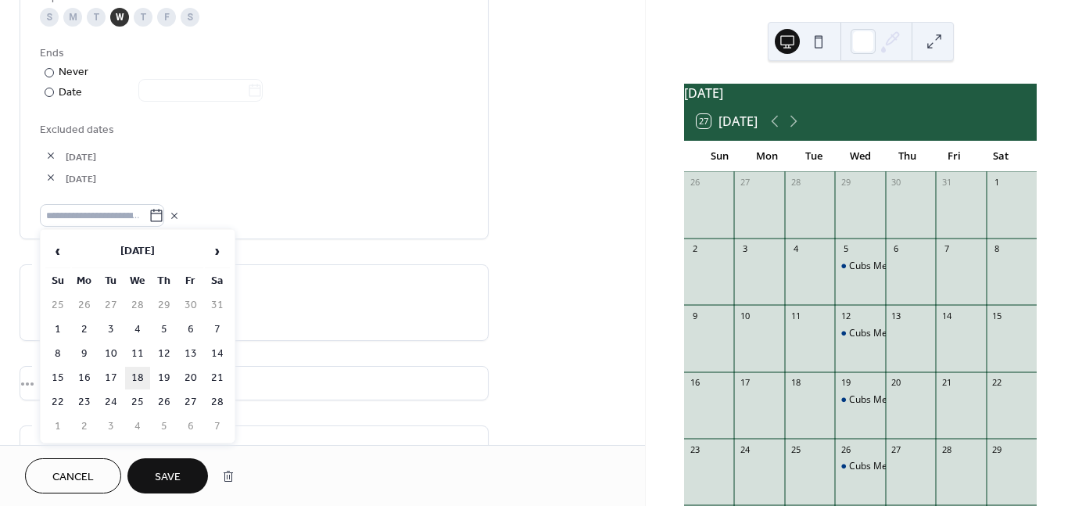
click at [142, 376] on td "18" at bounding box center [137, 378] width 25 height 23
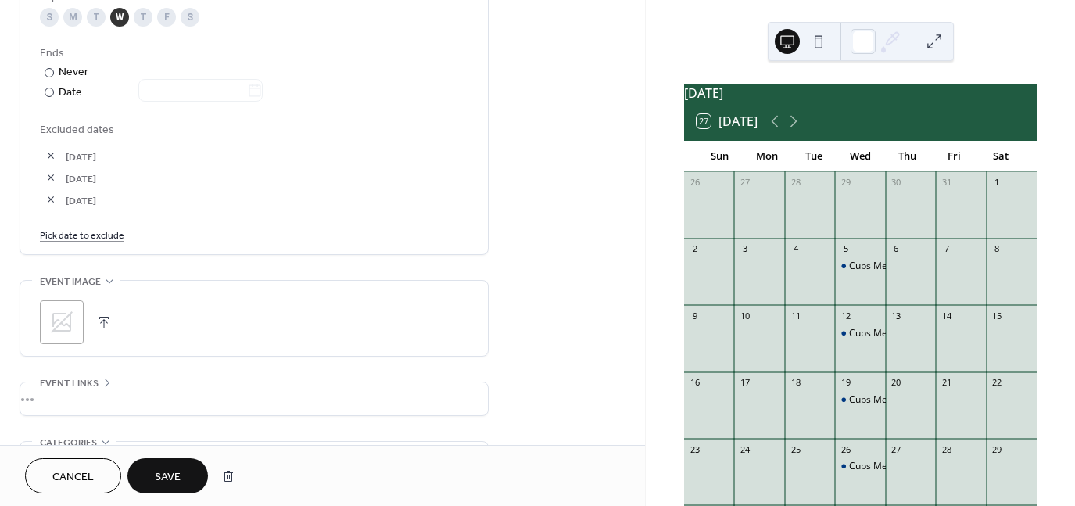
scroll to position [856, 0]
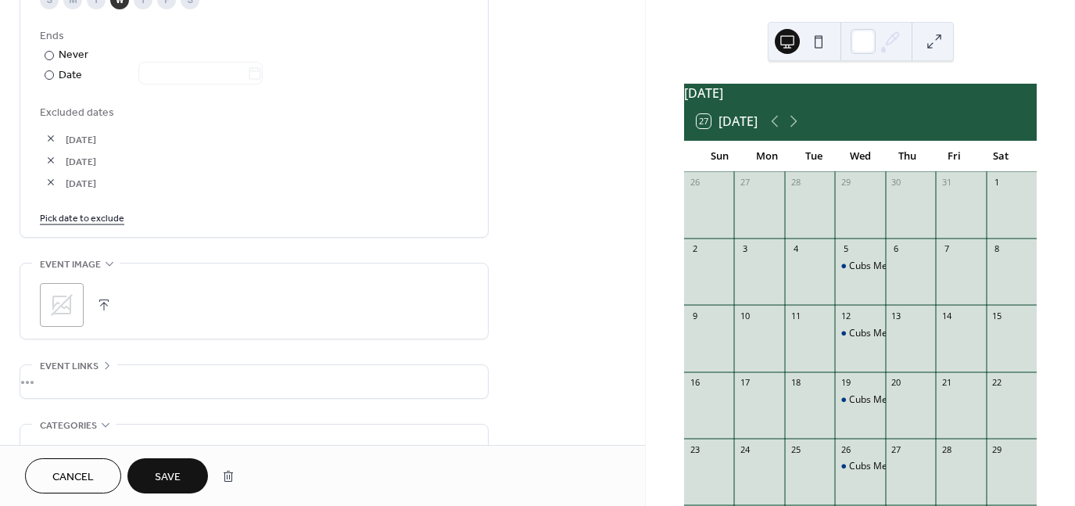
click at [84, 220] on link "Pick date to exclude" at bounding box center [82, 217] width 84 height 16
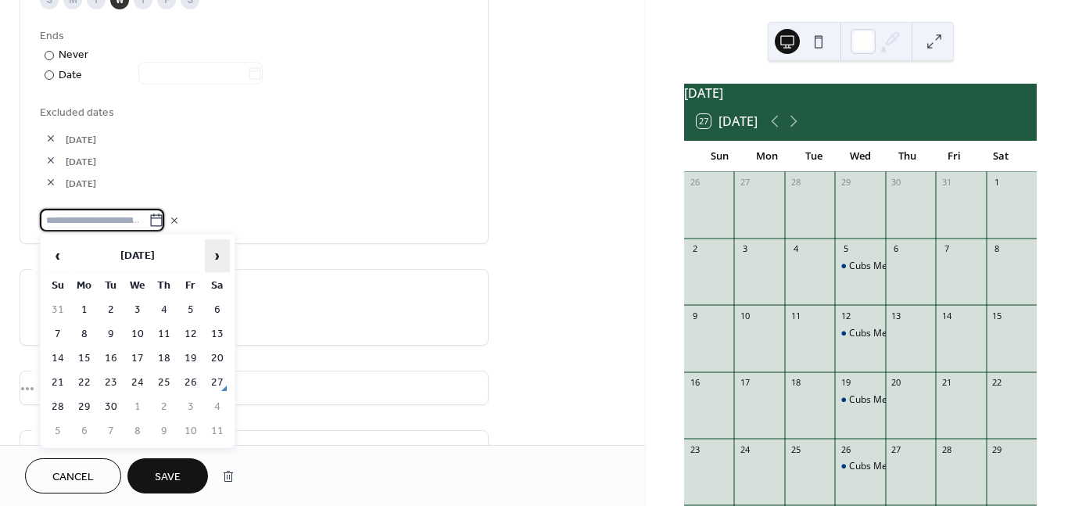
click at [216, 250] on span "›" at bounding box center [217, 255] width 23 height 31
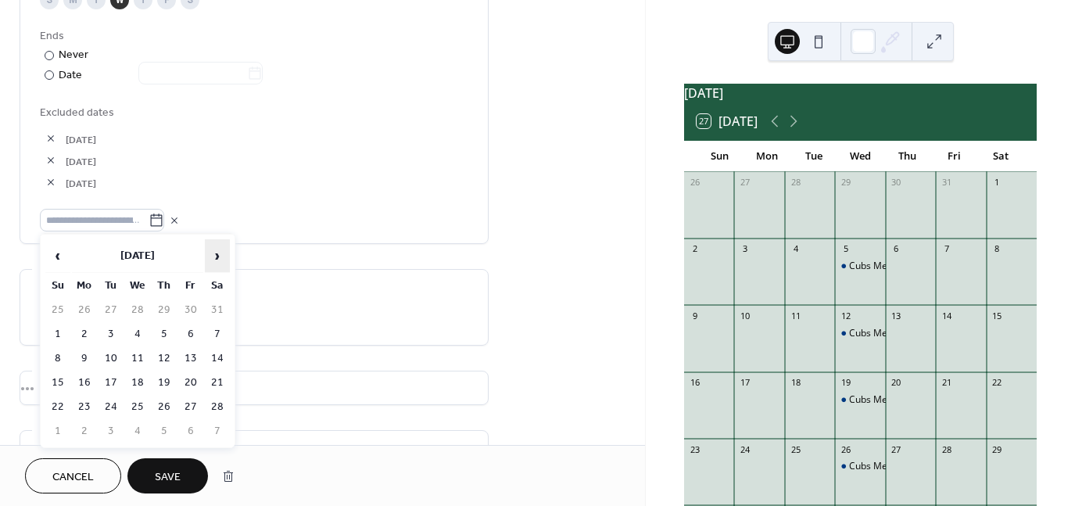
click at [216, 250] on span "›" at bounding box center [217, 255] width 23 height 31
click at [139, 308] on td "1" at bounding box center [137, 310] width 25 height 23
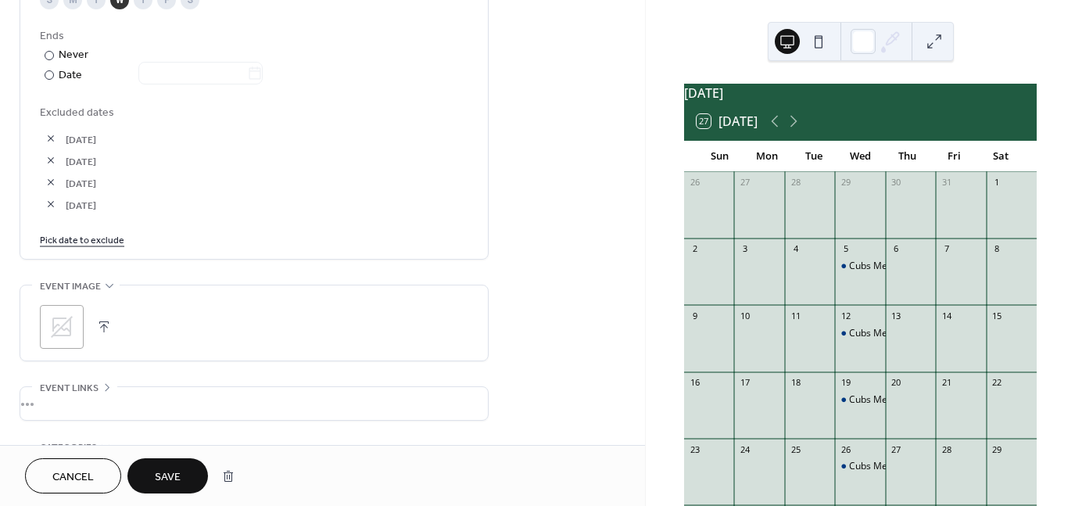
click at [117, 238] on link "Pick date to exclude" at bounding box center [82, 239] width 84 height 16
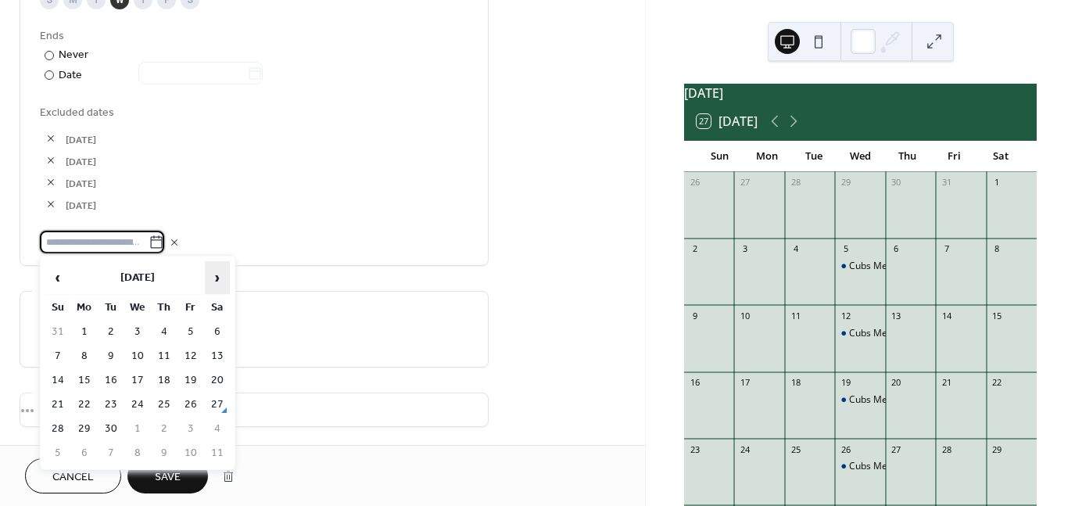
click at [211, 276] on span "›" at bounding box center [217, 277] width 23 height 31
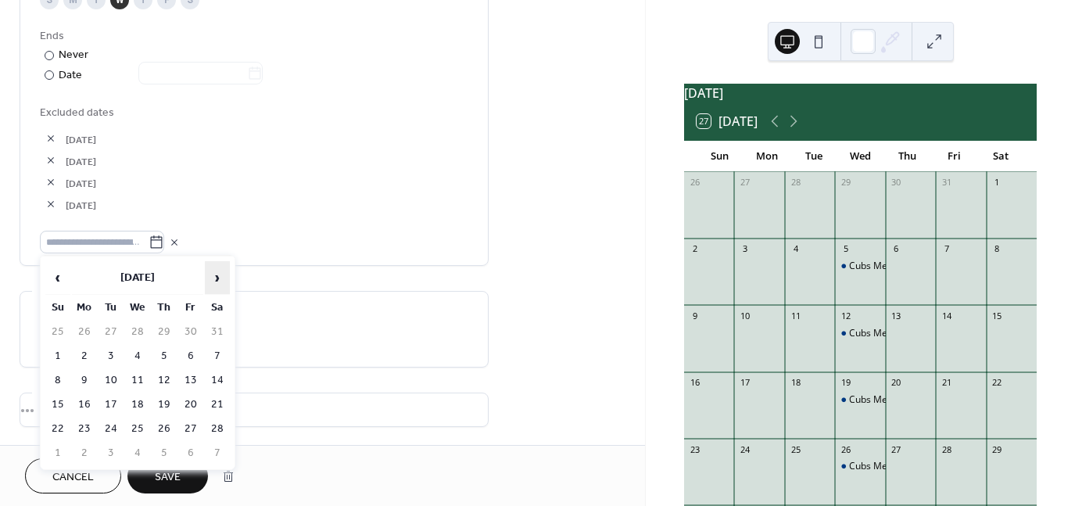
click at [211, 276] on span "›" at bounding box center [217, 277] width 23 height 31
click at [137, 345] on td "8" at bounding box center [137, 356] width 25 height 23
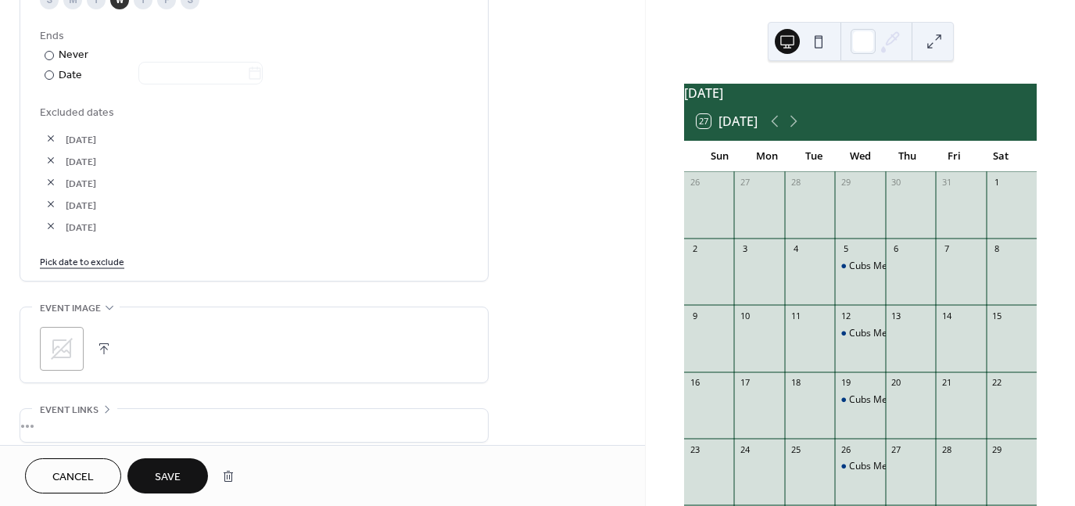
click at [113, 257] on link "Pick date to exclude" at bounding box center [82, 260] width 84 height 16
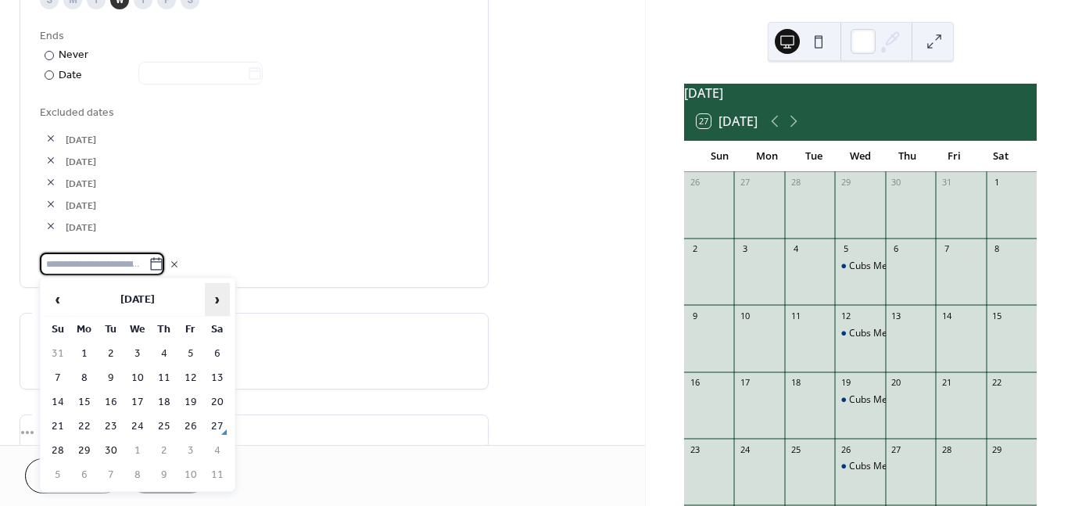
click at [220, 299] on span "›" at bounding box center [217, 299] width 23 height 31
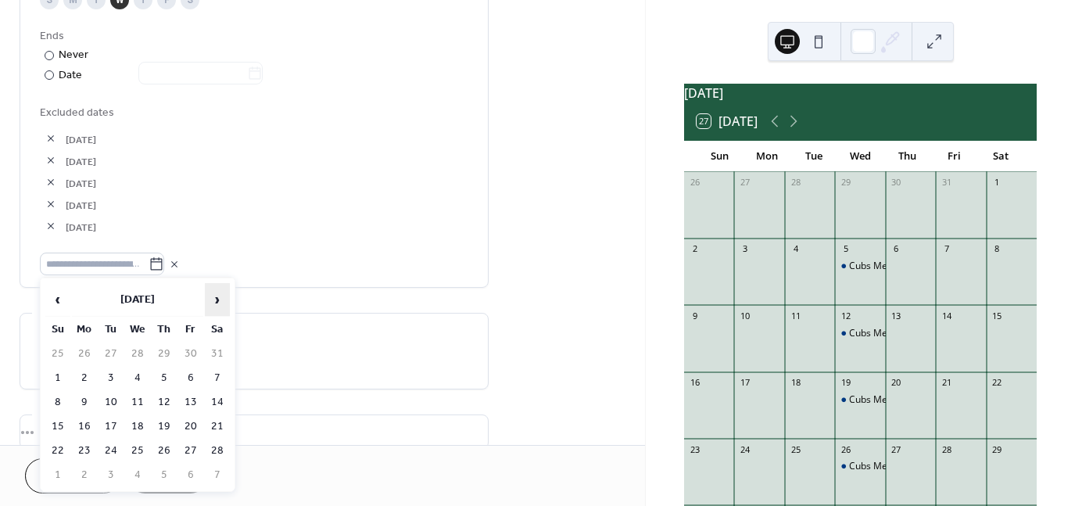
click at [220, 299] on span "›" at bounding box center [217, 299] width 23 height 31
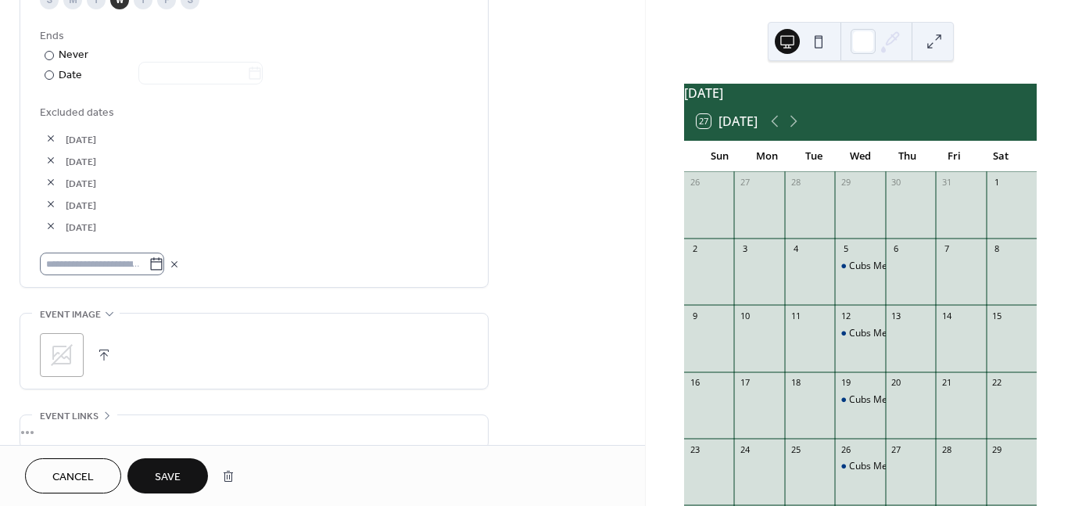
click at [161, 261] on icon at bounding box center [156, 264] width 16 height 16
click at [148, 261] on input "text" at bounding box center [94, 263] width 109 height 23
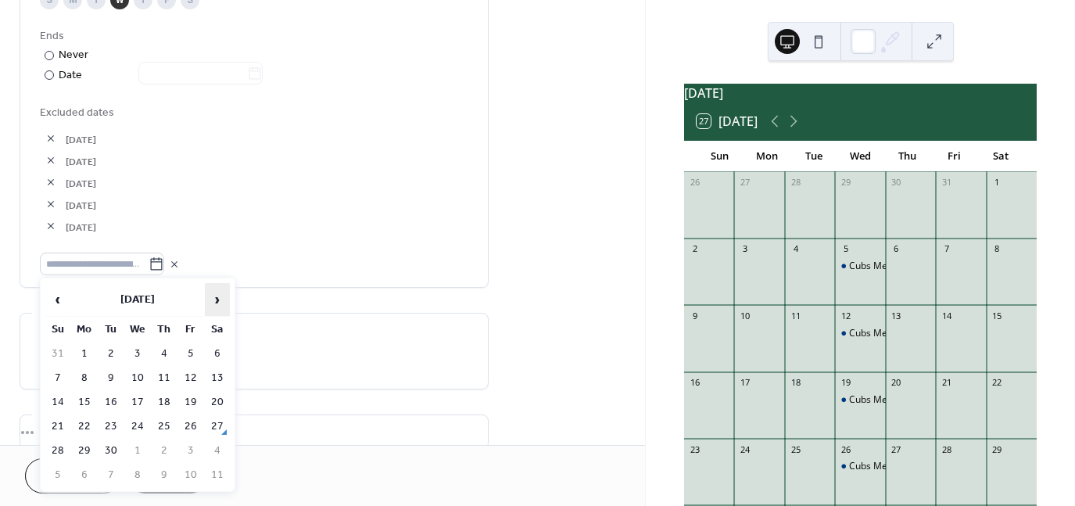
click at [213, 292] on span "›" at bounding box center [217, 299] width 23 height 31
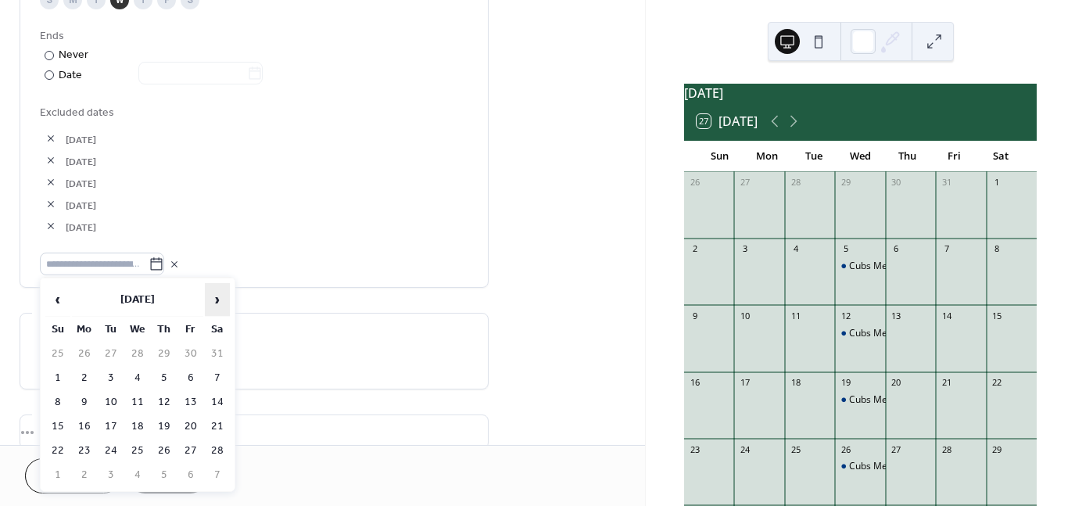
click at [213, 292] on span "›" at bounding box center [217, 299] width 23 height 31
click at [137, 439] on td "27" at bounding box center [137, 450] width 25 height 23
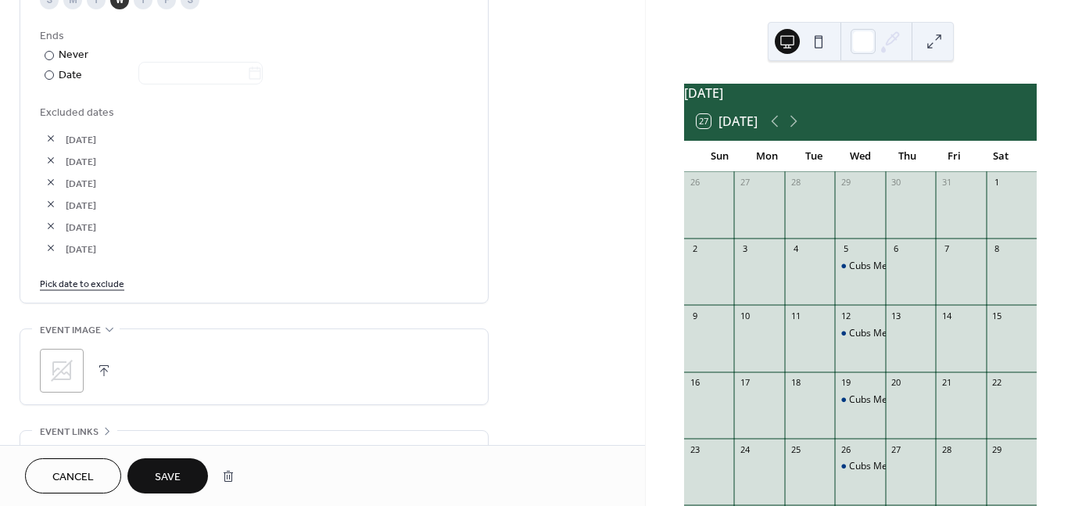
click at [105, 282] on link "Pick date to exclude" at bounding box center [82, 282] width 84 height 16
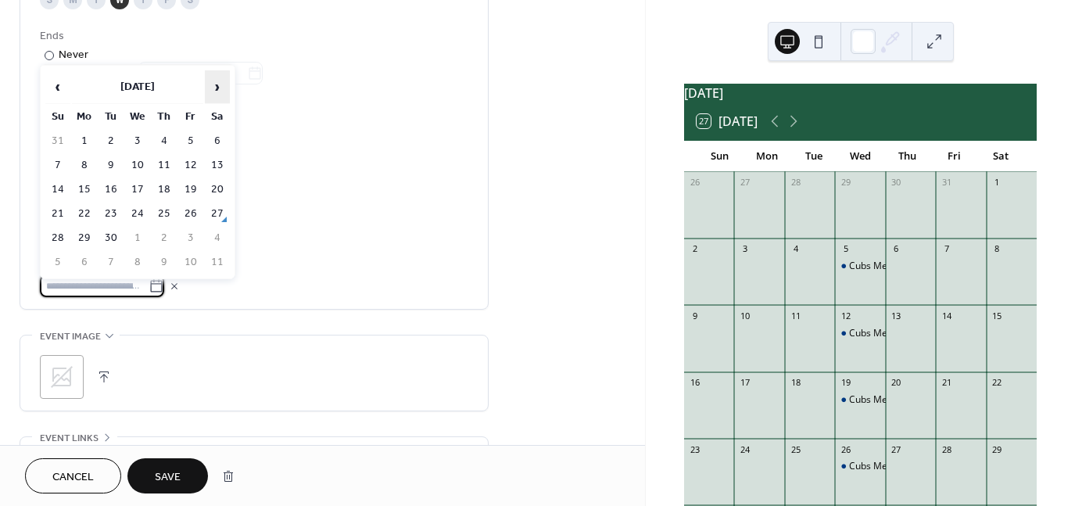
click at [221, 88] on span "›" at bounding box center [217, 86] width 23 height 31
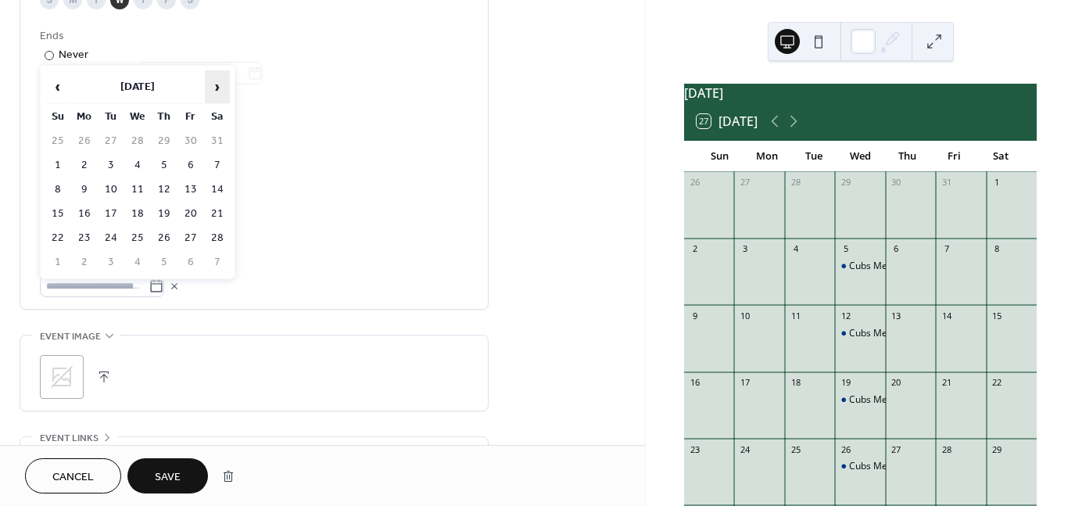
click at [221, 88] on span "›" at bounding box center [217, 86] width 23 height 31
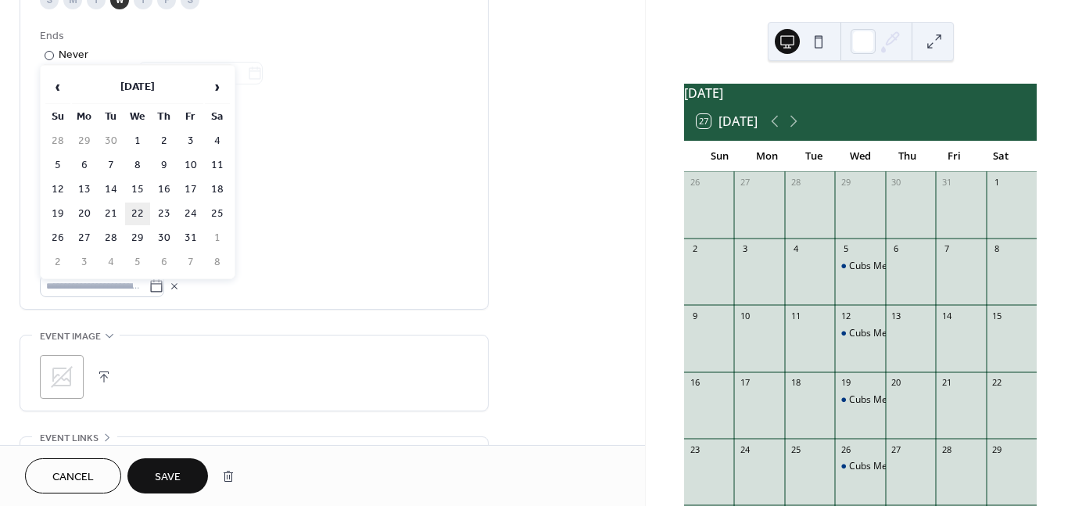
click at [134, 210] on td "22" at bounding box center [137, 213] width 25 height 23
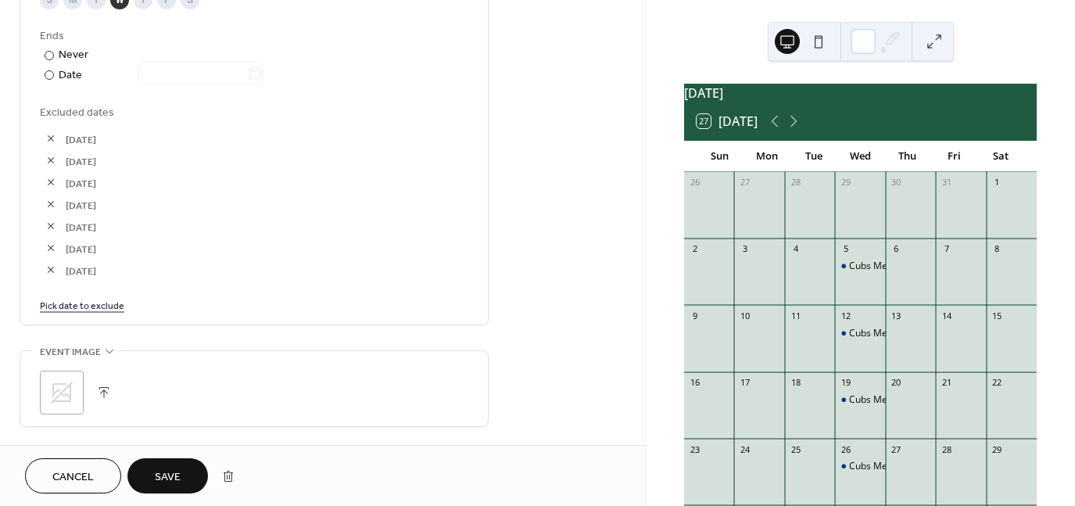
click at [95, 307] on link "Pick date to exclude" at bounding box center [82, 304] width 84 height 16
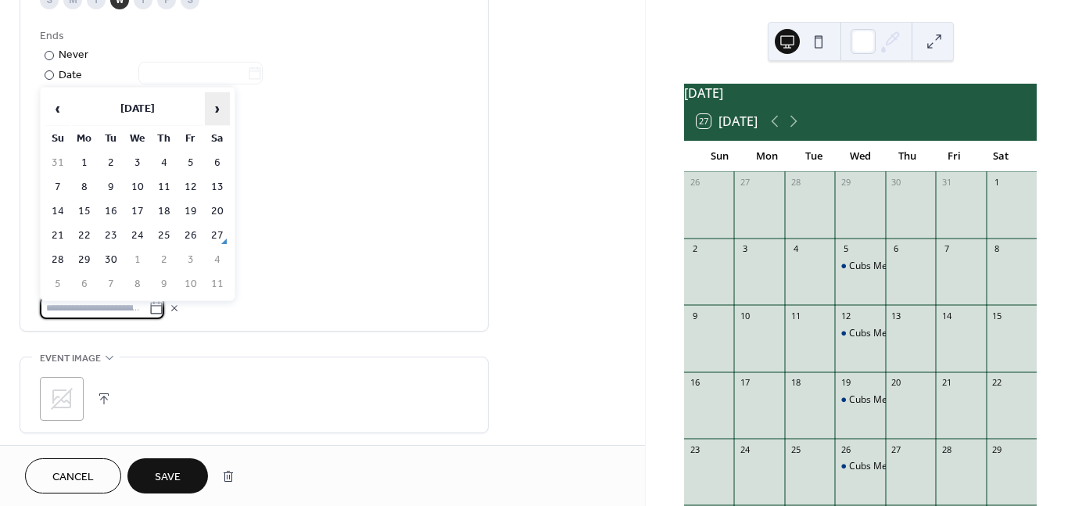
click at [220, 113] on span "›" at bounding box center [217, 108] width 23 height 31
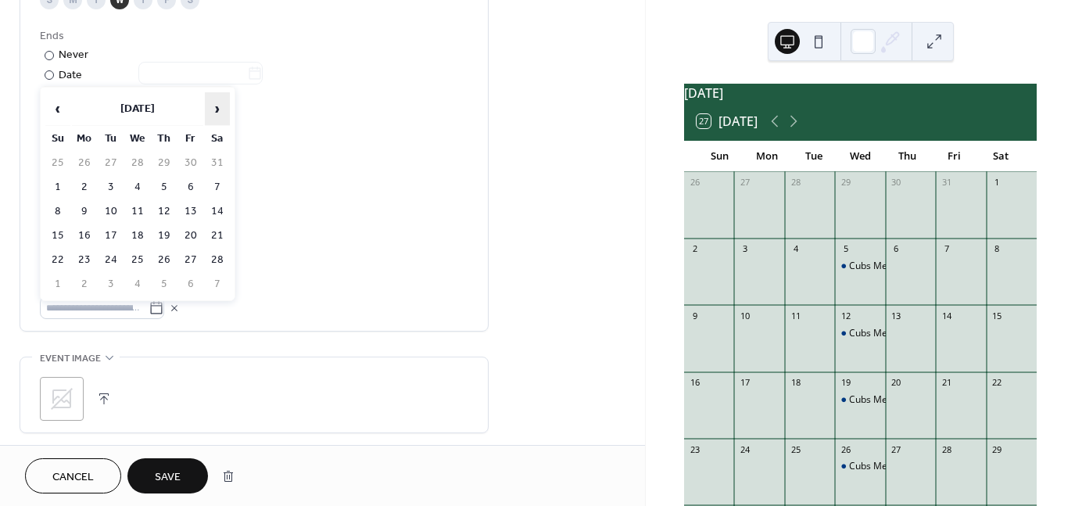
click at [220, 113] on span "›" at bounding box center [217, 108] width 23 height 31
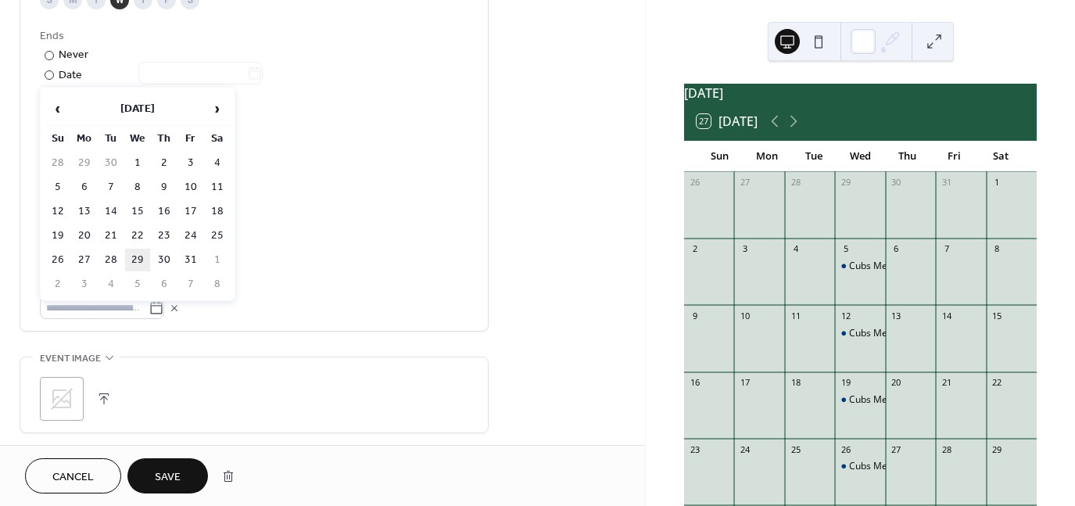
click at [138, 257] on td "29" at bounding box center [137, 260] width 25 height 23
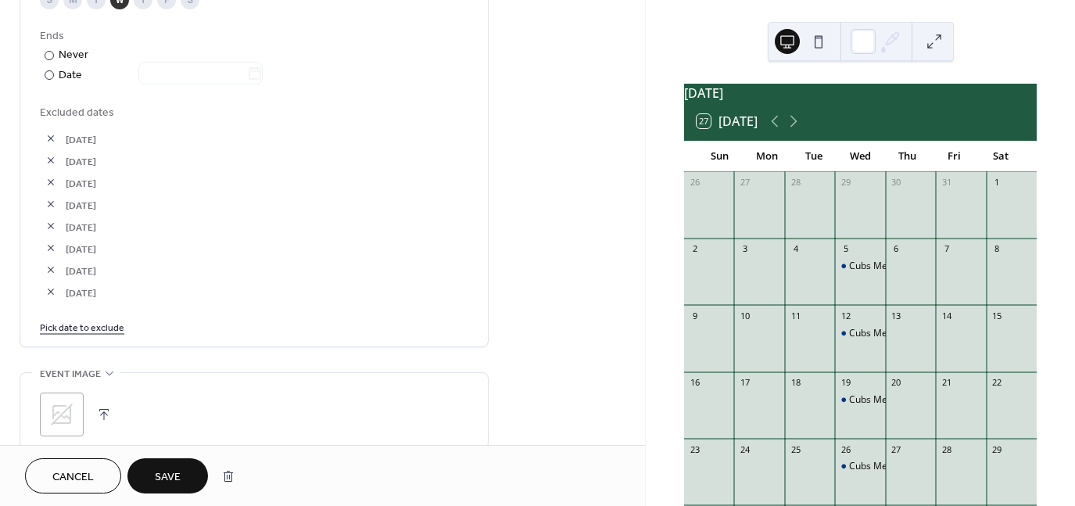
click at [113, 327] on link "Pick date to exclude" at bounding box center [82, 326] width 84 height 16
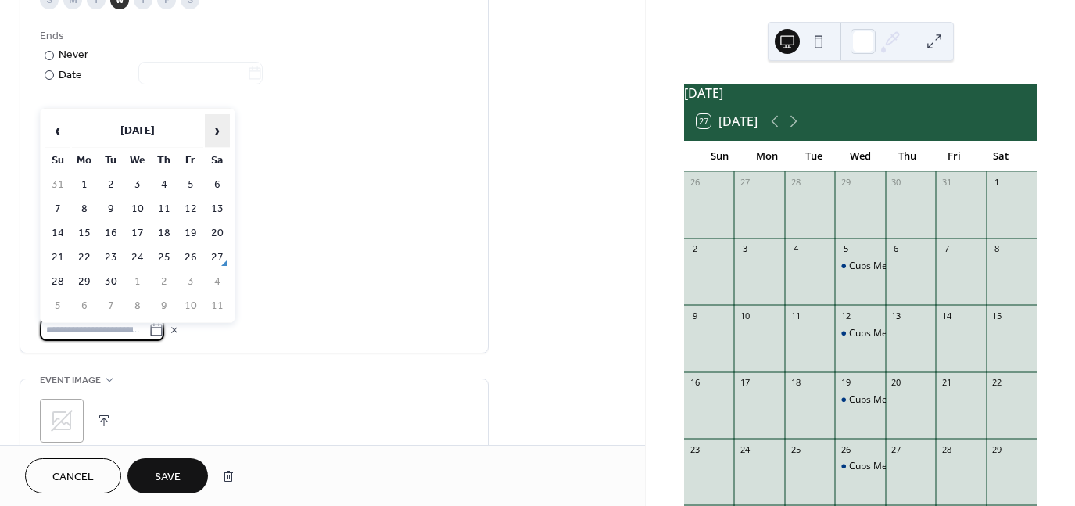
click at [227, 133] on span "›" at bounding box center [217, 130] width 23 height 31
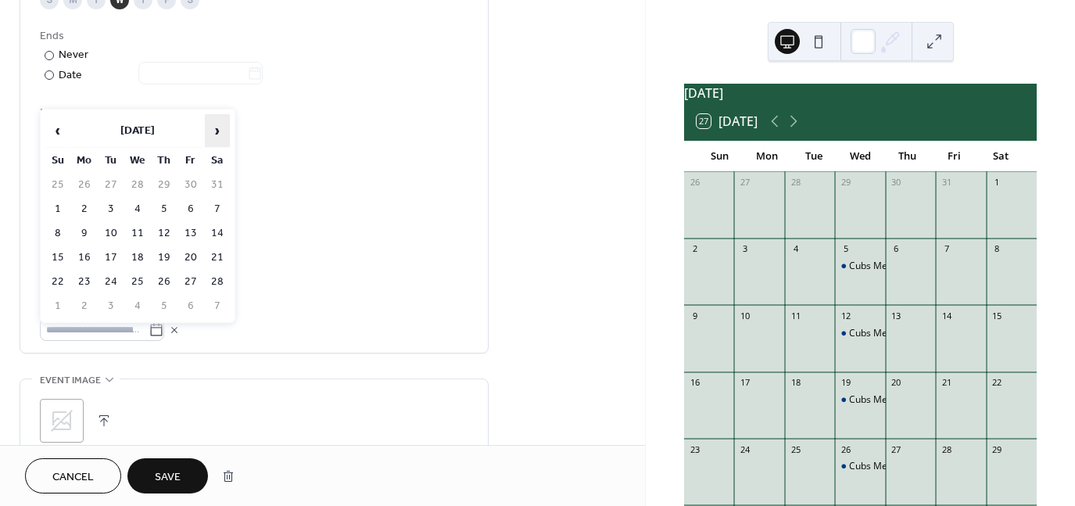
click at [227, 133] on span "›" at bounding box center [217, 130] width 23 height 31
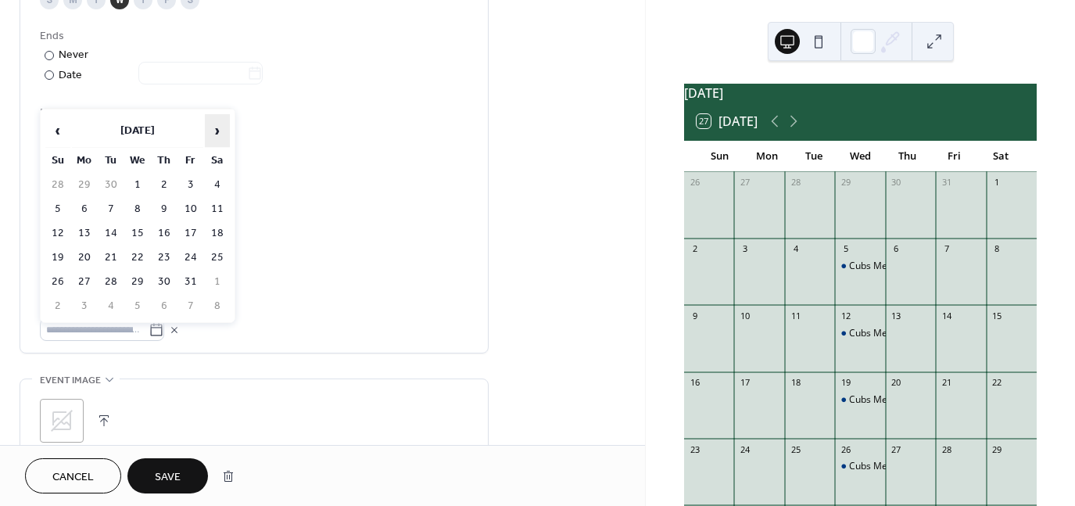
click at [227, 133] on span "›" at bounding box center [217, 130] width 23 height 31
click at [141, 203] on td "5" at bounding box center [137, 209] width 25 height 23
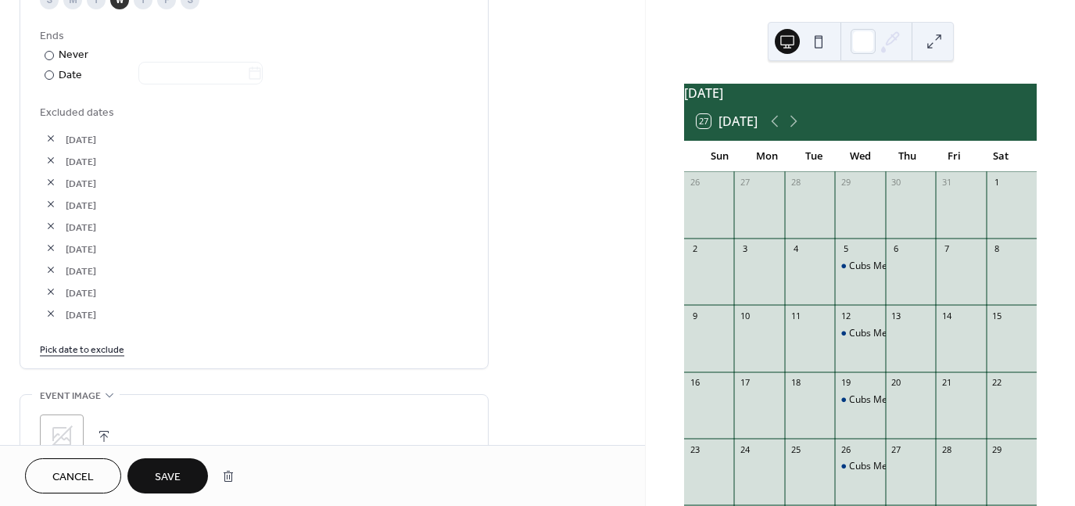
click at [104, 357] on div "Weekly Repeat every * weeks Repeat on S M T W T F S Ends ​ Never ​ Date Exclude…" at bounding box center [254, 102] width 428 height 531
click at [111, 347] on link "Pick date to exclude" at bounding box center [82, 348] width 84 height 16
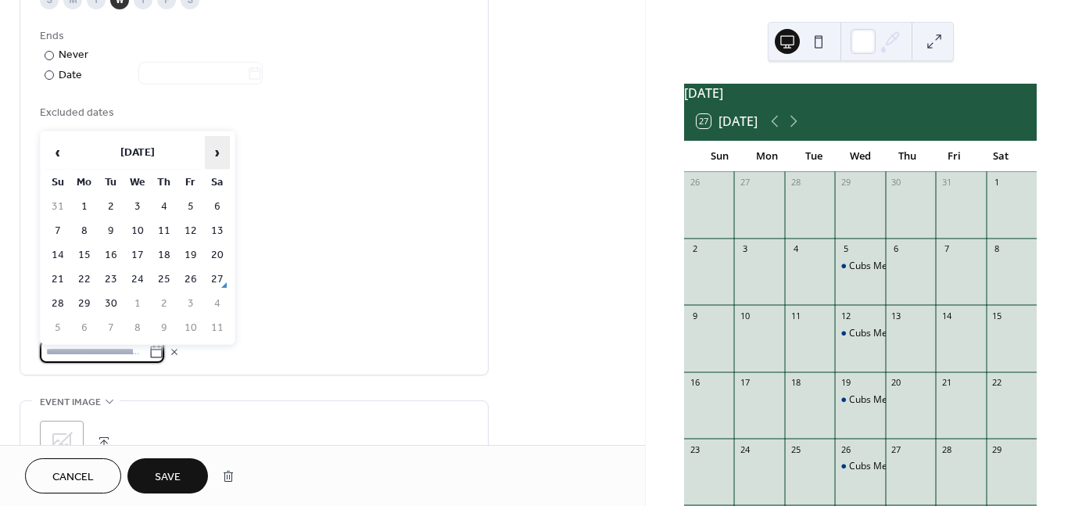
click at [224, 145] on span "›" at bounding box center [217, 152] width 23 height 31
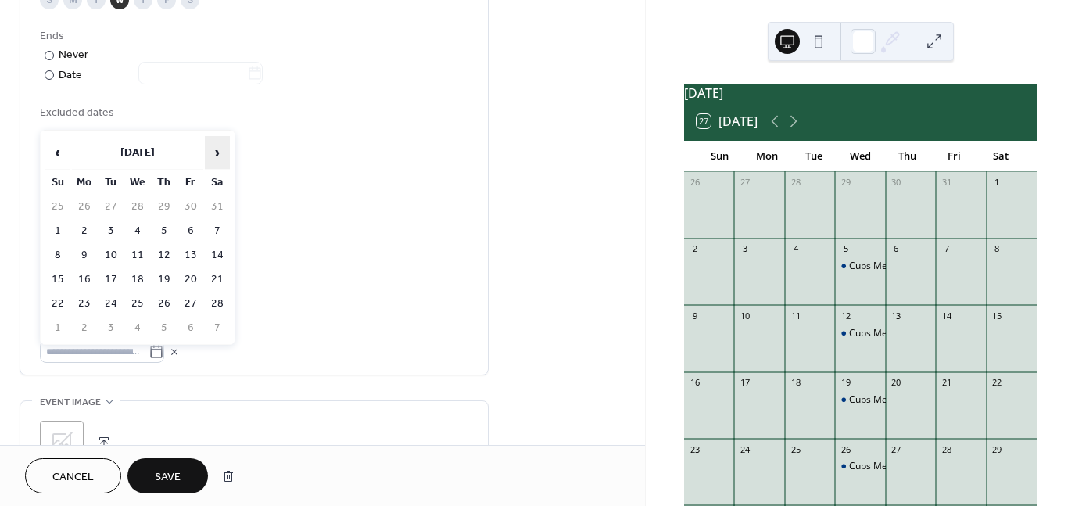
click at [224, 145] on span "›" at bounding box center [217, 152] width 23 height 31
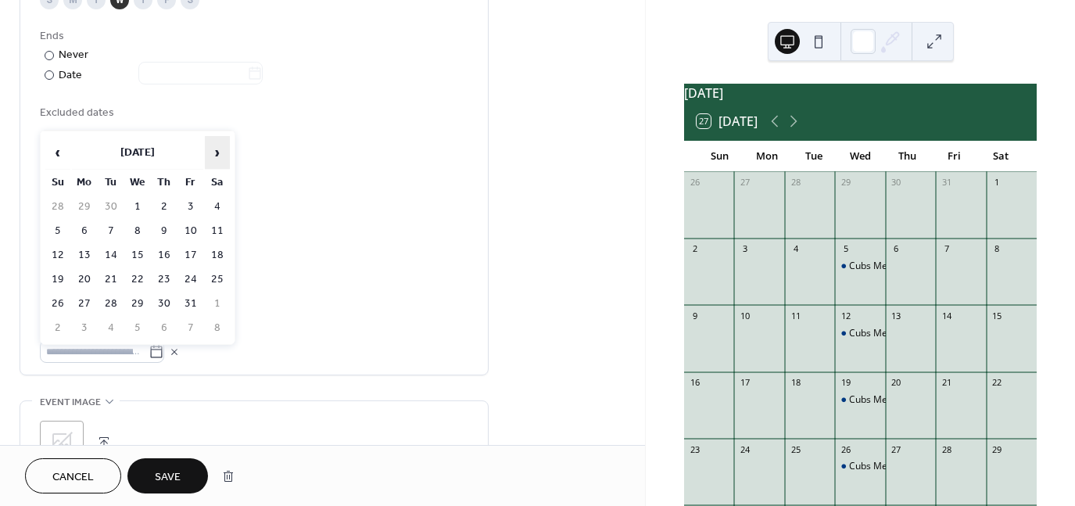
click at [224, 145] on span "›" at bounding box center [217, 152] width 23 height 31
click at [45, 153] on th "‹" at bounding box center [57, 153] width 25 height 34
click at [139, 249] on td "12" at bounding box center [137, 255] width 25 height 23
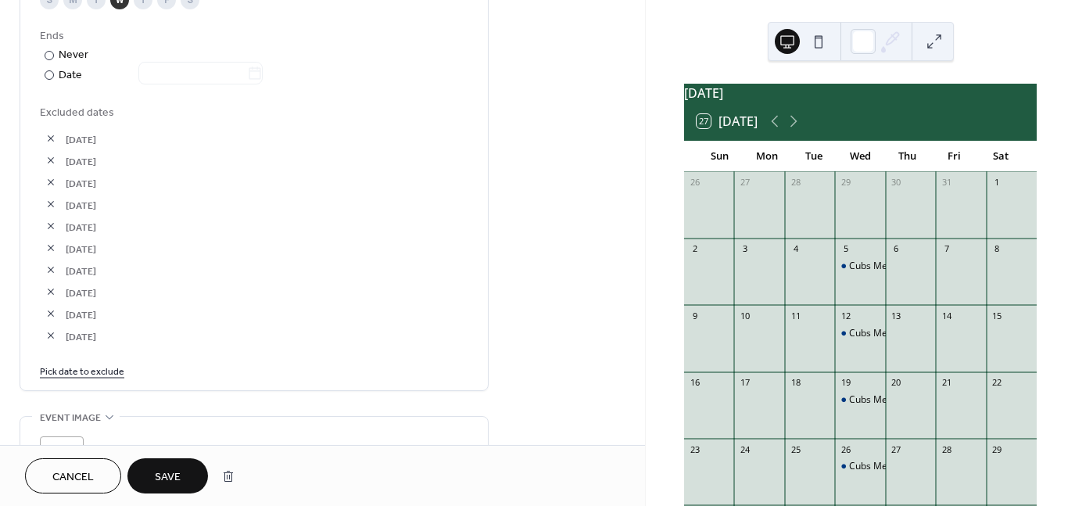
click at [120, 366] on link "Pick date to exclude" at bounding box center [82, 370] width 84 height 16
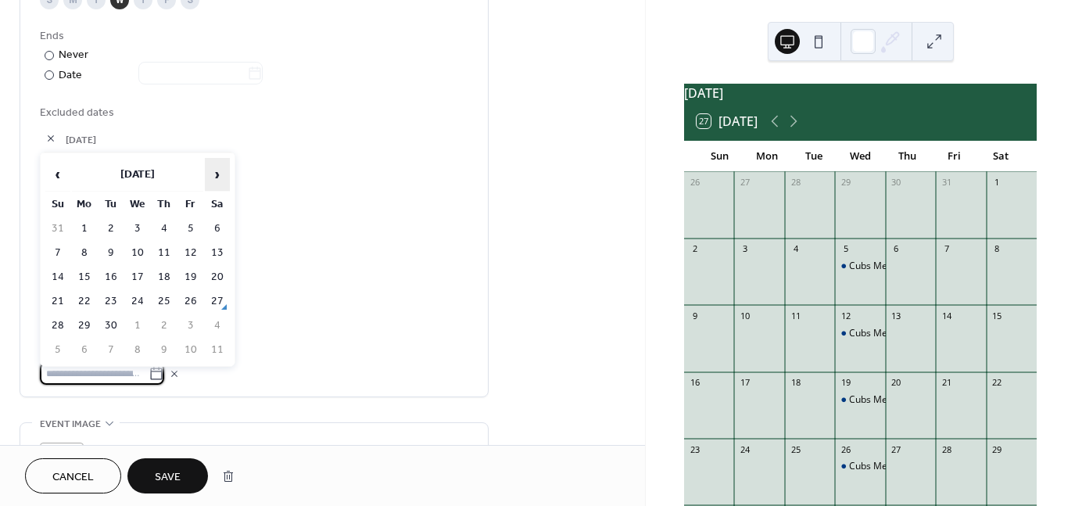
click at [223, 172] on span "›" at bounding box center [217, 174] width 23 height 31
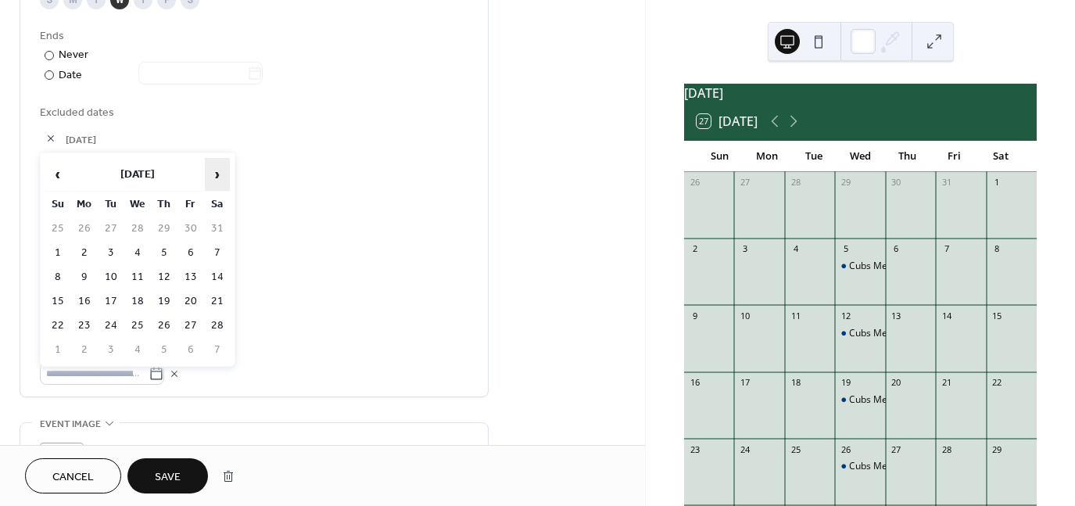
click at [223, 172] on span "›" at bounding box center [217, 174] width 23 height 31
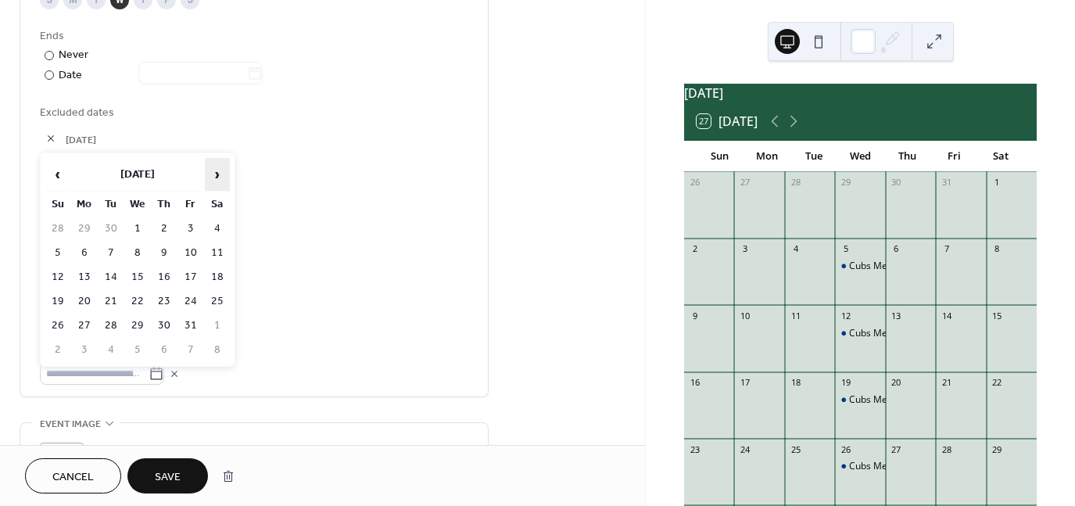
click at [223, 172] on span "›" at bounding box center [217, 174] width 23 height 31
click at [72, 177] on th "[DATE]" at bounding box center [137, 175] width 131 height 34
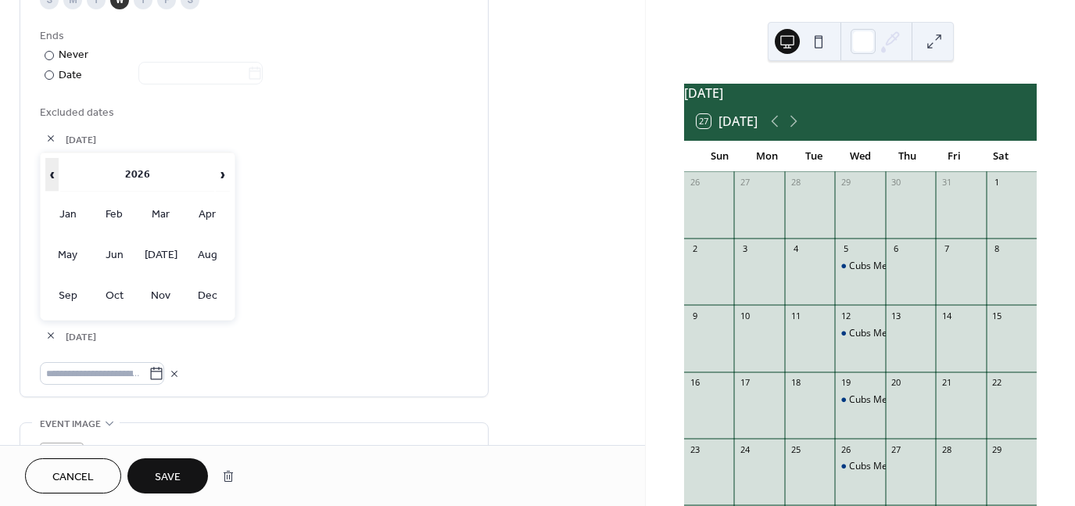
click at [55, 179] on span "‹" at bounding box center [52, 174] width 13 height 31
click at [217, 170] on span "›" at bounding box center [222, 174] width 13 height 31
click at [62, 297] on td "Sep" at bounding box center [67, 295] width 45 height 39
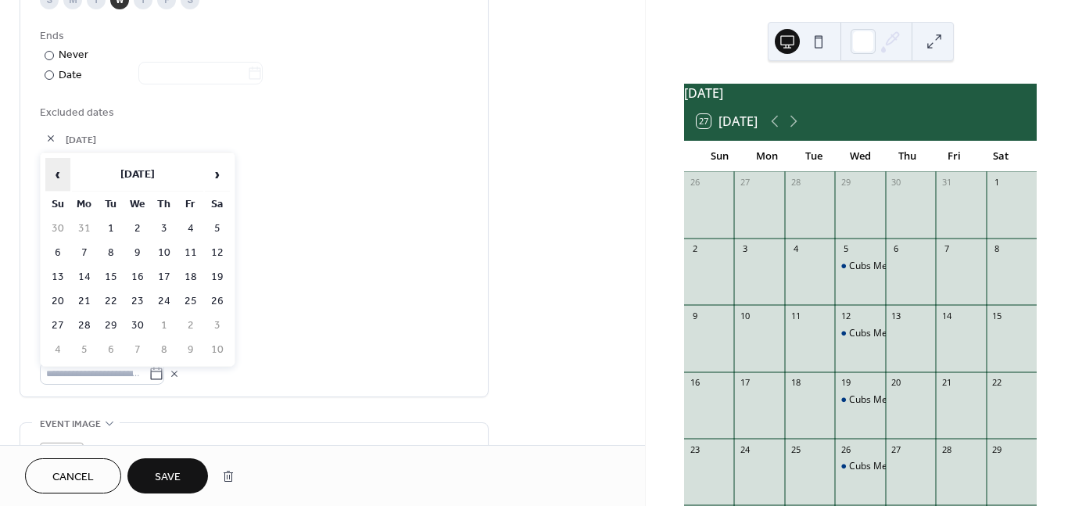
click at [65, 186] on span "‹" at bounding box center [57, 174] width 23 height 31
click at [137, 291] on td "19" at bounding box center [137, 301] width 25 height 23
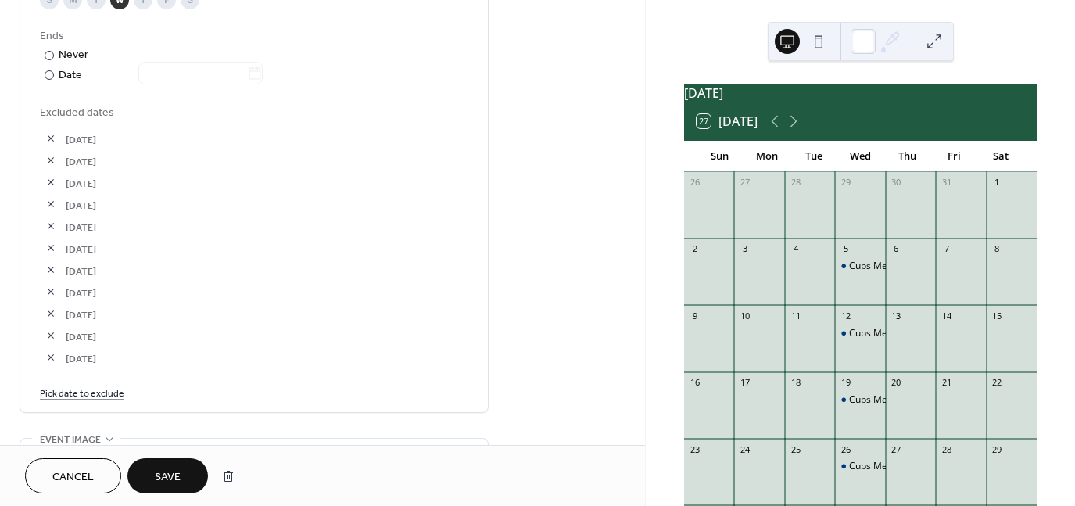
click at [100, 394] on link "Pick date to exclude" at bounding box center [82, 392] width 84 height 16
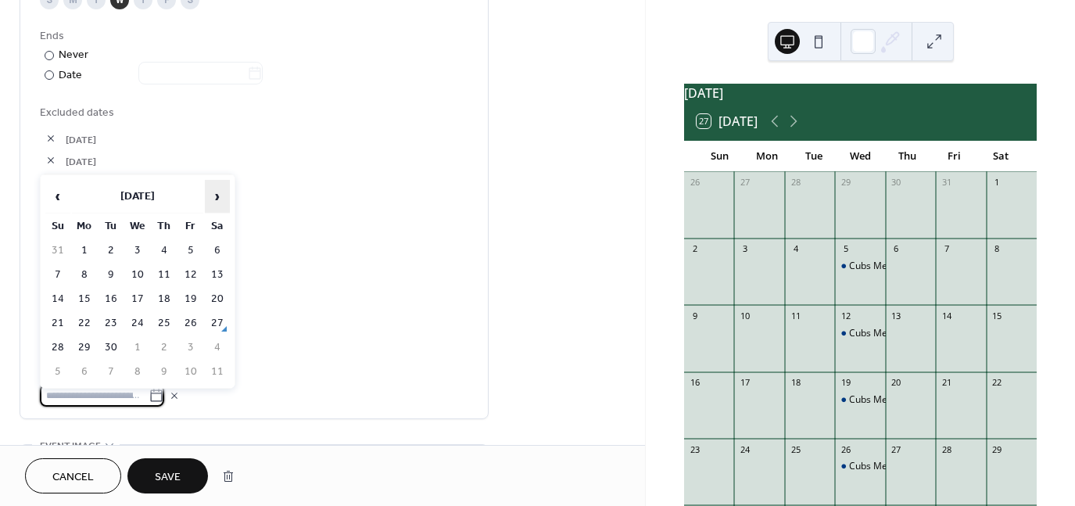
click at [221, 202] on span "›" at bounding box center [217, 196] width 23 height 31
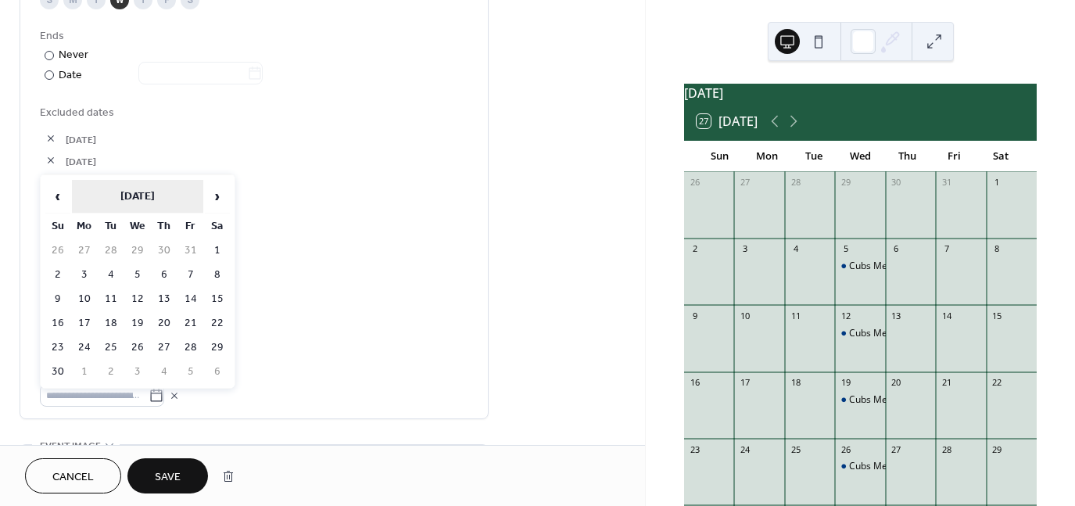
click at [154, 198] on th "[DATE]" at bounding box center [137, 197] width 131 height 34
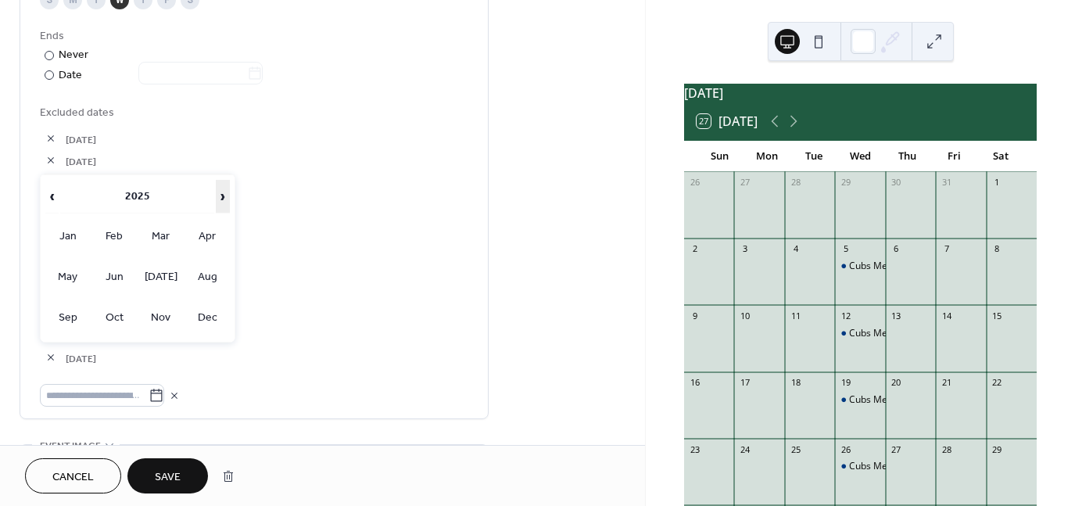
click at [221, 203] on span "›" at bounding box center [222, 196] width 13 height 31
click at [211, 271] on td "Aug" at bounding box center [206, 276] width 45 height 39
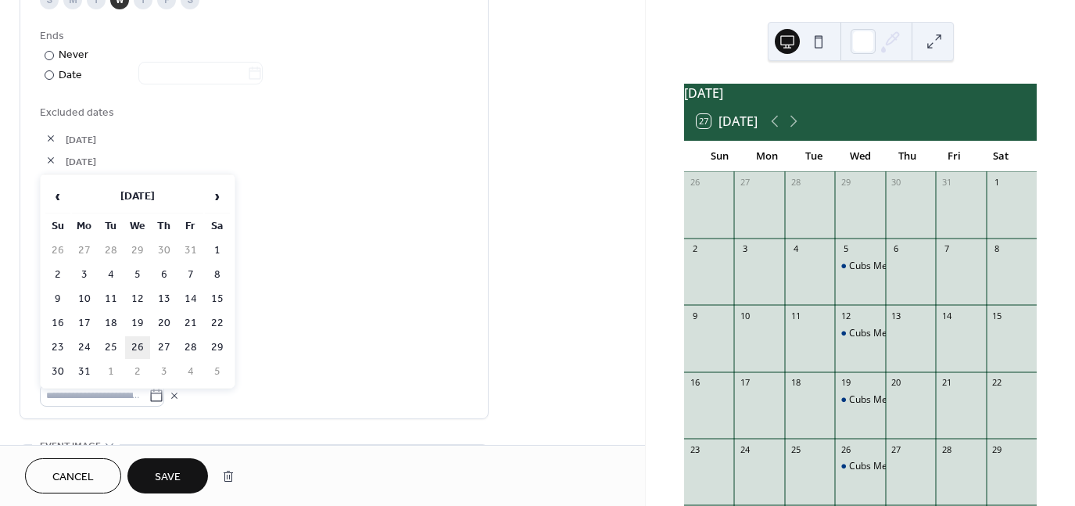
click at [141, 338] on td "26" at bounding box center [137, 347] width 25 height 23
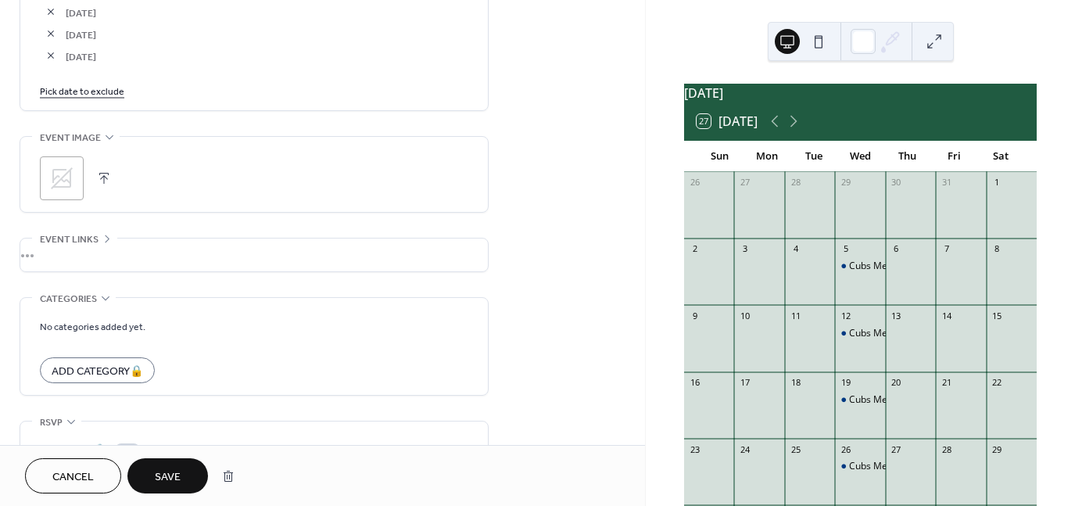
scroll to position [1253, 0]
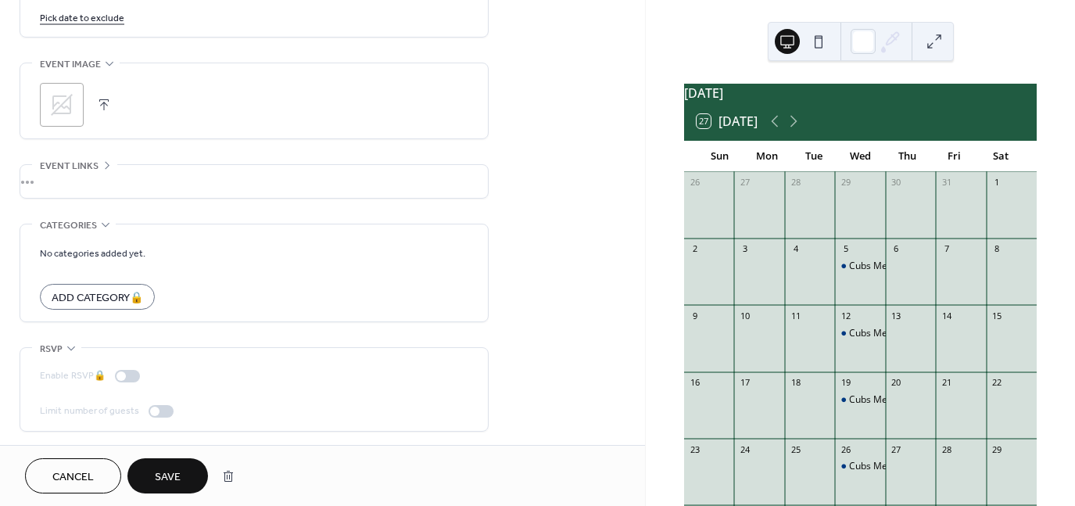
click at [173, 470] on span "Save" at bounding box center [168, 477] width 26 height 16
